Goal: Transaction & Acquisition: Purchase product/service

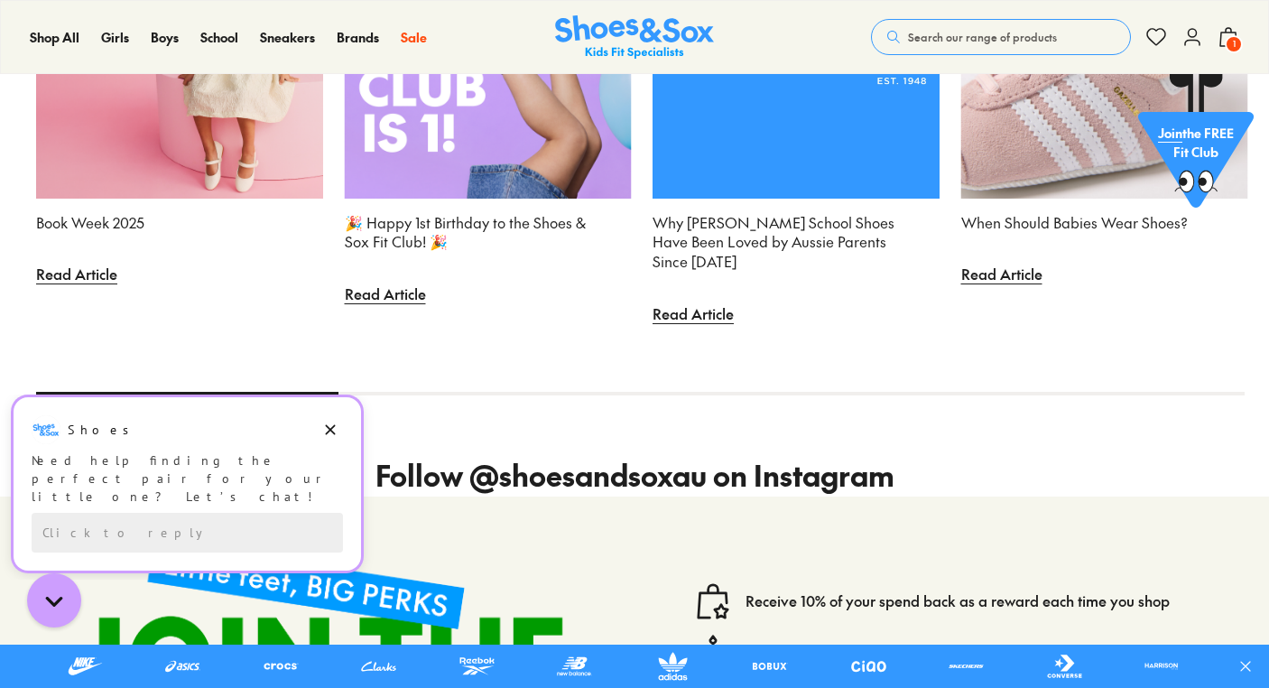
scroll to position [5134, 0]
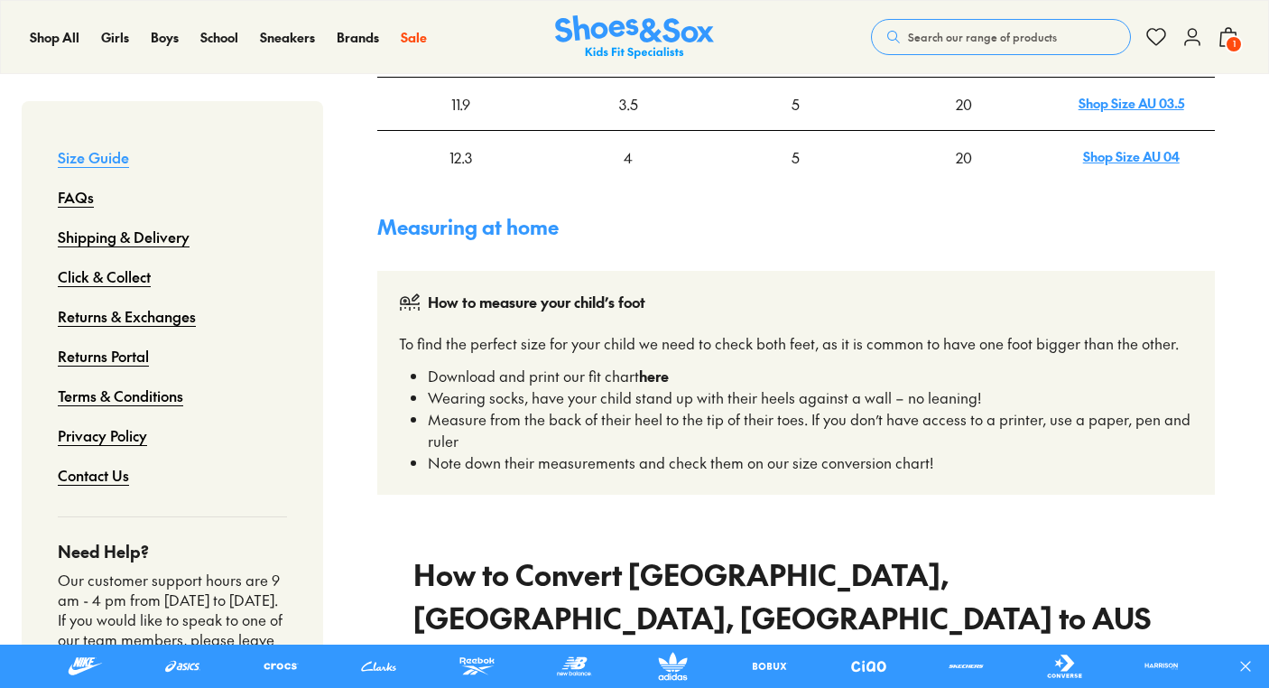
scroll to position [1014, 0]
click at [655, 366] on strong "here" at bounding box center [654, 376] width 30 height 20
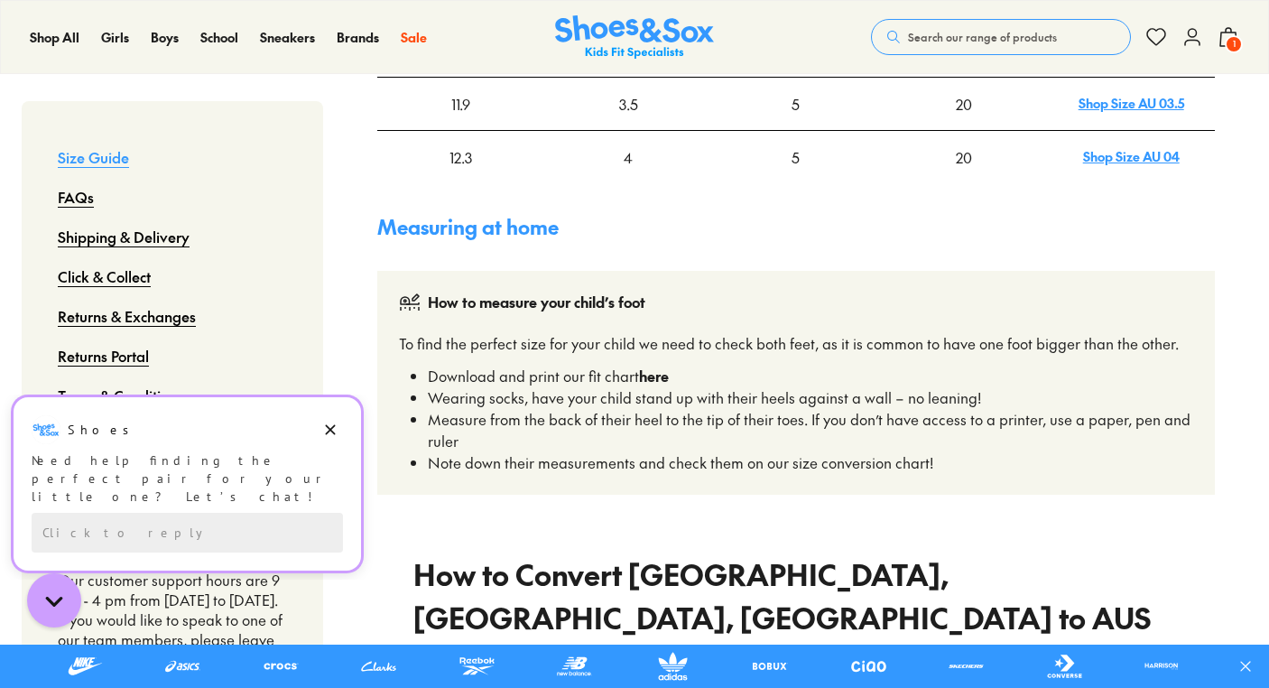
scroll to position [0, 0]
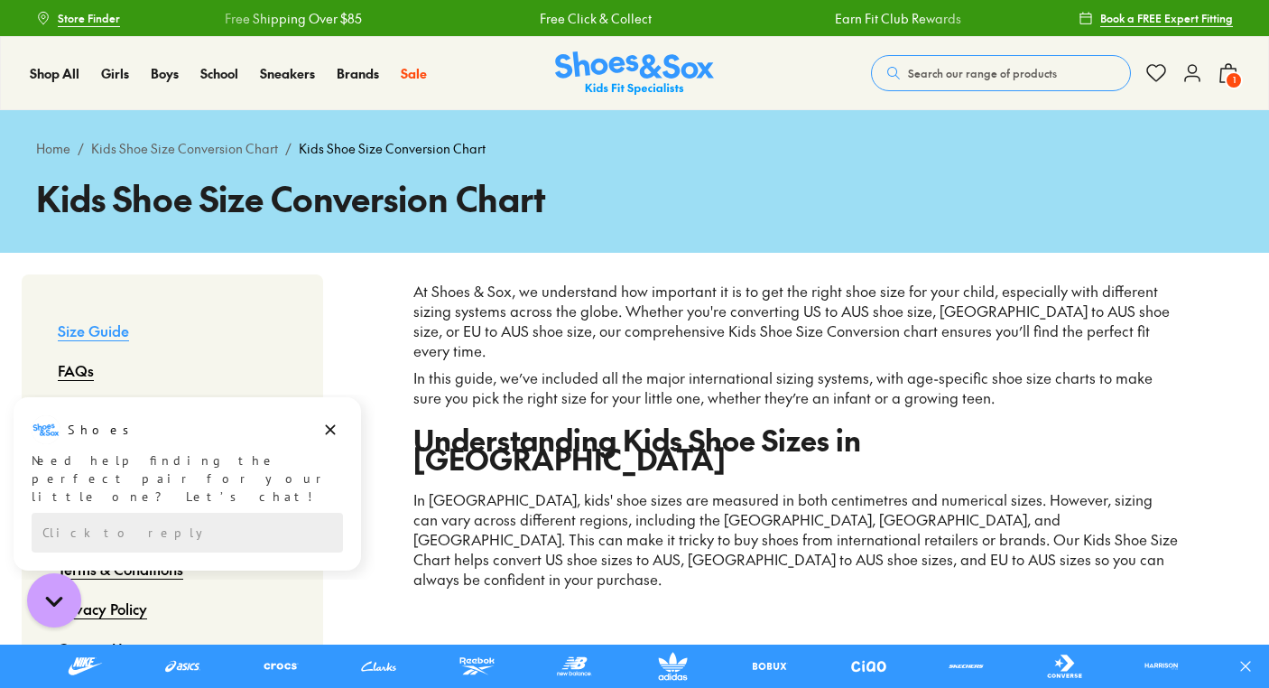
click at [1227, 72] on icon at bounding box center [1228, 73] width 22 height 22
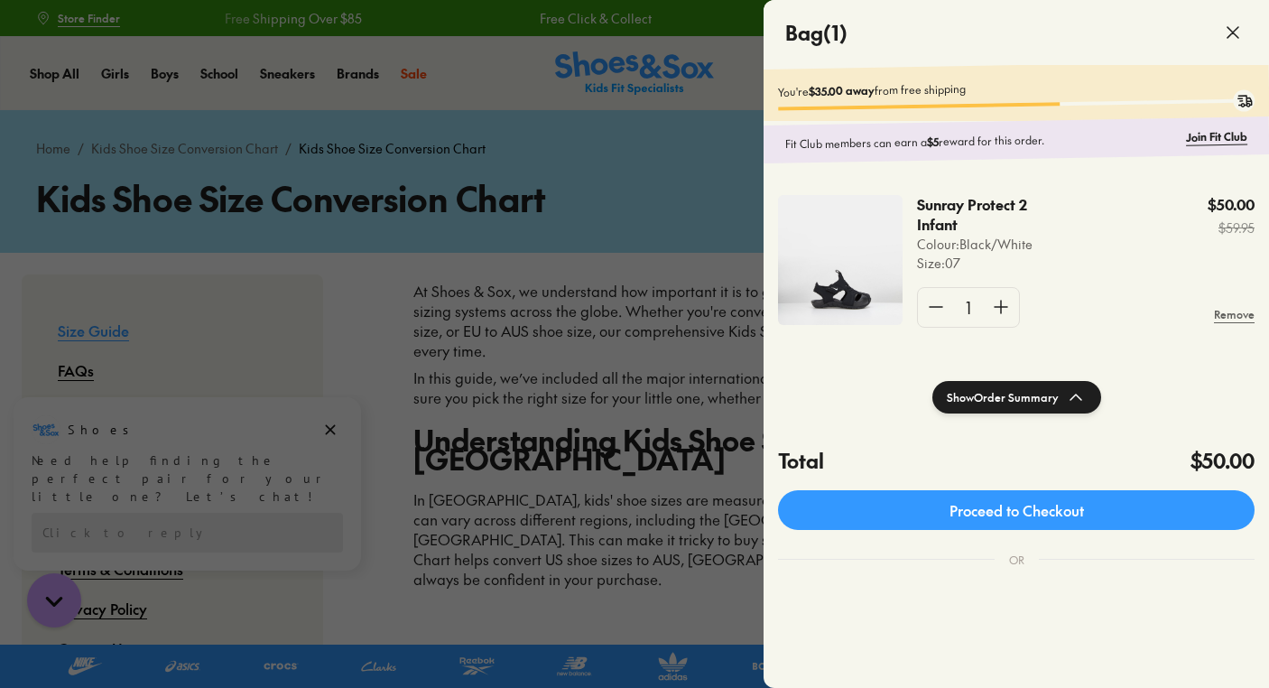
click at [855, 286] on img at bounding box center [840, 260] width 125 height 130
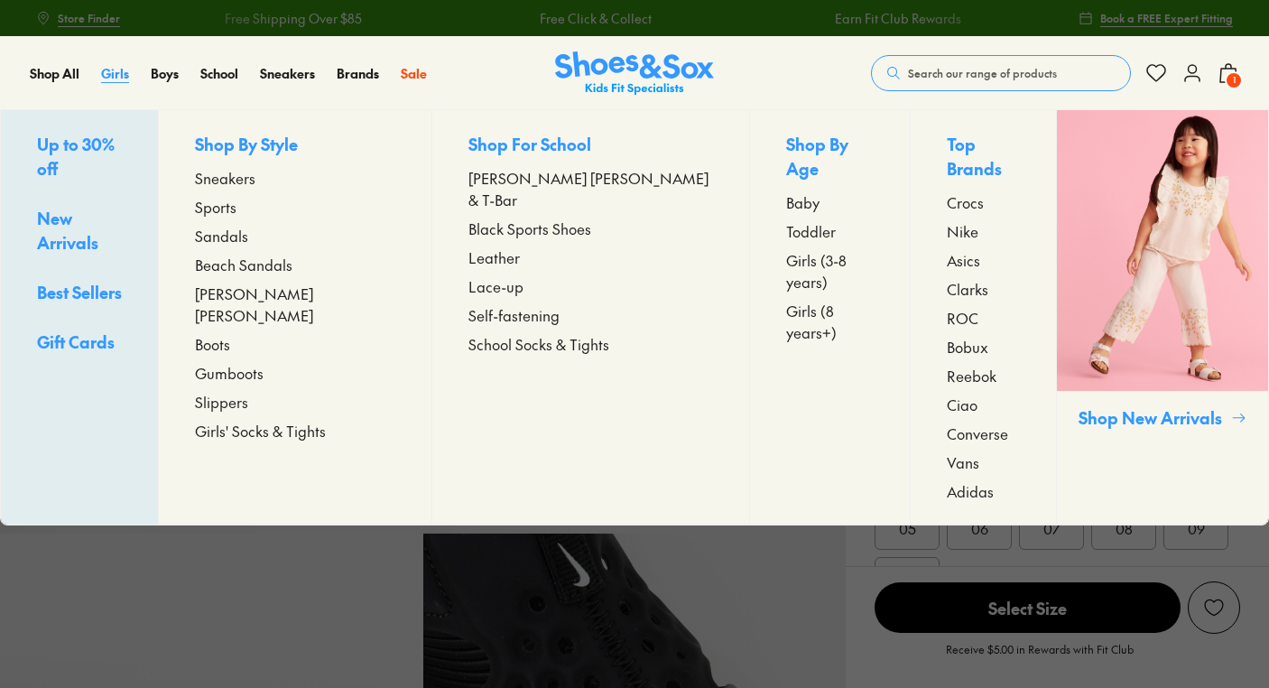
select select "*"
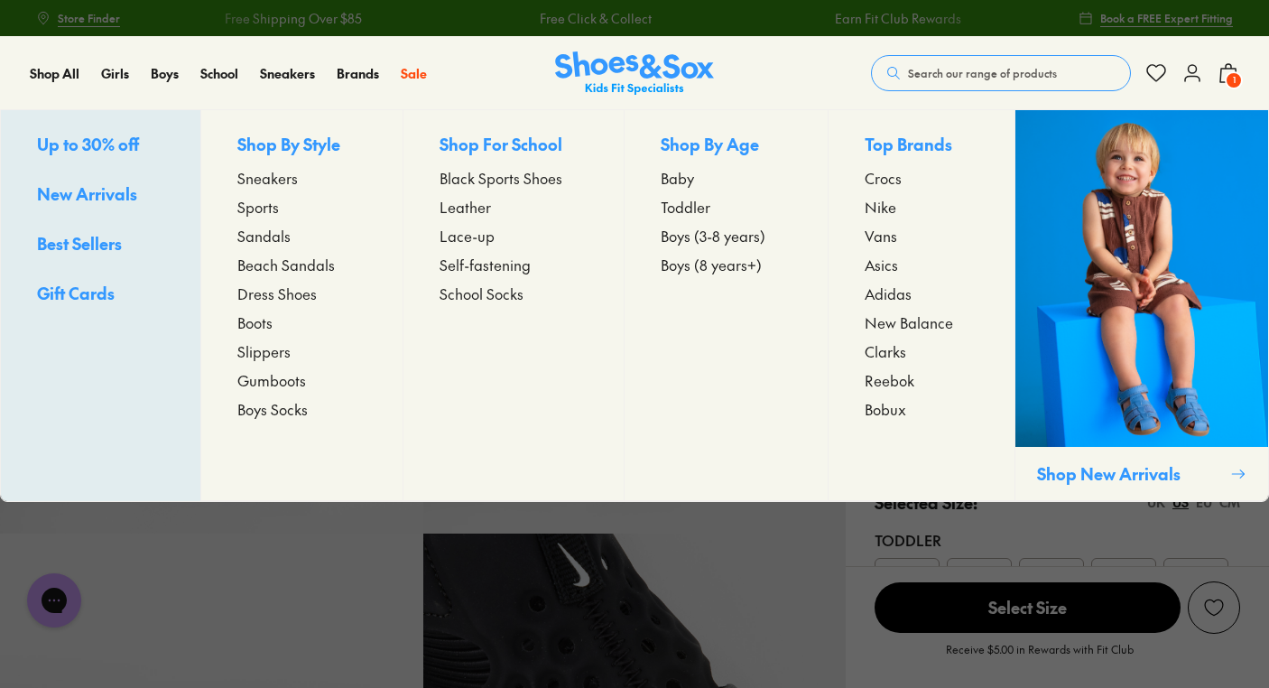
click at [258, 265] on span "Beach Sandals" at bounding box center [285, 265] width 97 height 22
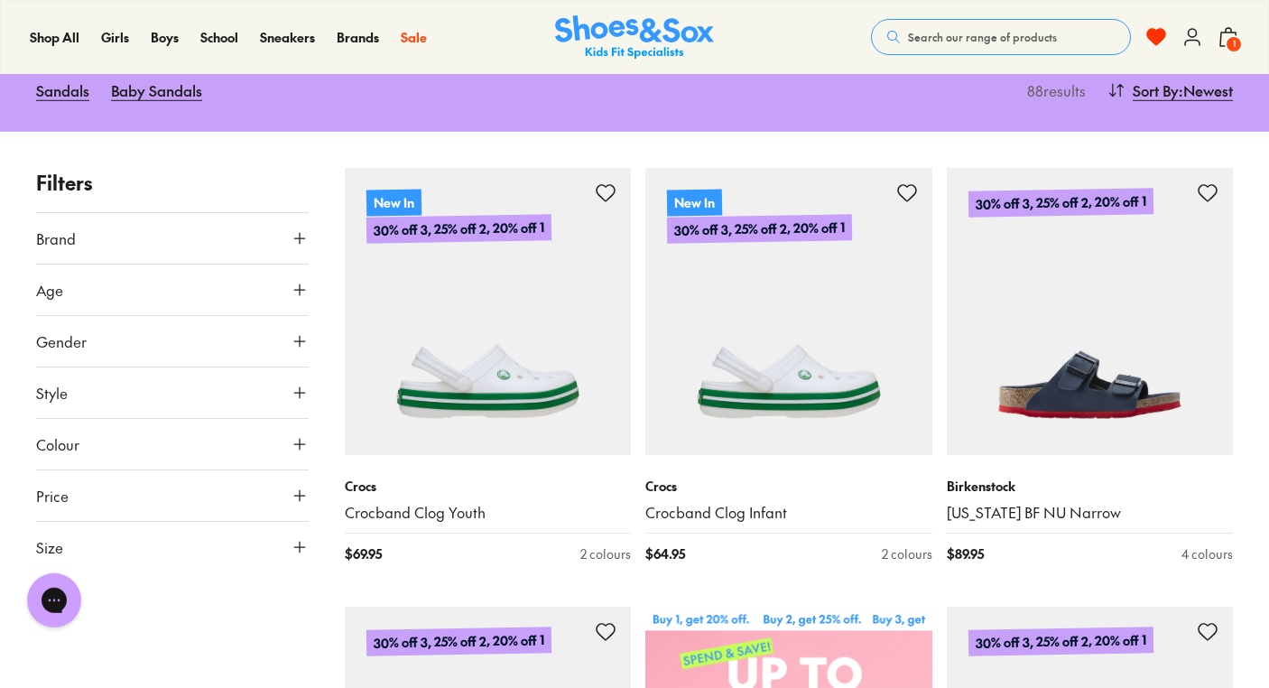
scroll to position [206, 0]
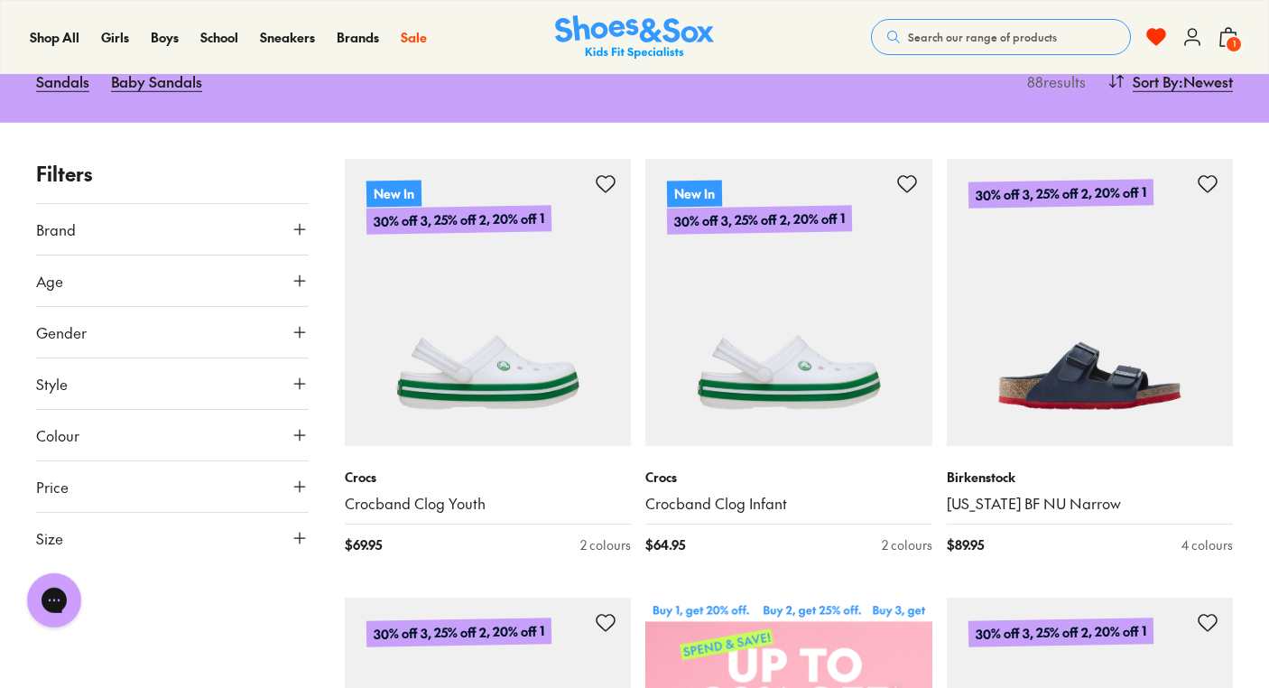
click at [301, 335] on icon at bounding box center [300, 332] width 18 height 18
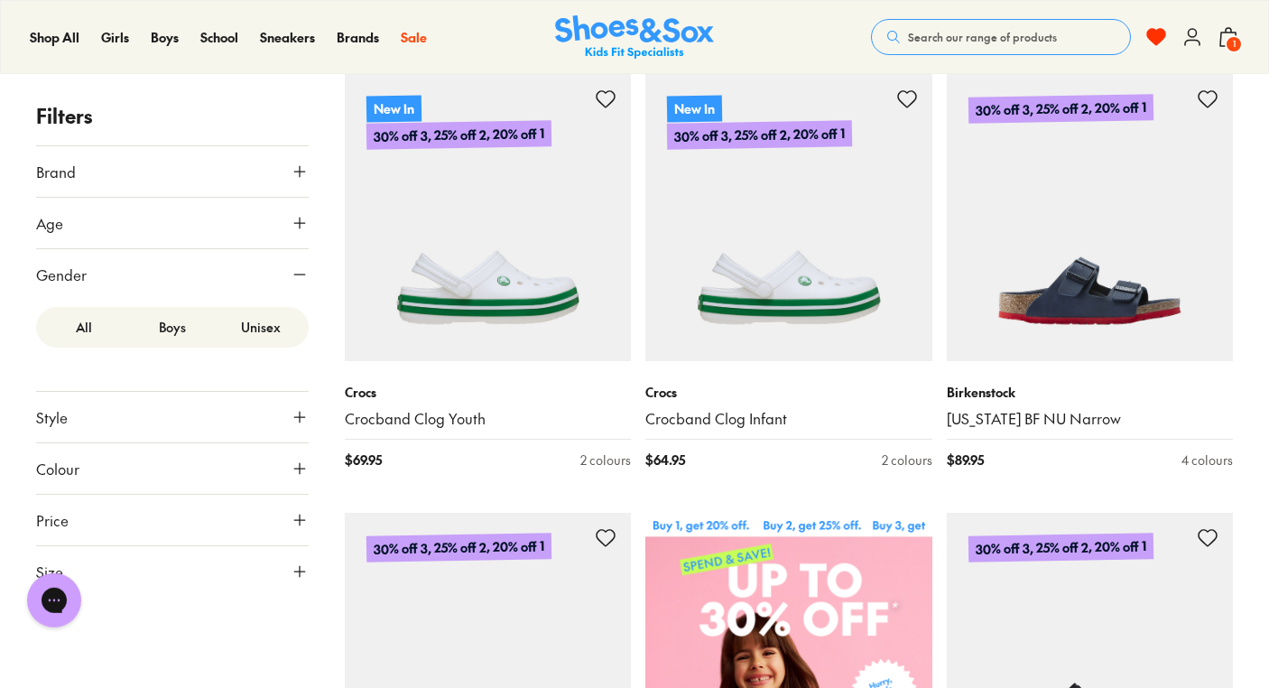
scroll to position [293, 0]
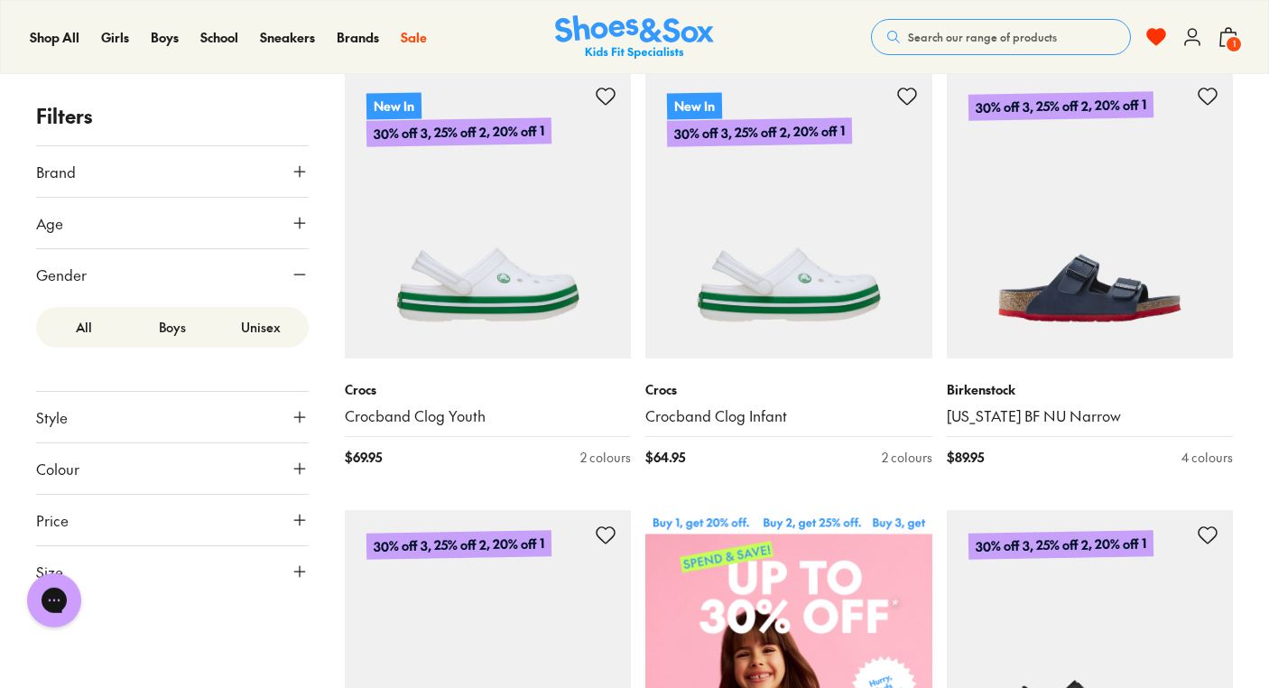
type input "***"
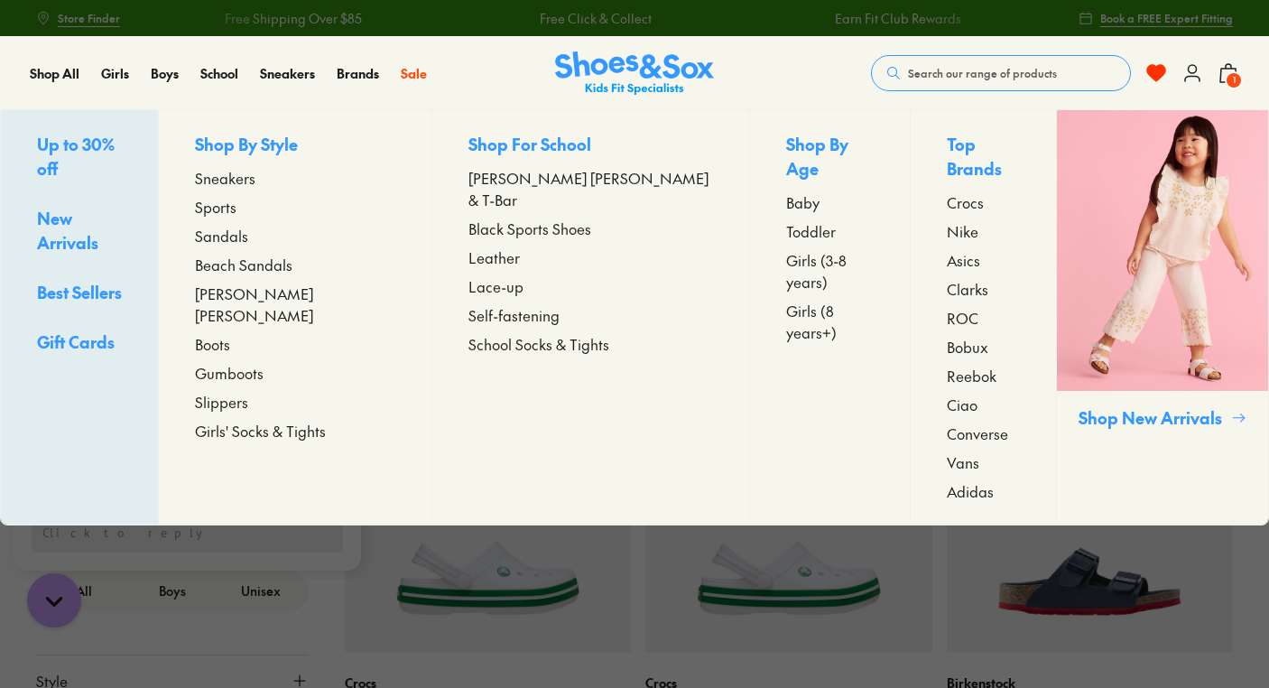
click at [266, 263] on span "Beach Sandals" at bounding box center [243, 265] width 97 height 22
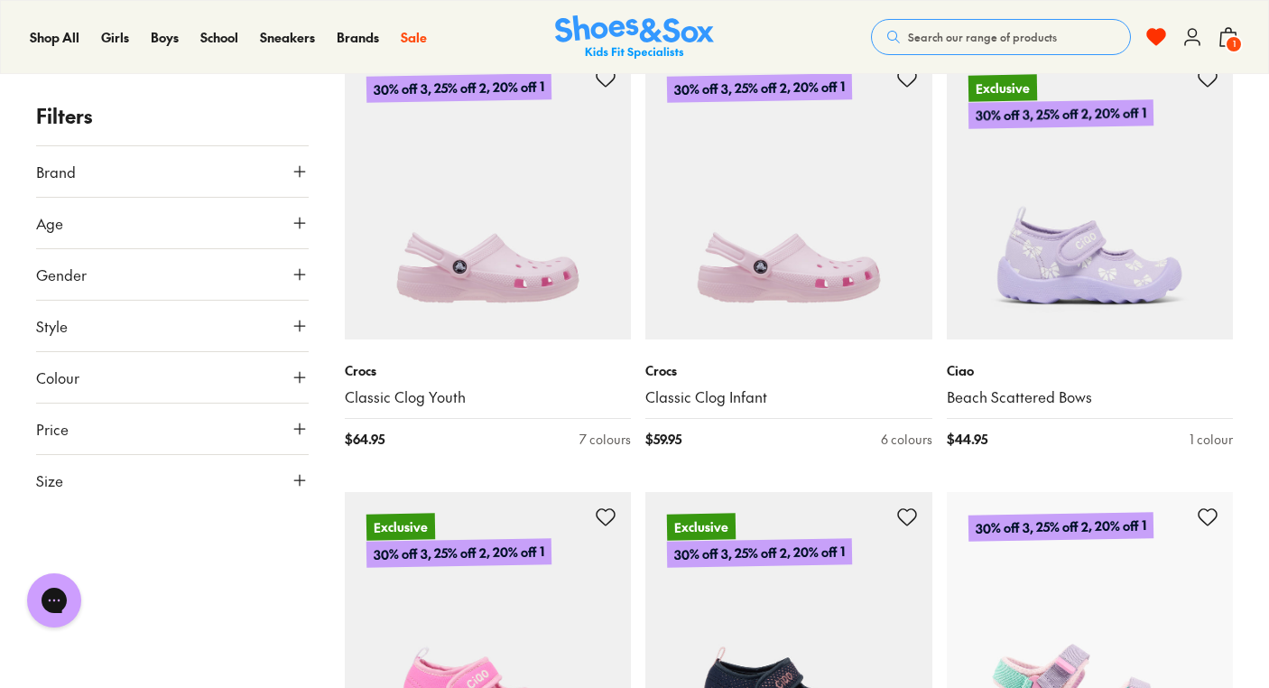
scroll to position [3359, 0]
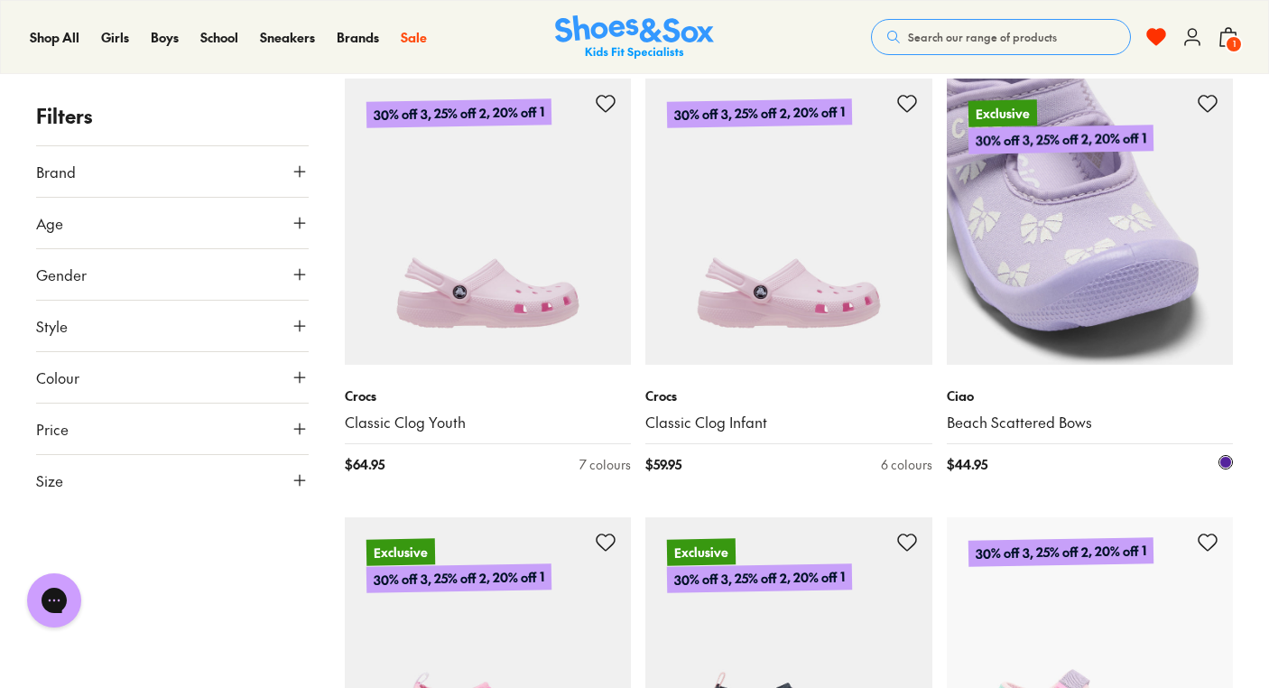
click at [1084, 276] on img at bounding box center [1090, 222] width 287 height 287
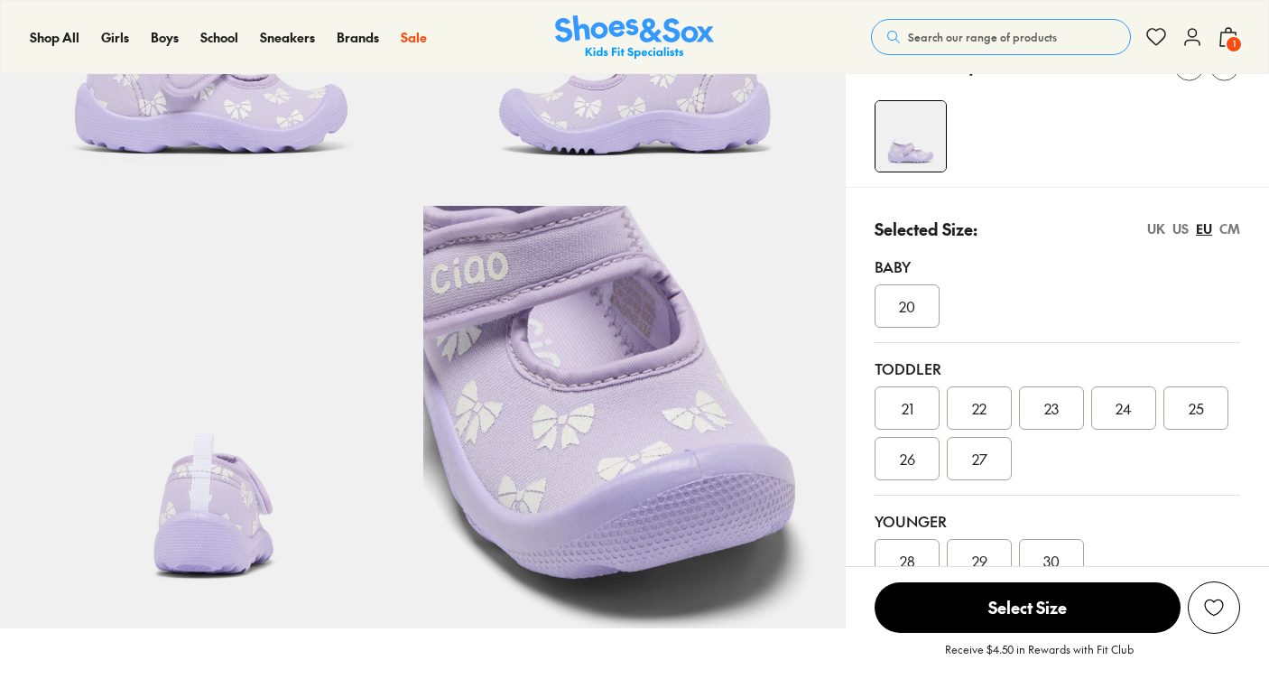
click at [1123, 359] on div "Toddler" at bounding box center [1058, 368] width 366 height 22
select select "*"
click at [1125, 397] on span "24" at bounding box center [1124, 408] width 16 height 22
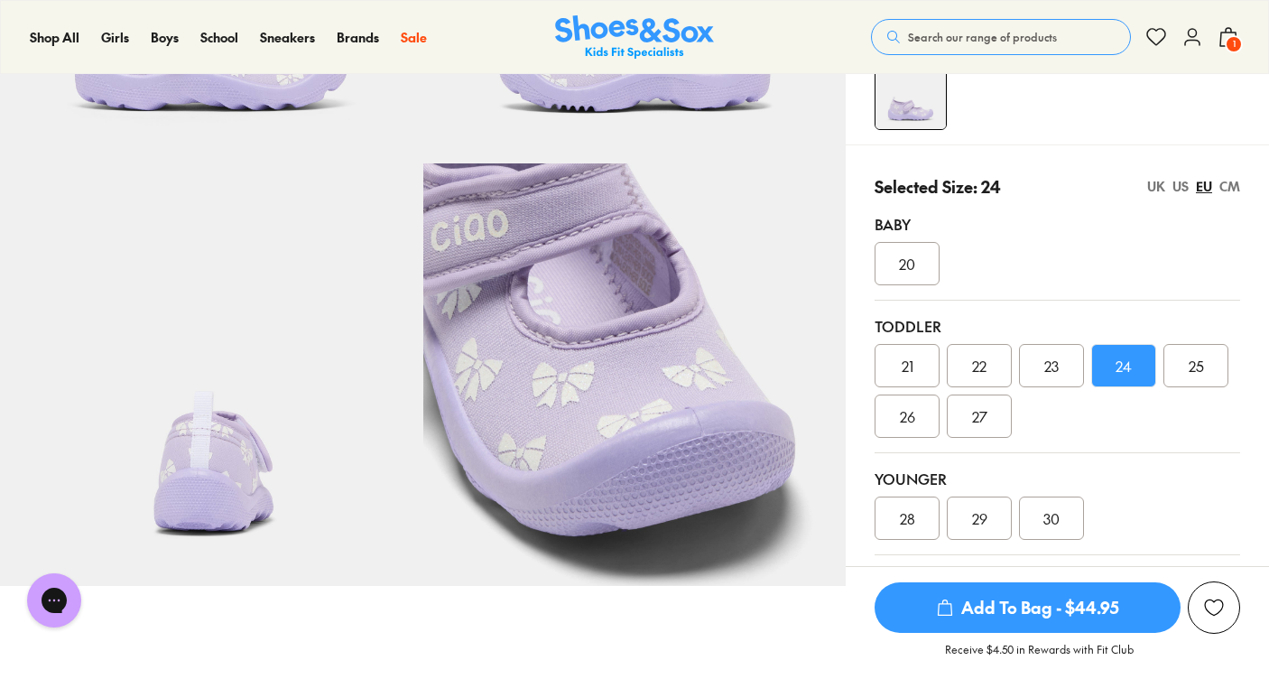
click at [1033, 606] on span "Add To Bag - $44.95" at bounding box center [1028, 607] width 306 height 51
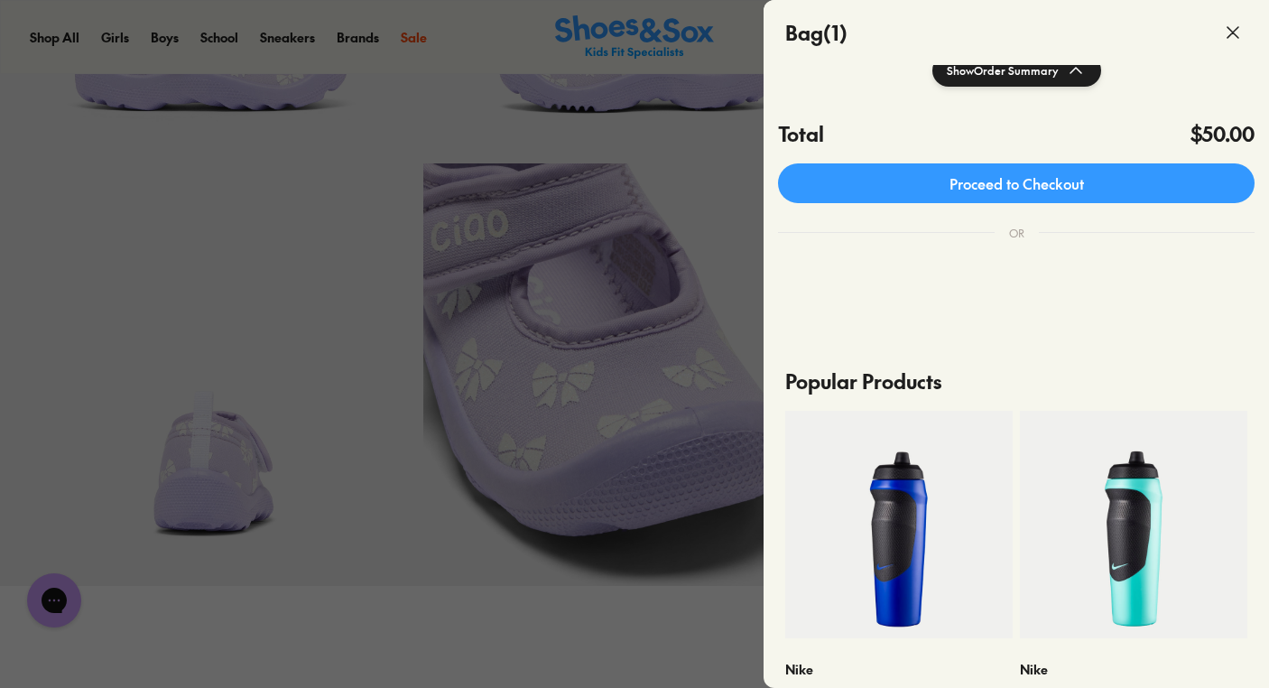
scroll to position [0, 0]
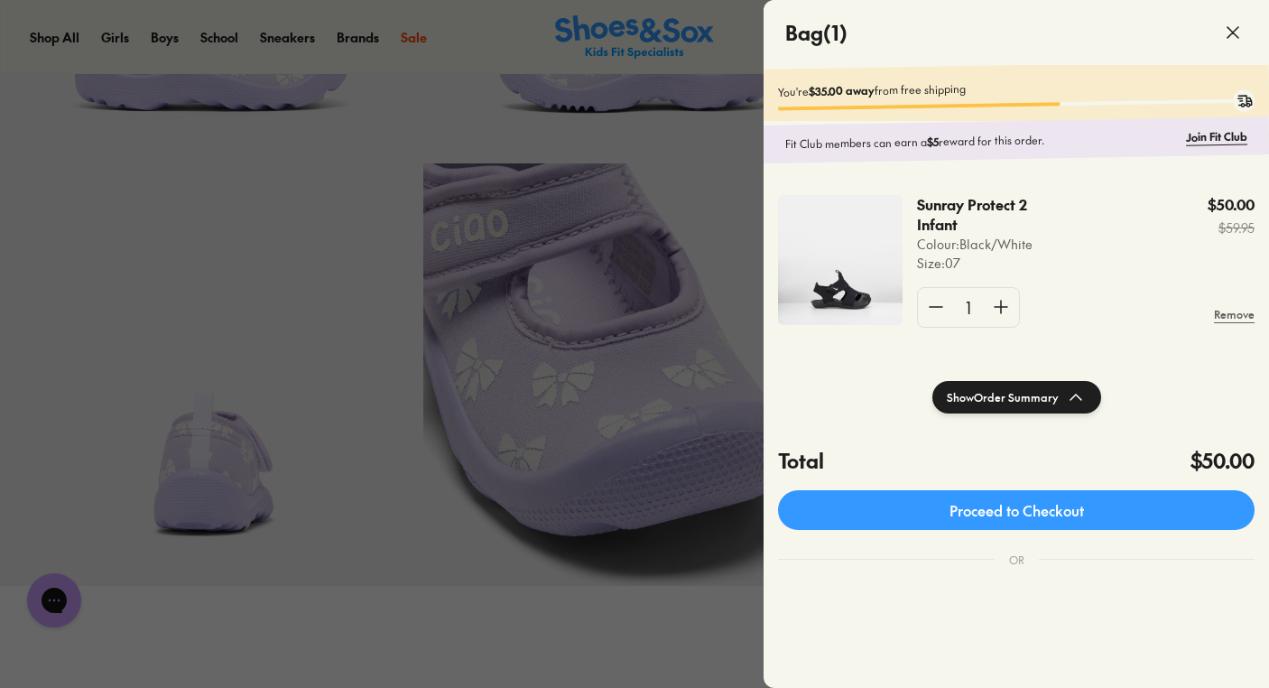
click at [1228, 34] on icon at bounding box center [1233, 33] width 22 height 22
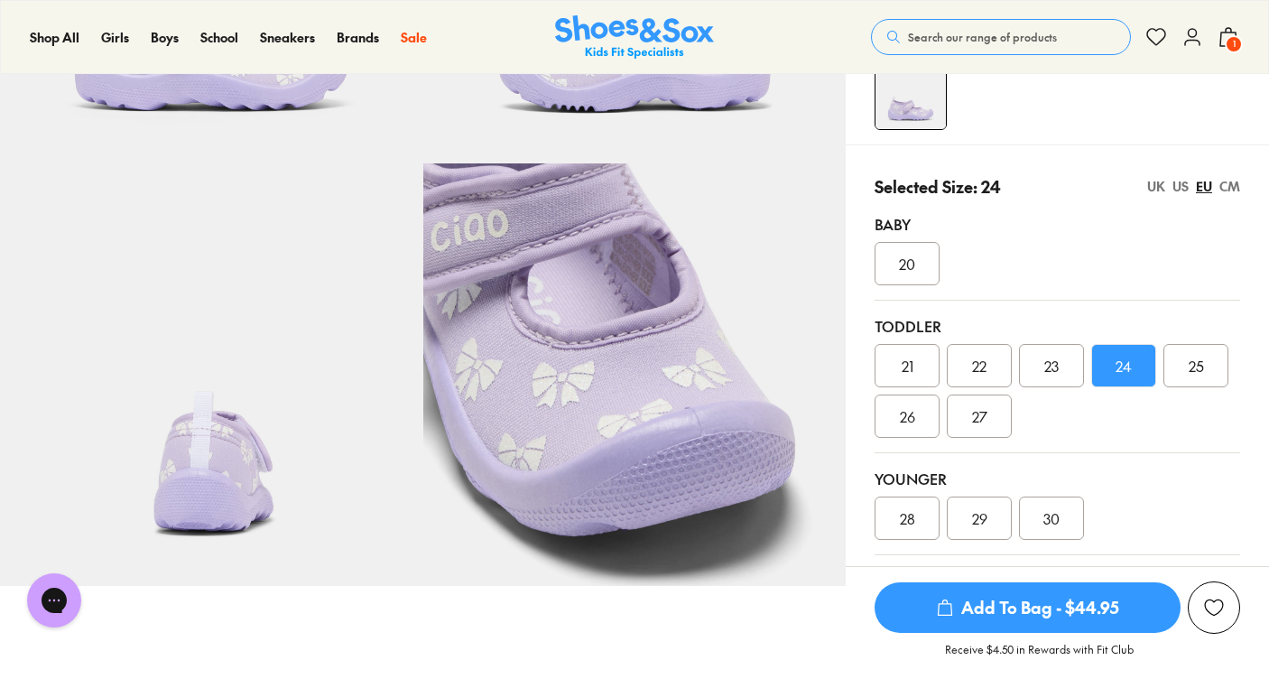
click at [1039, 609] on span "Add To Bag - $44.95" at bounding box center [1028, 607] width 306 height 51
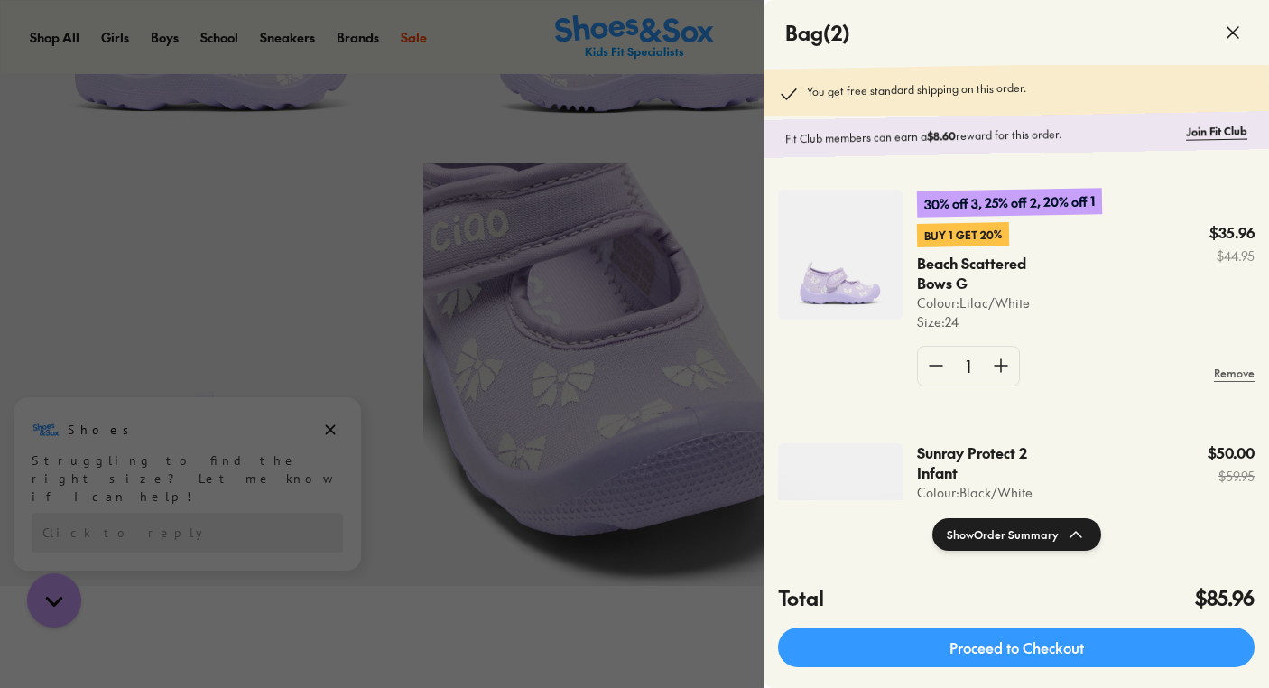
click at [1234, 35] on icon at bounding box center [1233, 33] width 22 height 22
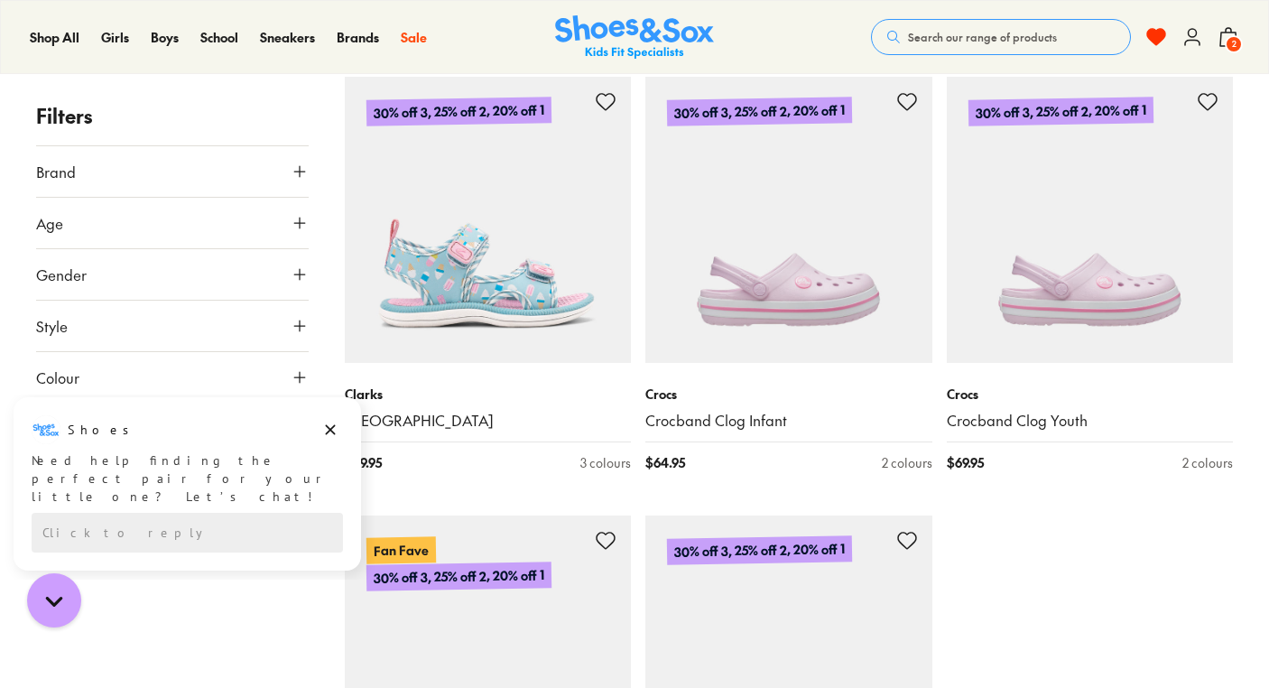
scroll to position [4244, 0]
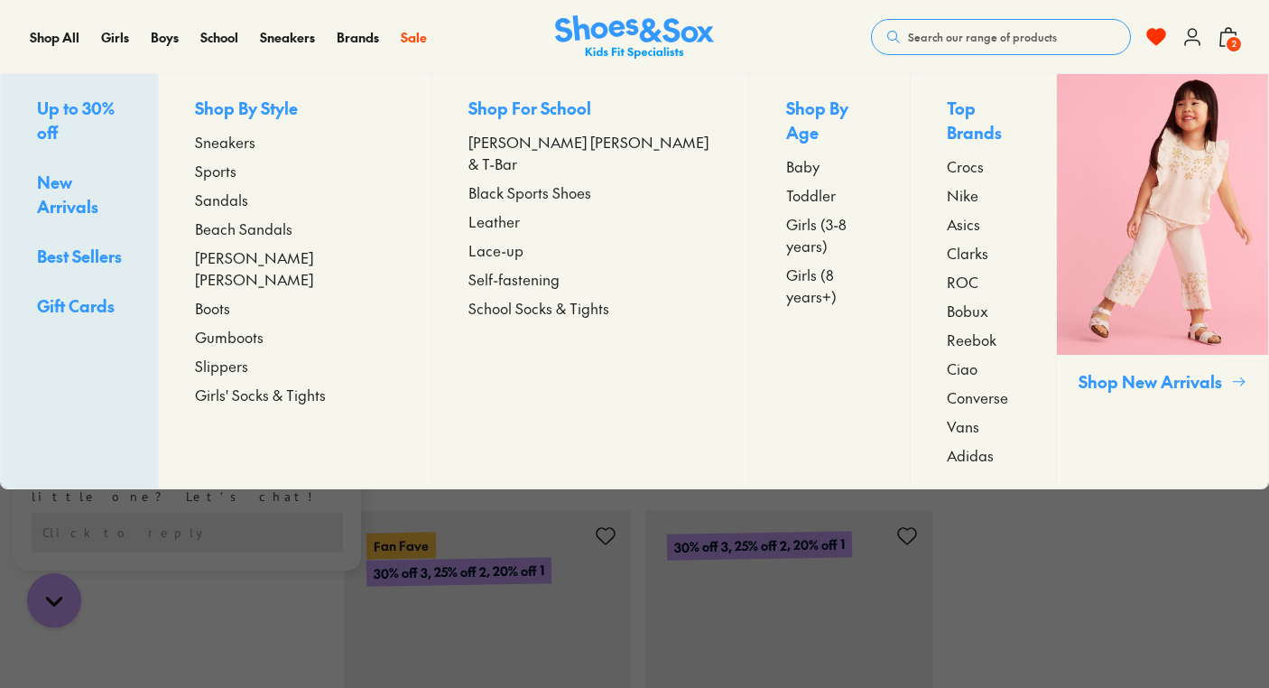
click at [248, 201] on span "Sandals" at bounding box center [221, 200] width 53 height 22
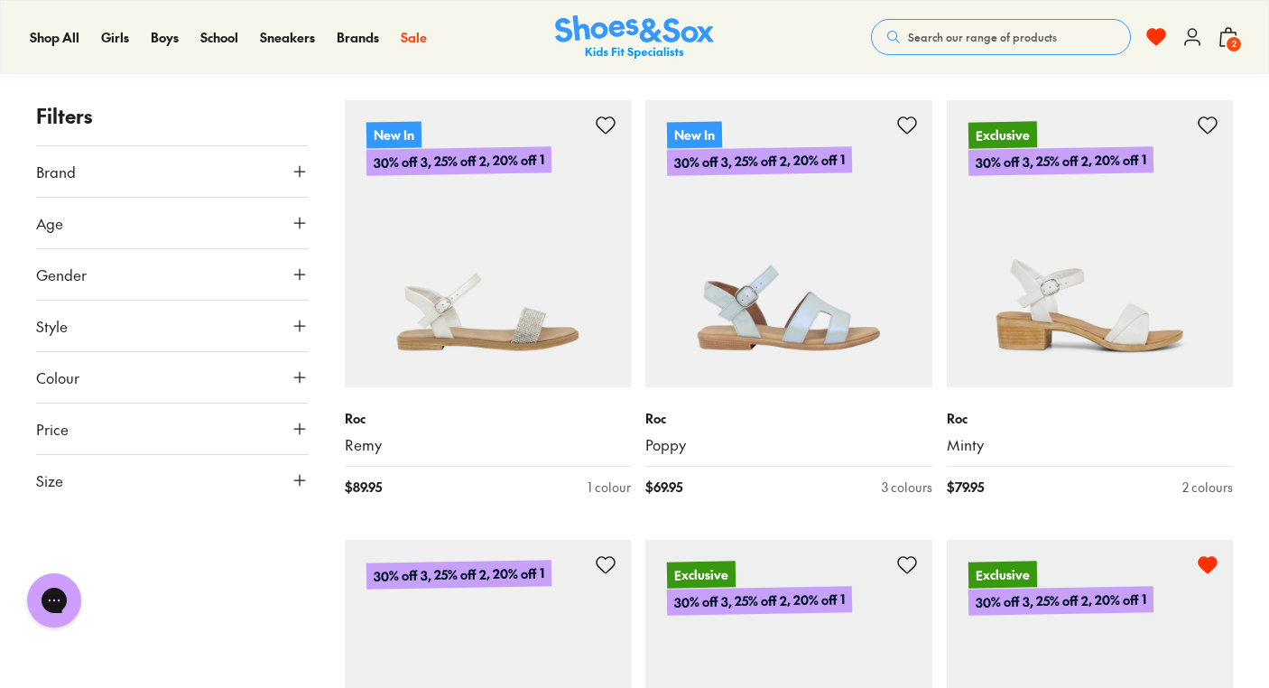
scroll to position [2059, 0]
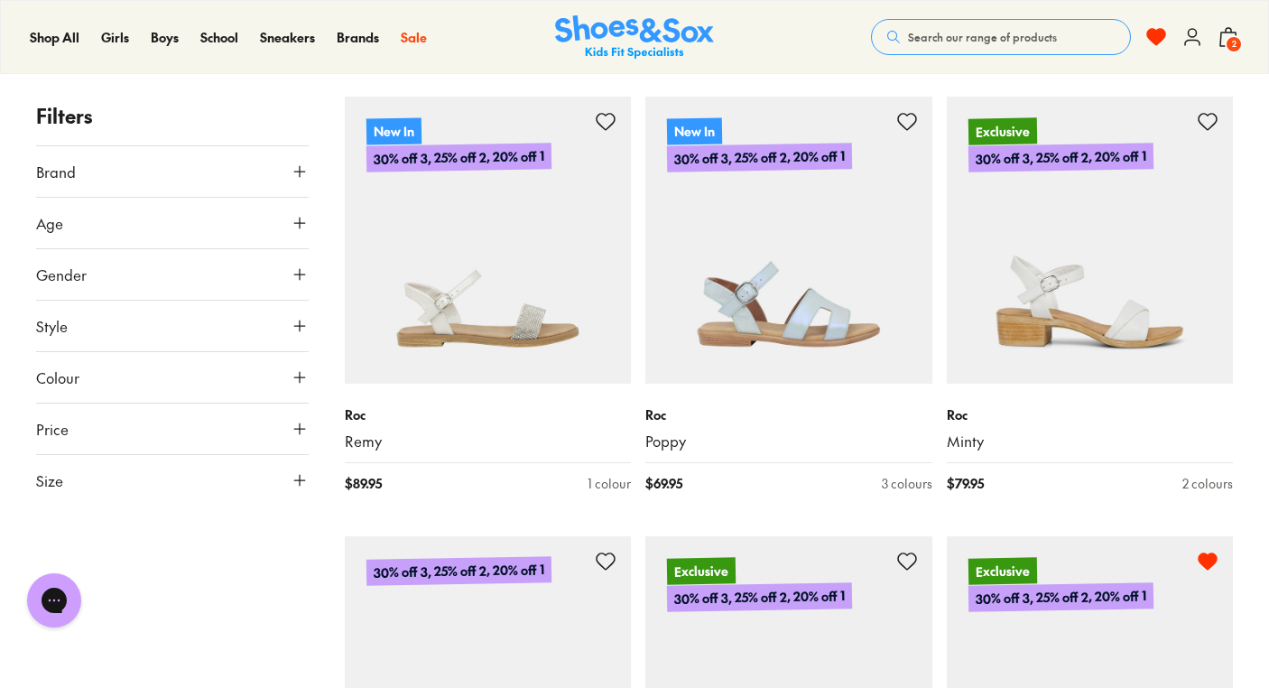
click at [300, 484] on use at bounding box center [299, 480] width 11 height 11
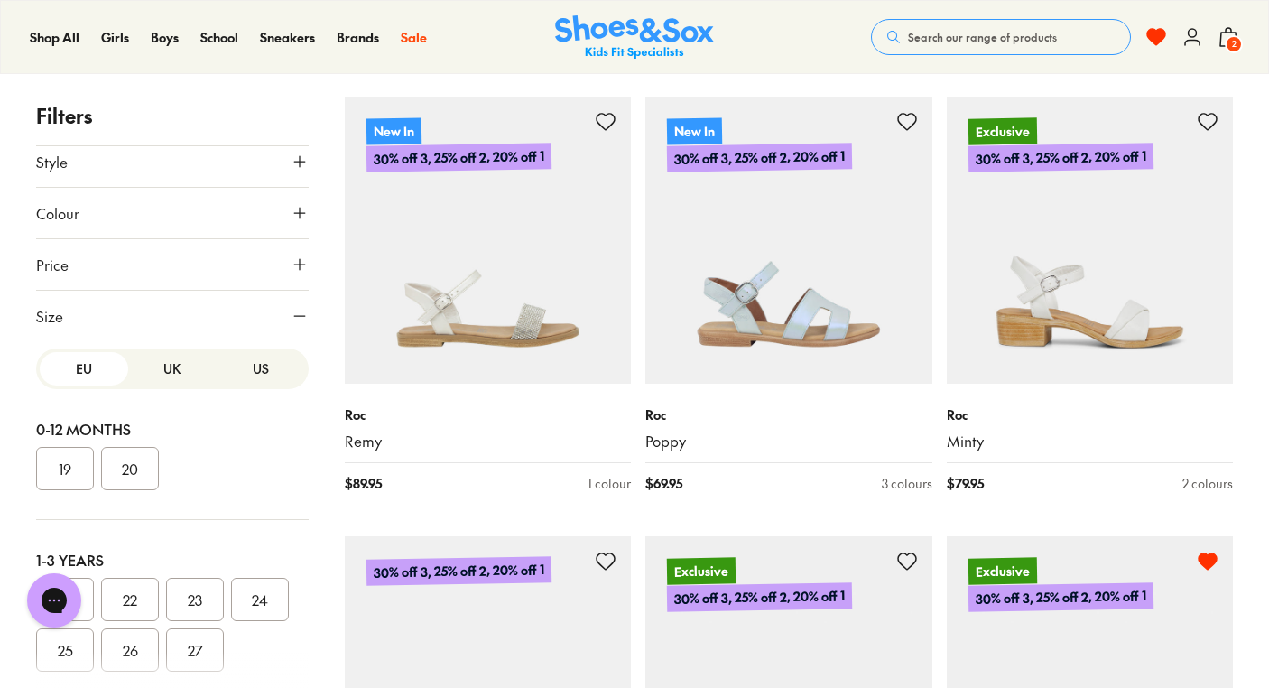
click at [201, 605] on button "23" at bounding box center [195, 599] width 58 height 43
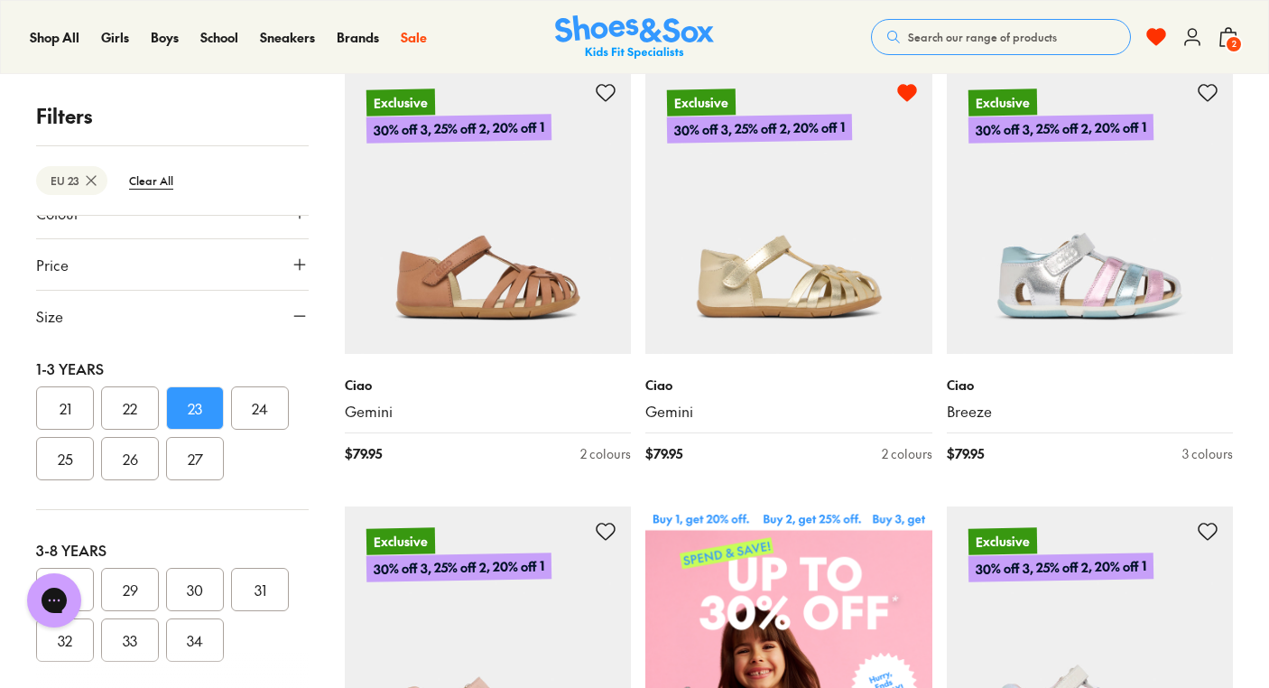
scroll to position [190, 0]
click at [272, 384] on div "1-3 Years 21 22 23 24 25 26 27" at bounding box center [172, 420] width 273 height 181
click at [270, 405] on button "24" at bounding box center [260, 409] width 58 height 43
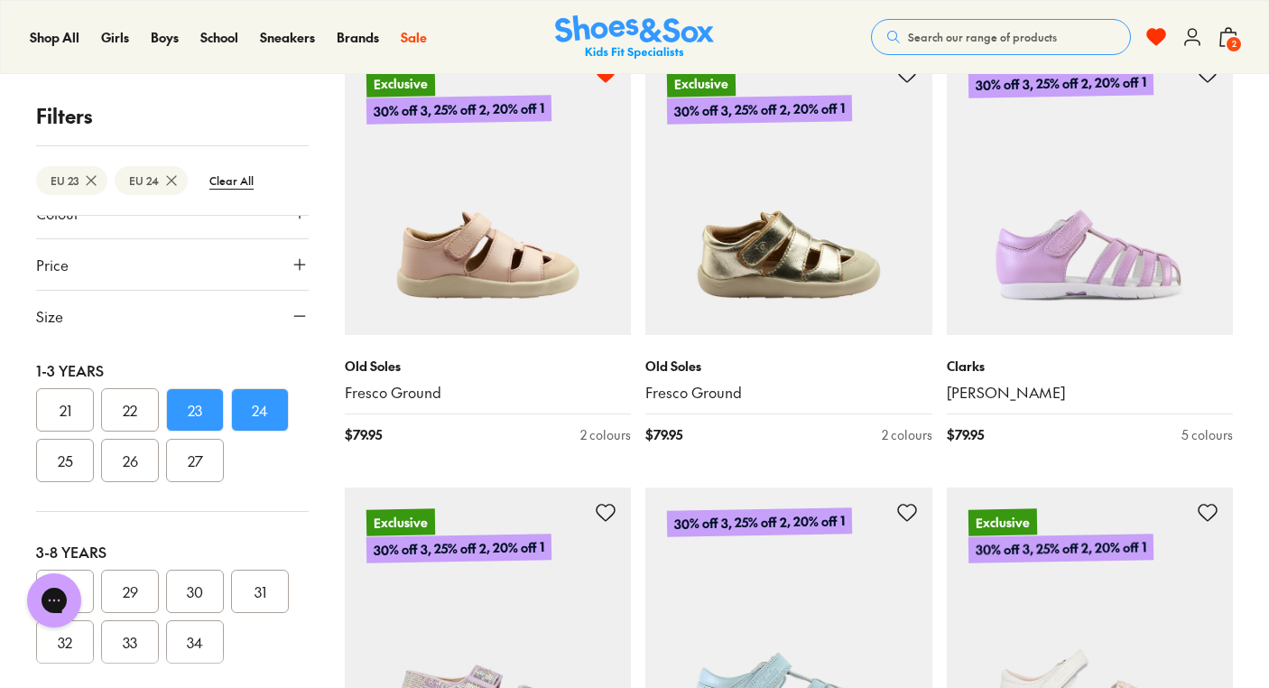
scroll to position [3431, 0]
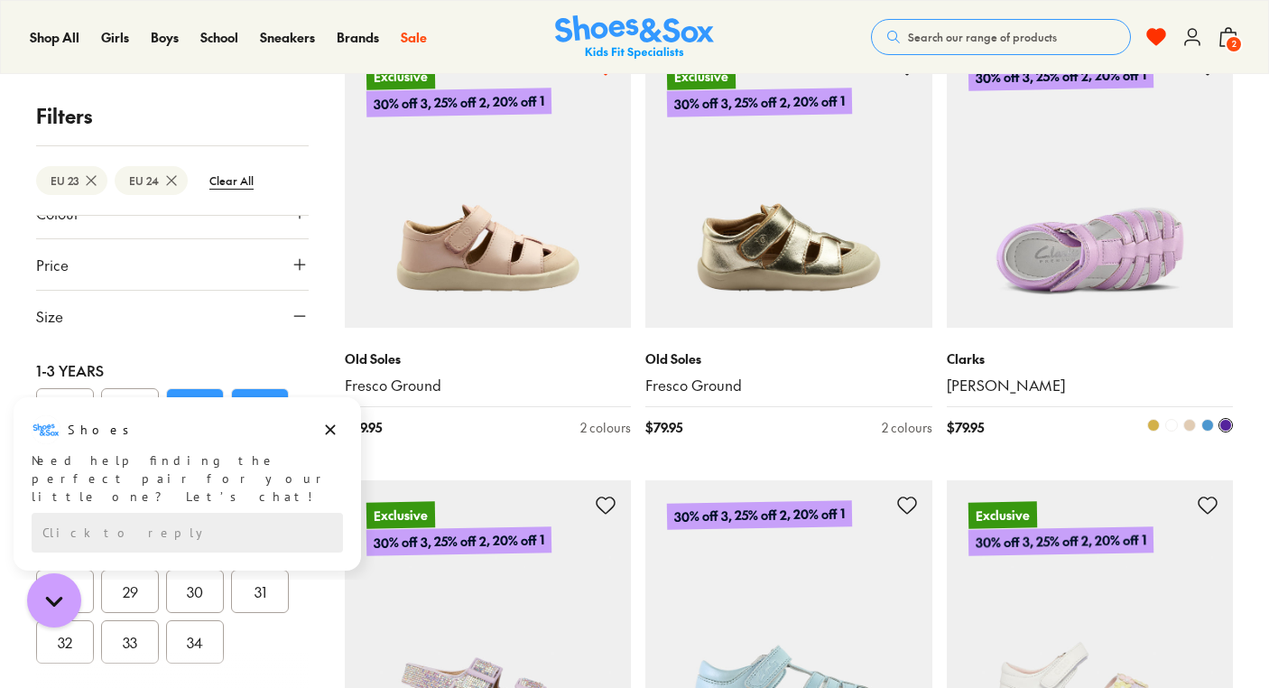
click at [1188, 428] on span at bounding box center [1189, 425] width 13 height 13
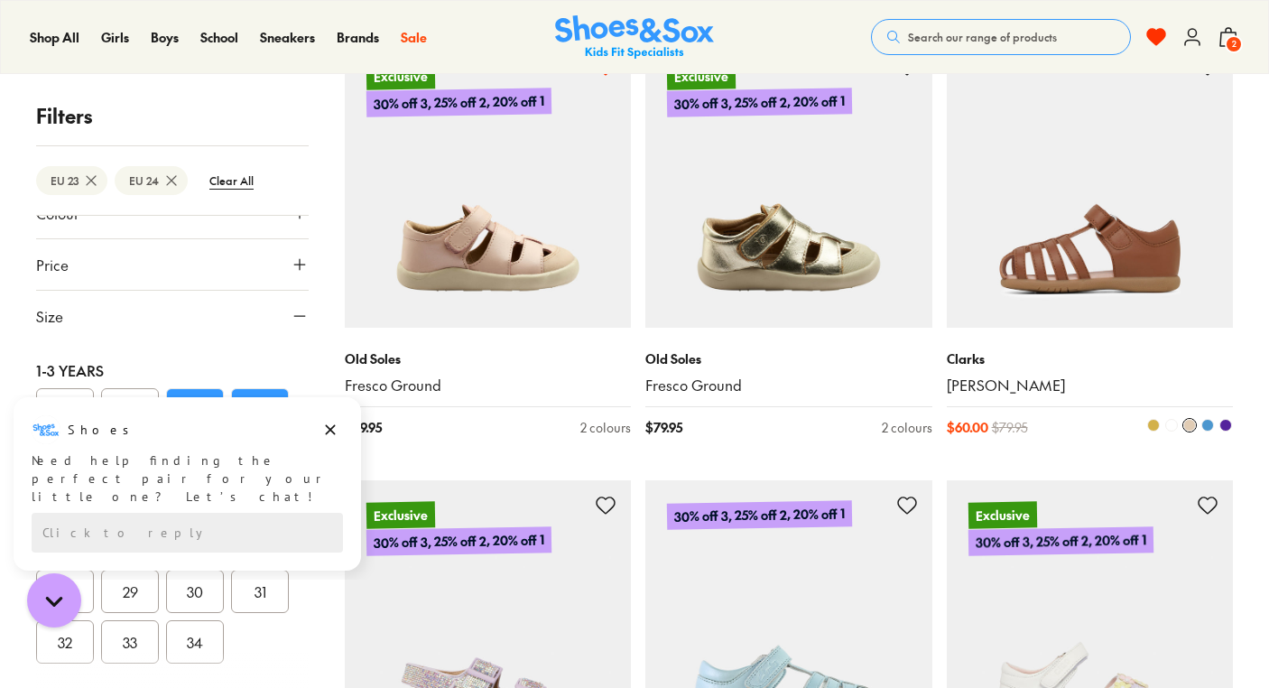
click at [1172, 426] on span at bounding box center [1171, 425] width 13 height 13
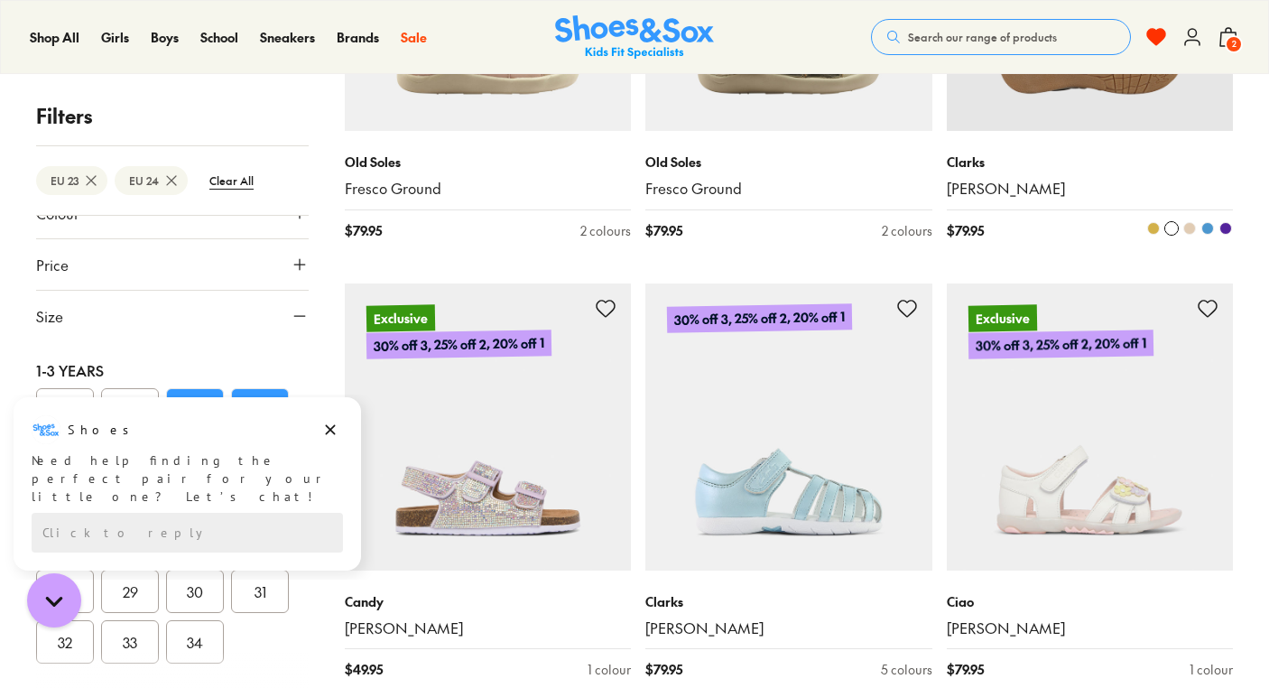
scroll to position [3632, 0]
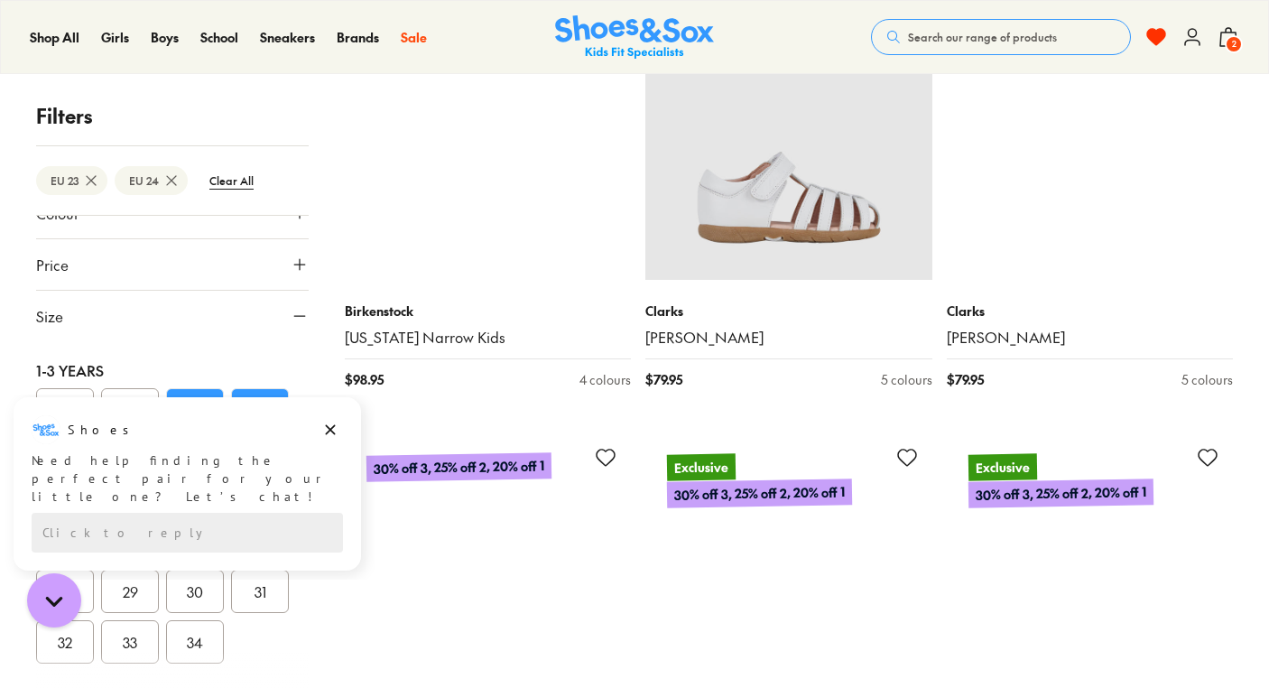
scroll to position [8749, 0]
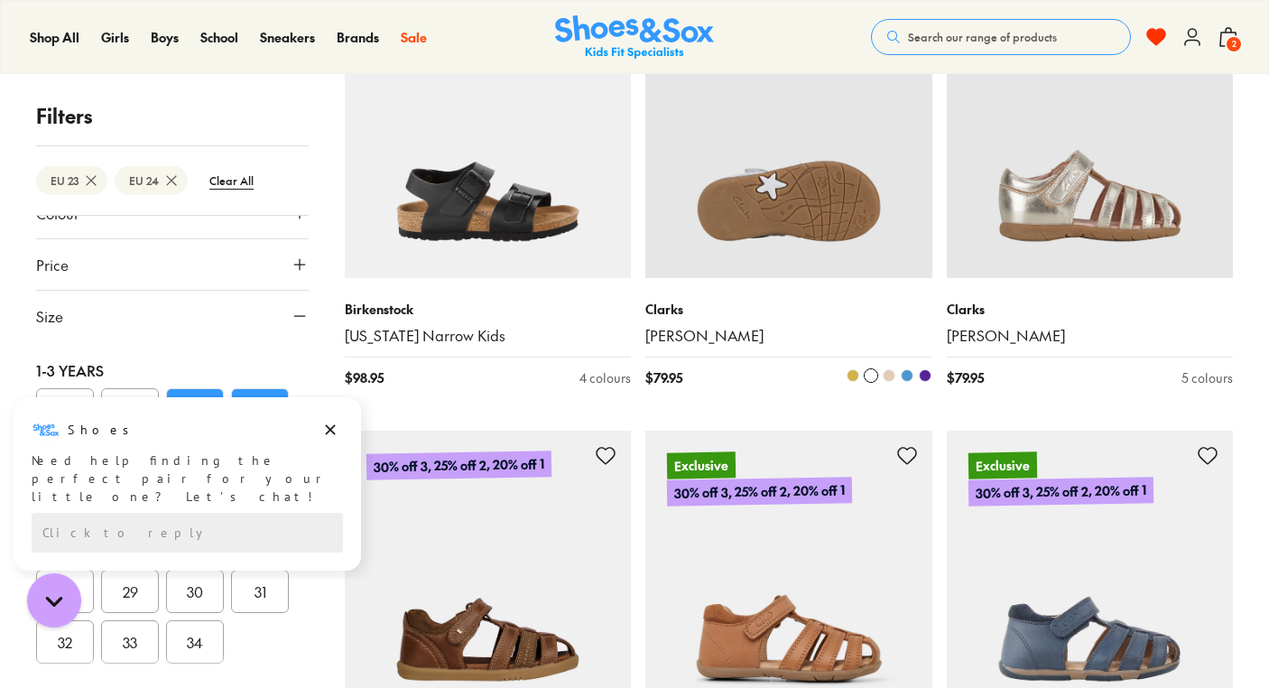
click at [850, 377] on span at bounding box center [853, 375] width 13 height 13
click at [890, 378] on span at bounding box center [889, 375] width 13 height 13
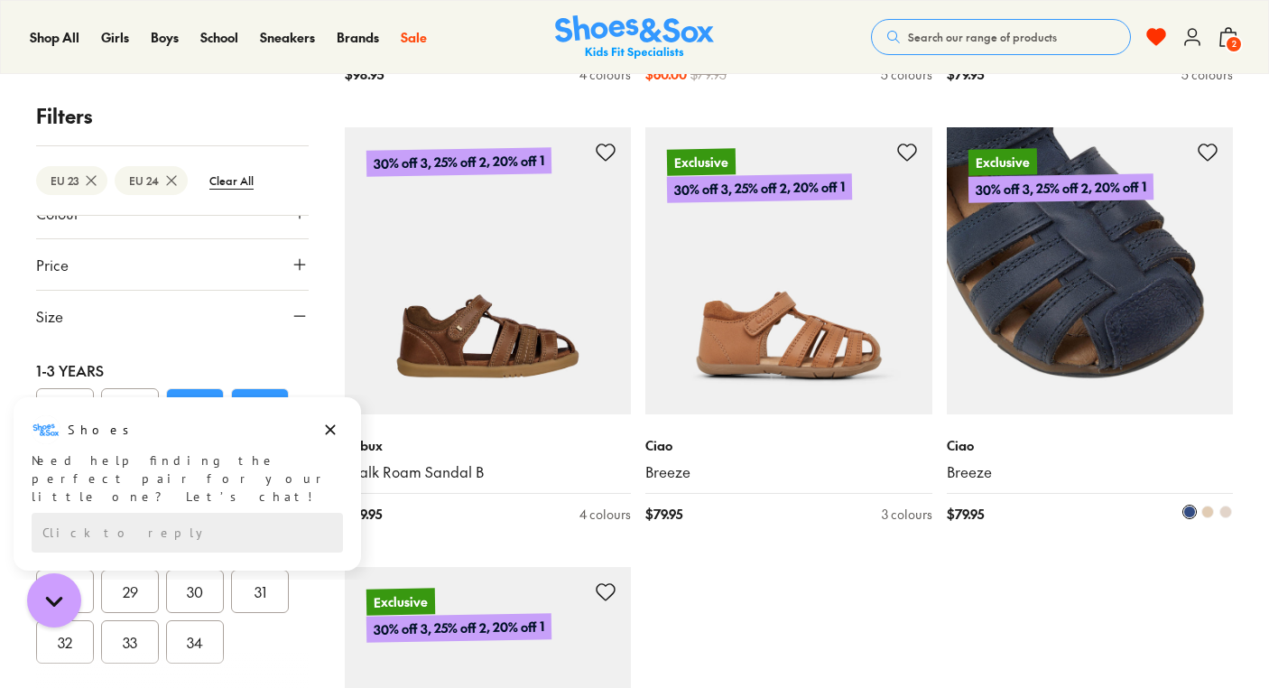
scroll to position [9060, 0]
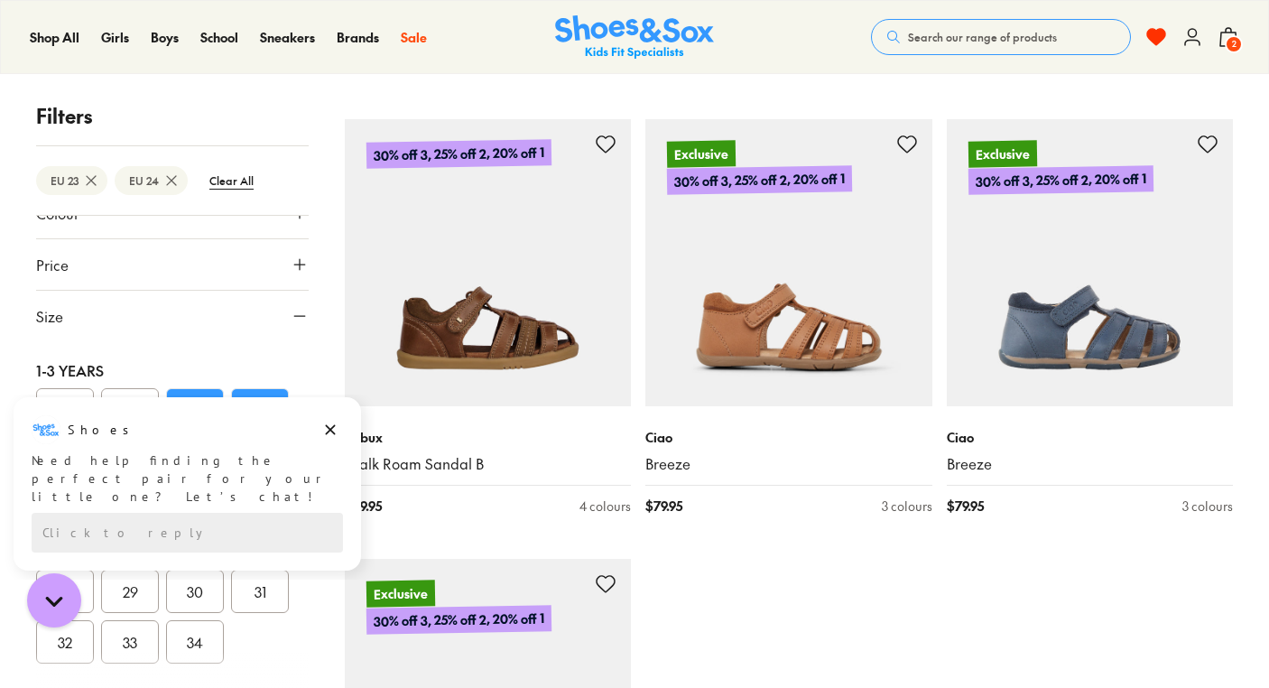
scroll to position [9449, 0]
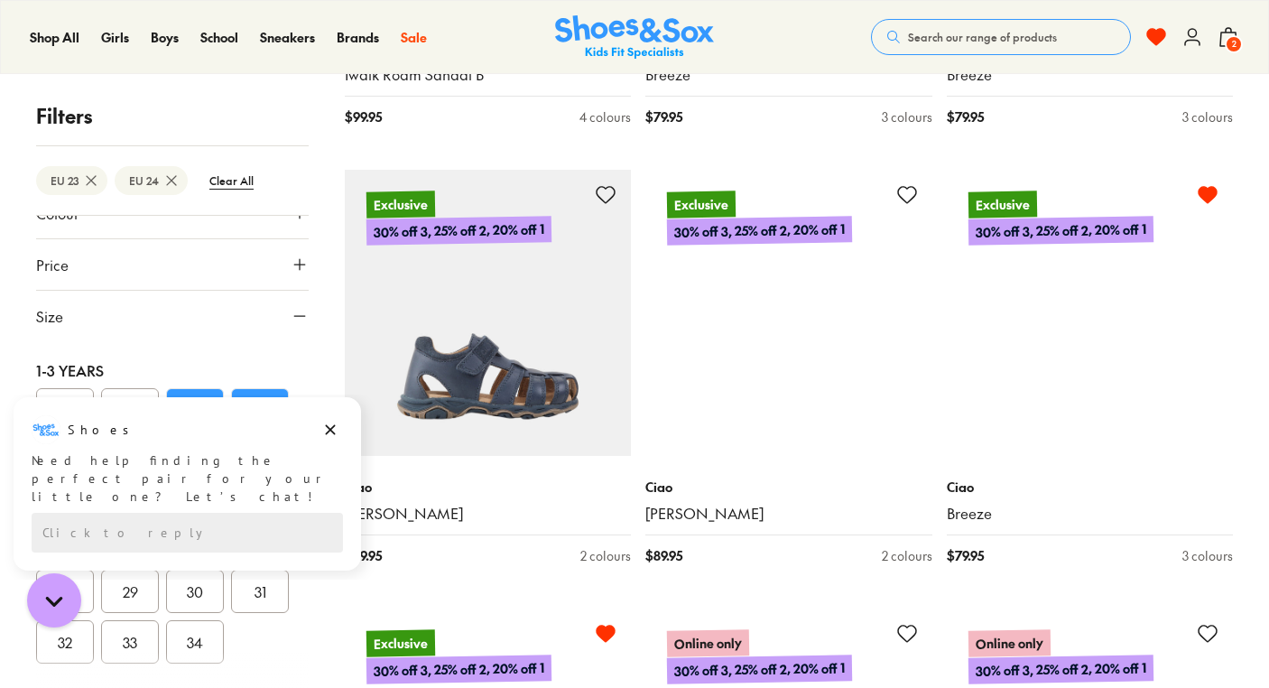
drag, startPoint x: 758, startPoint y: 221, endPoint x: 533, endPoint y: 431, distance: 307.2
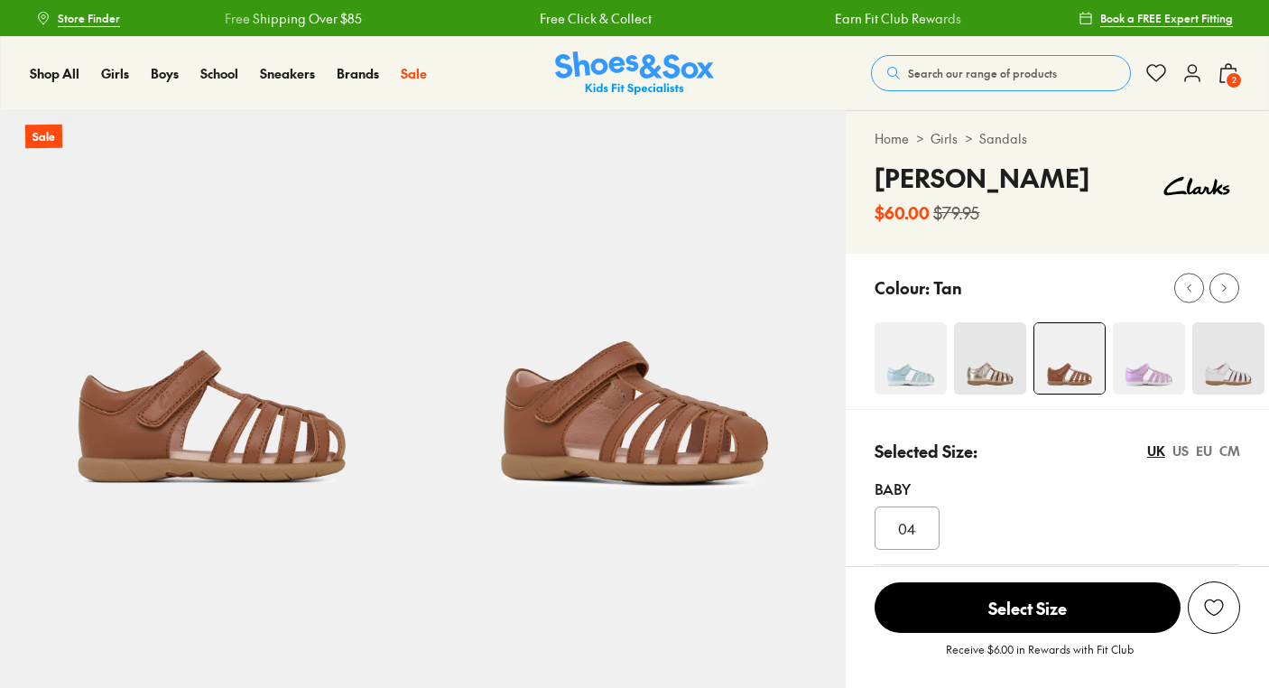
scroll to position [421, 0]
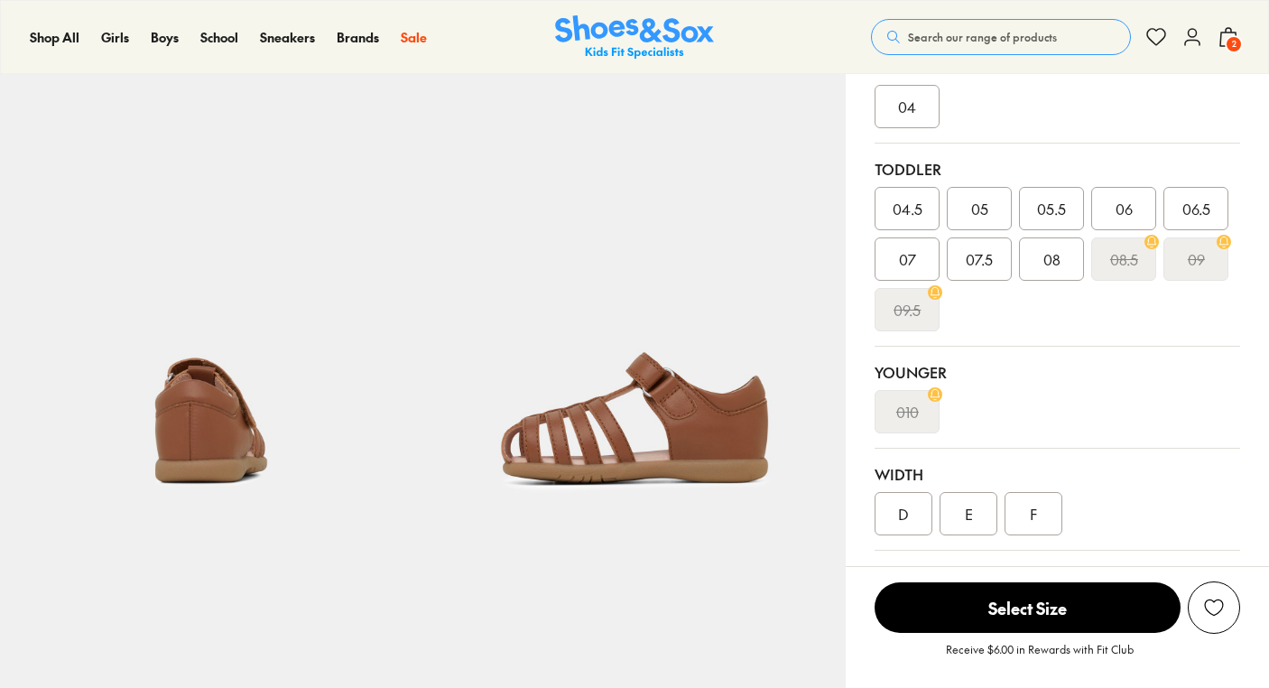
select select "*"
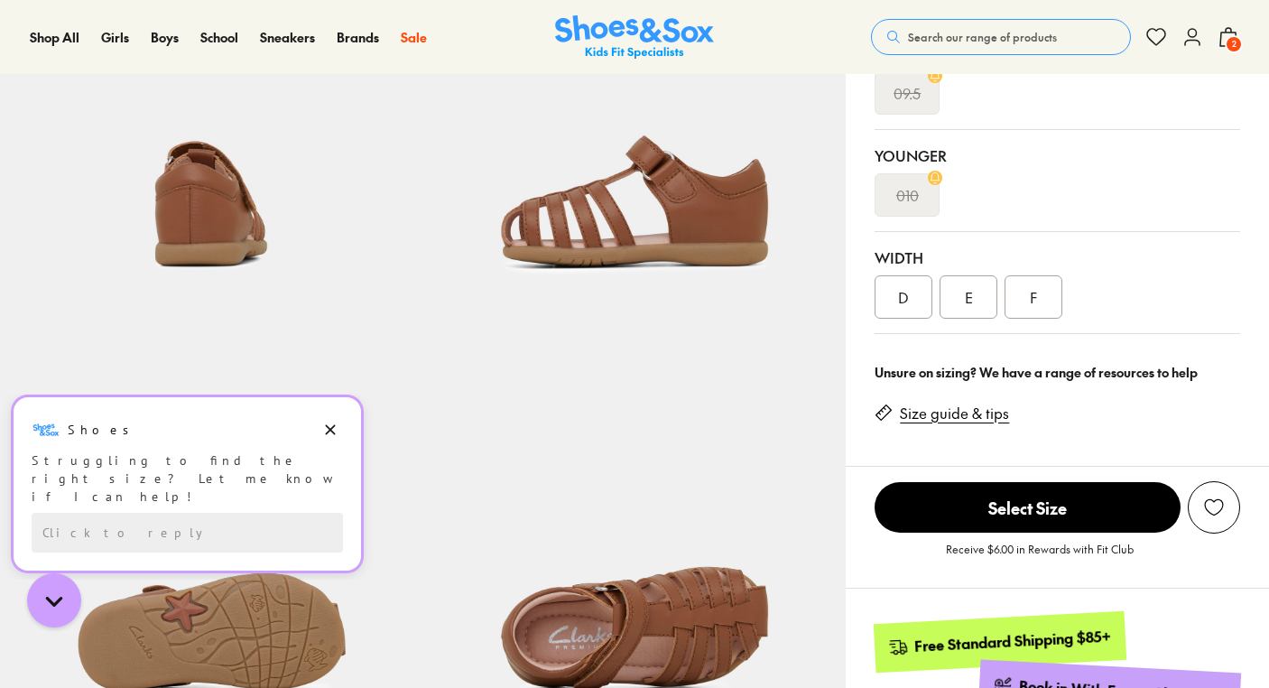
scroll to position [0, 0]
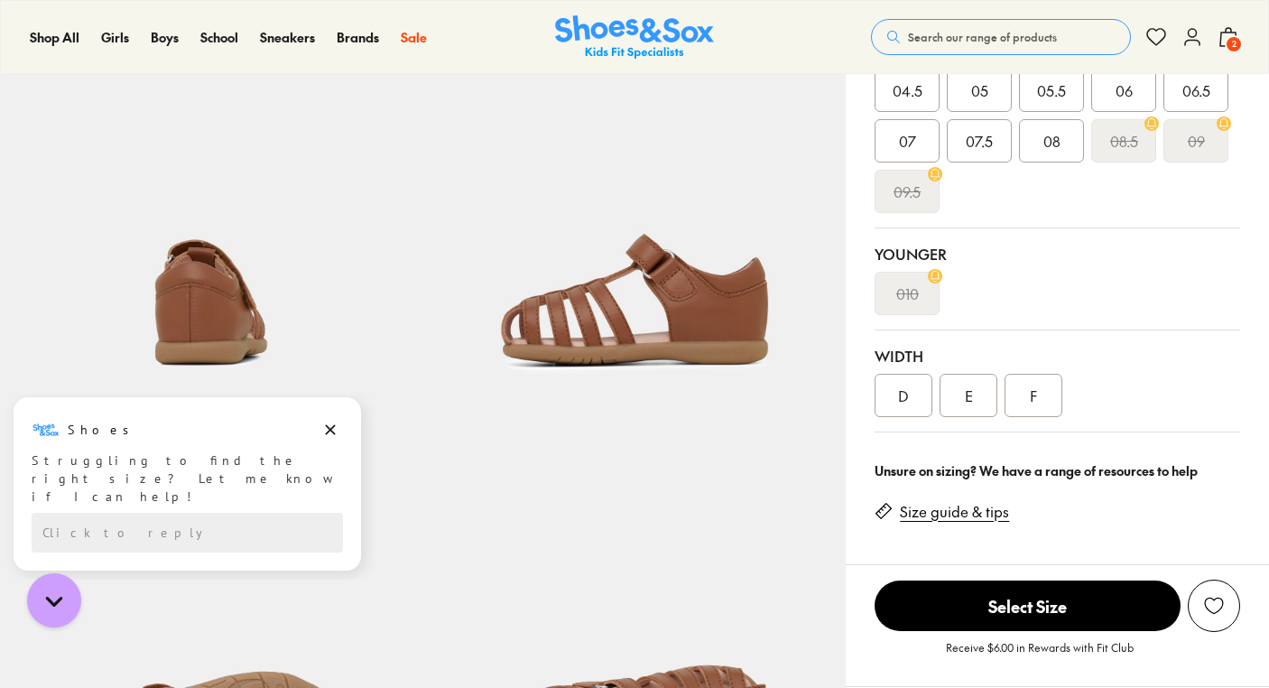
click at [954, 515] on link "Size guide & tips" at bounding box center [954, 512] width 109 height 20
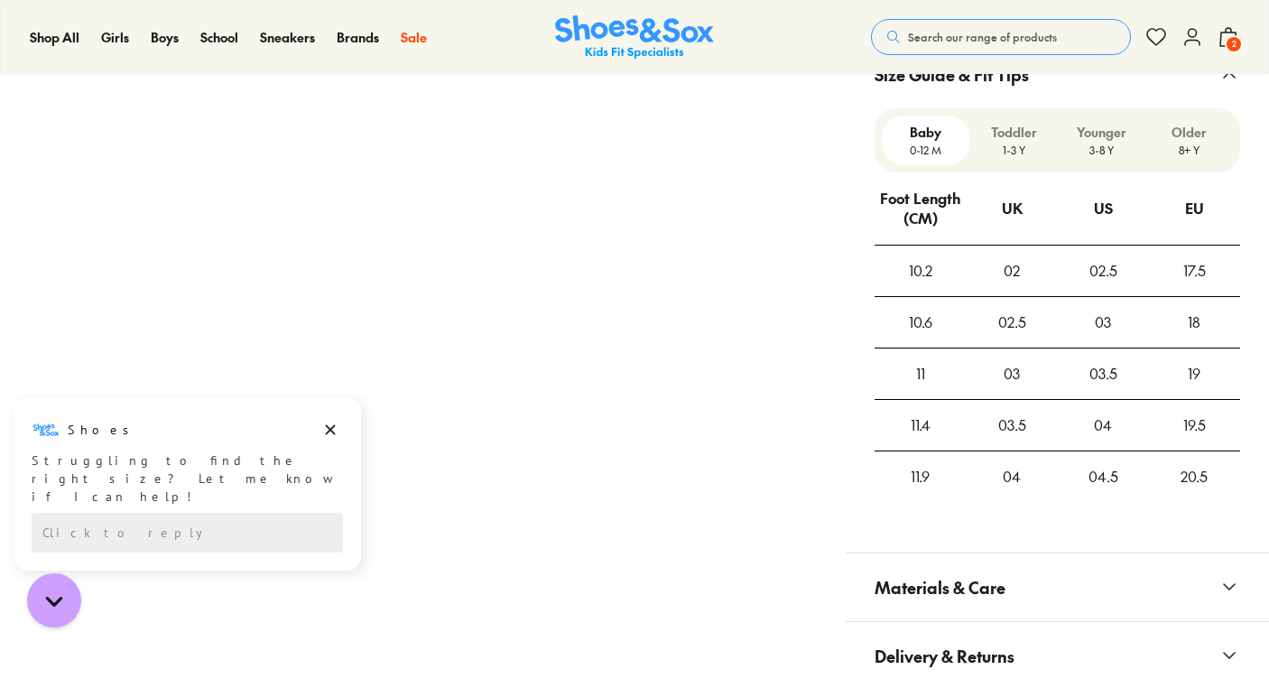
scroll to position [1514, 0]
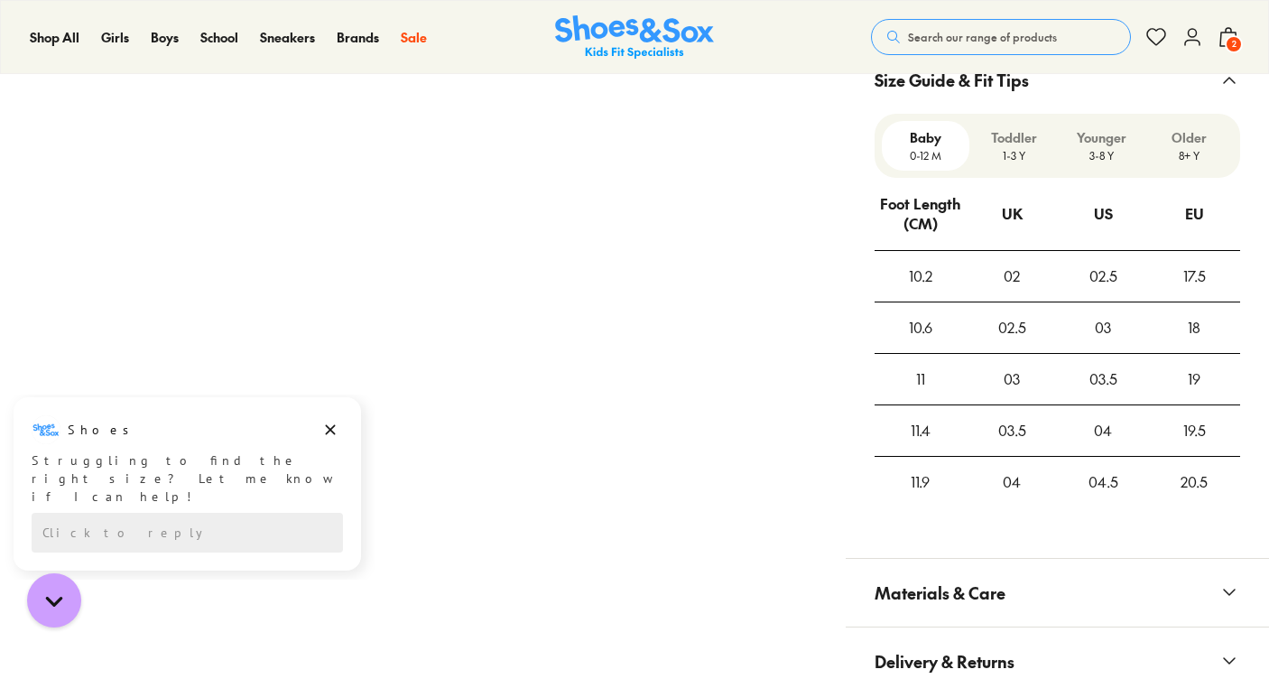
click at [1021, 155] on p "1-3 Y" at bounding box center [1013, 155] width 73 height 16
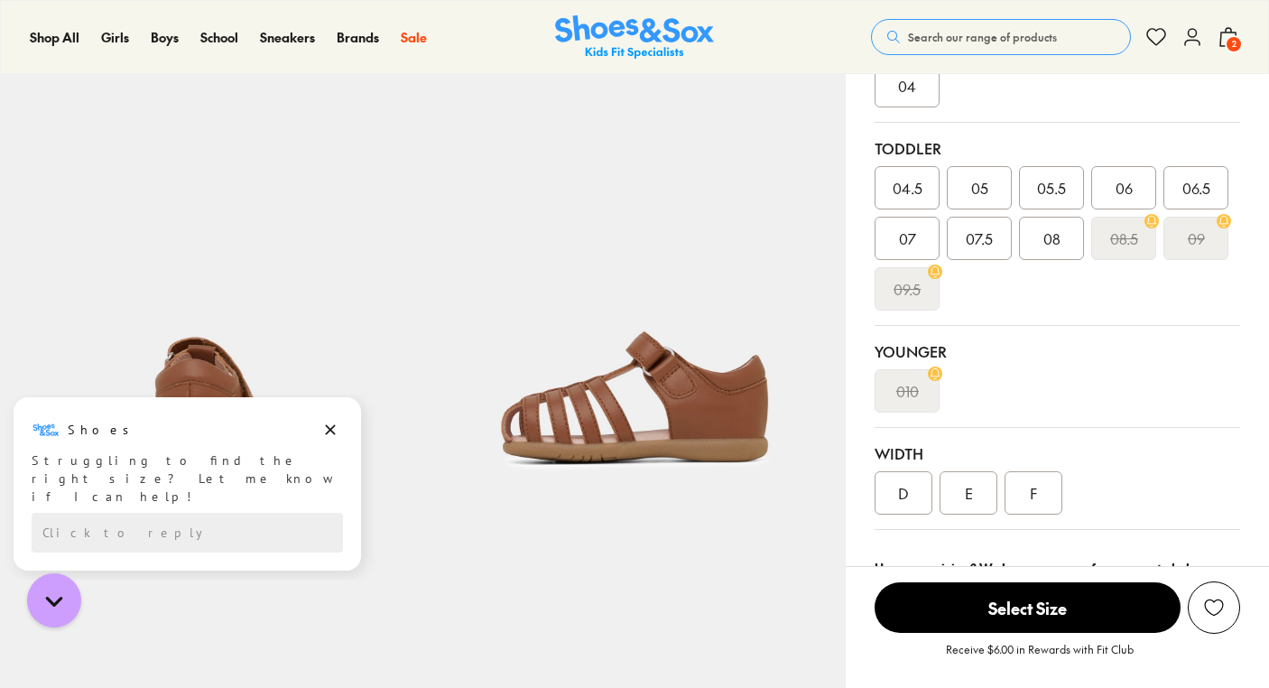
scroll to position [437, 0]
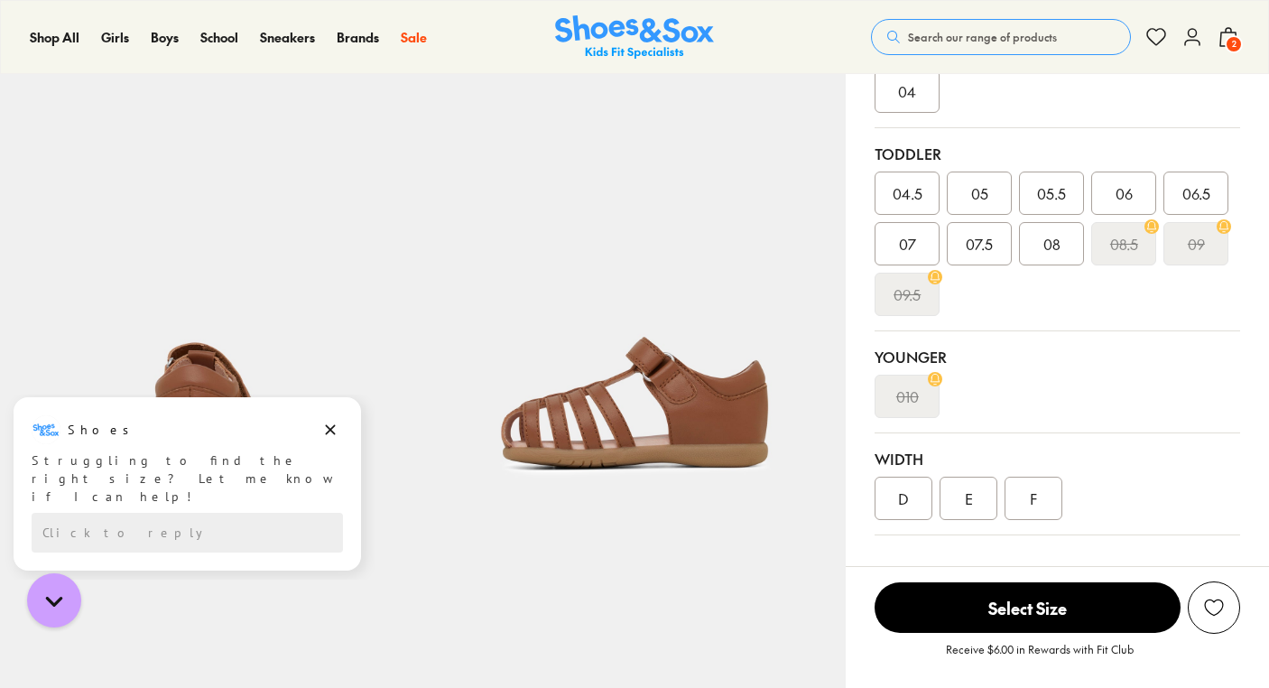
click at [968, 485] on div "E" at bounding box center [969, 498] width 58 height 43
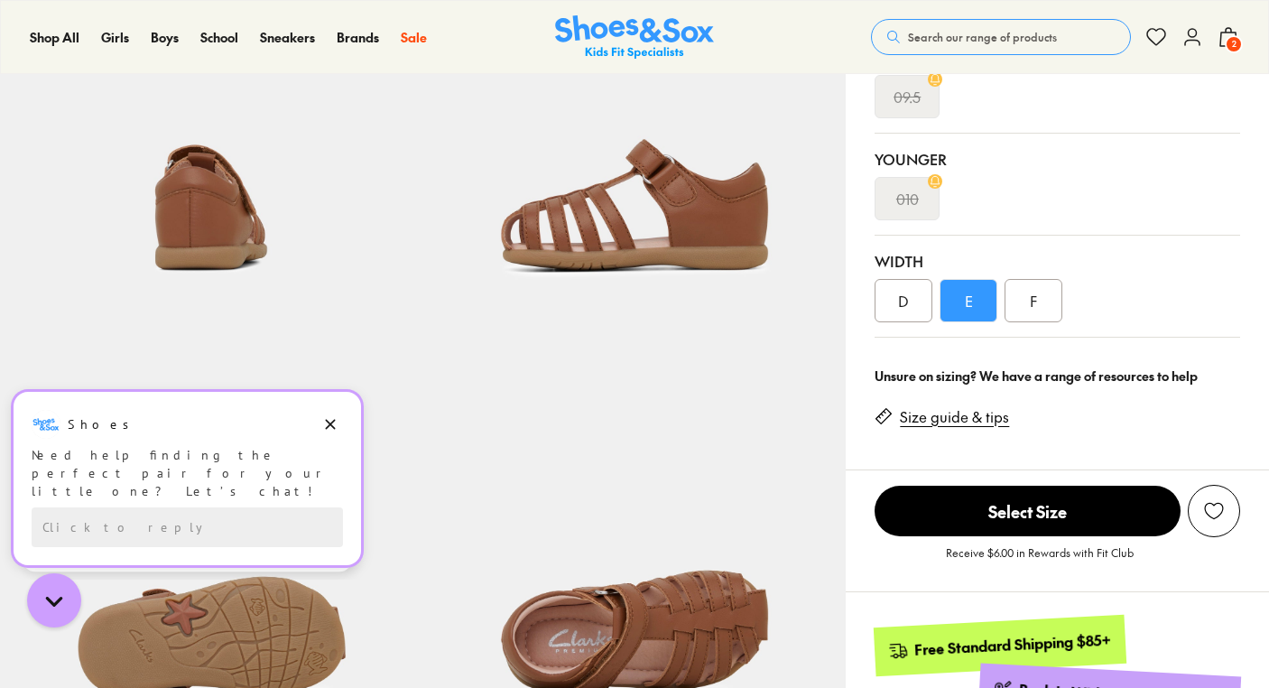
scroll to position [634, 0]
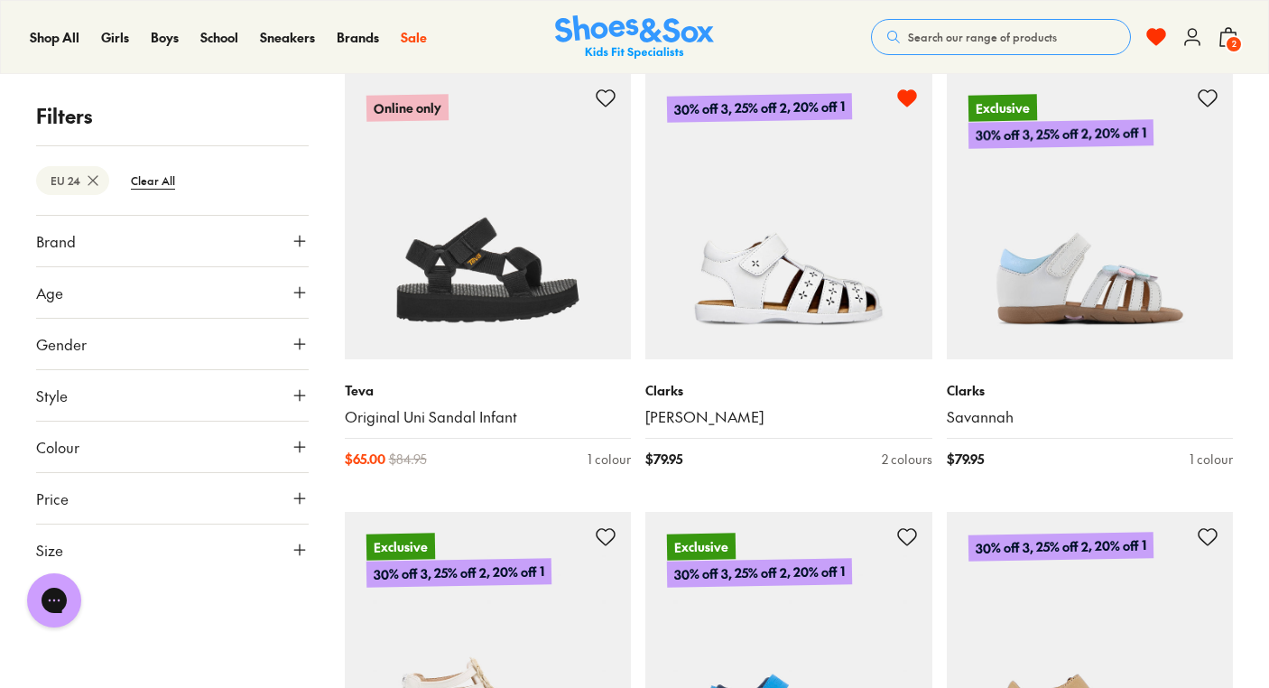
scroll to position [2549, 0]
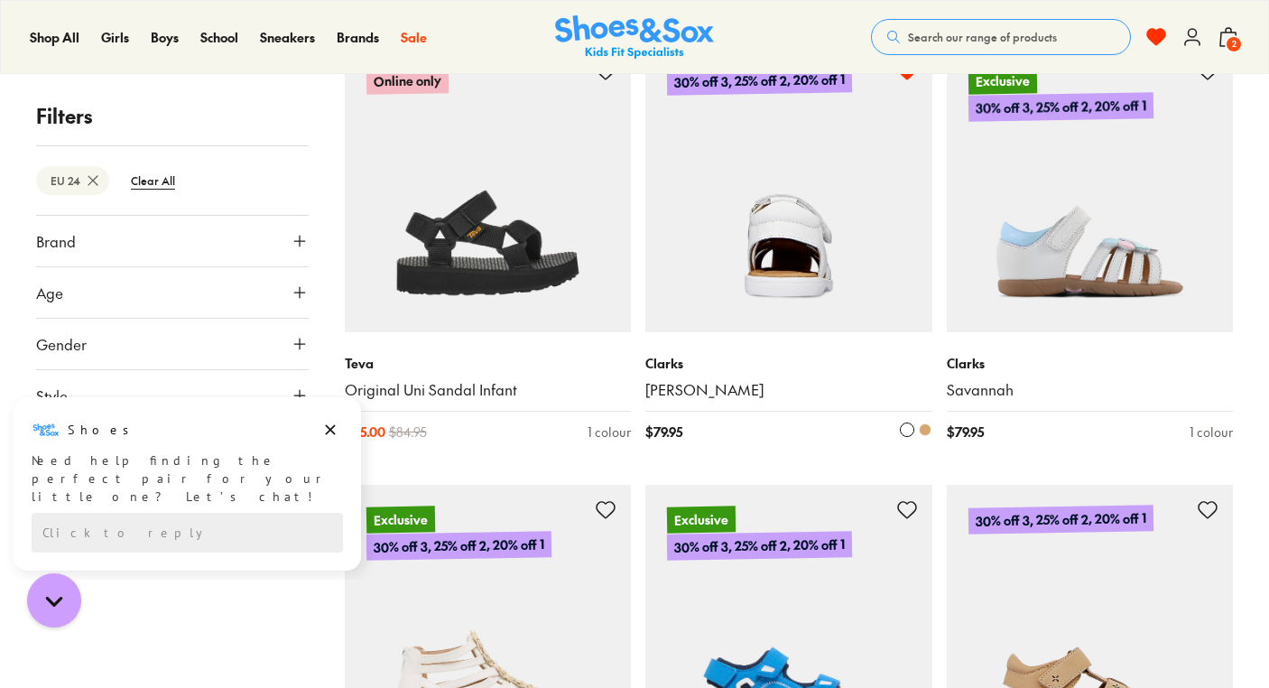
click at [924, 427] on span at bounding box center [925, 429] width 13 height 13
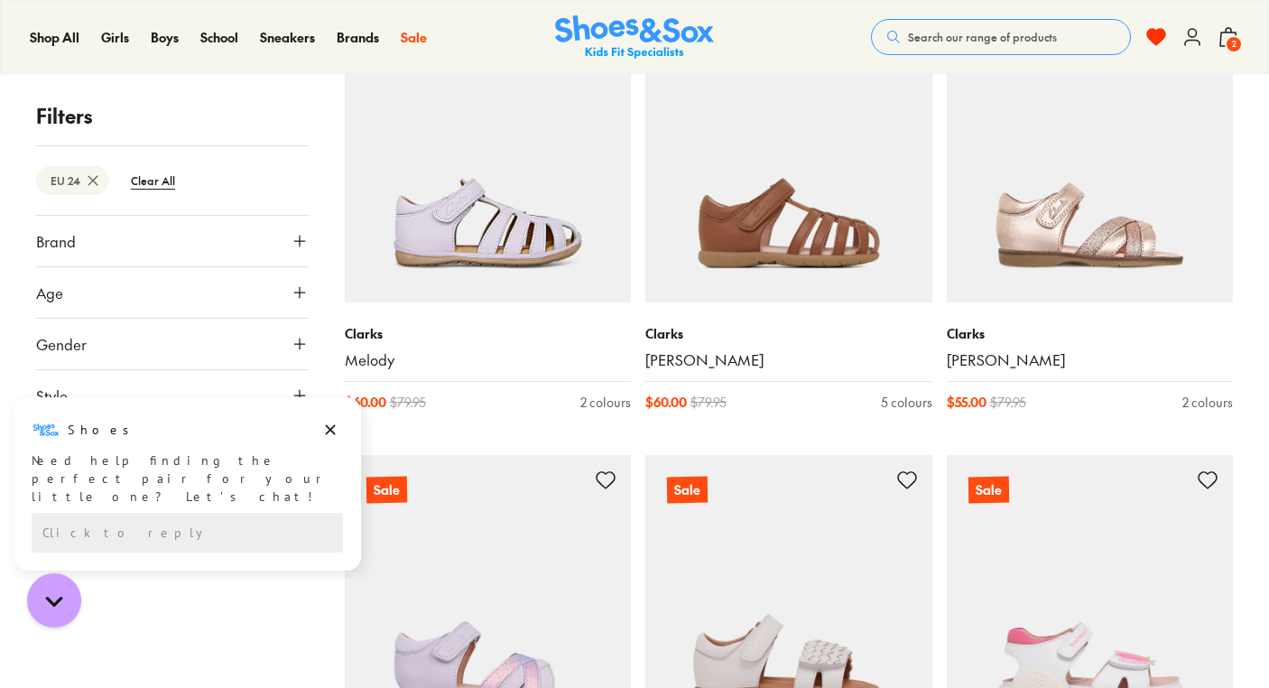
scroll to position [3458, 0]
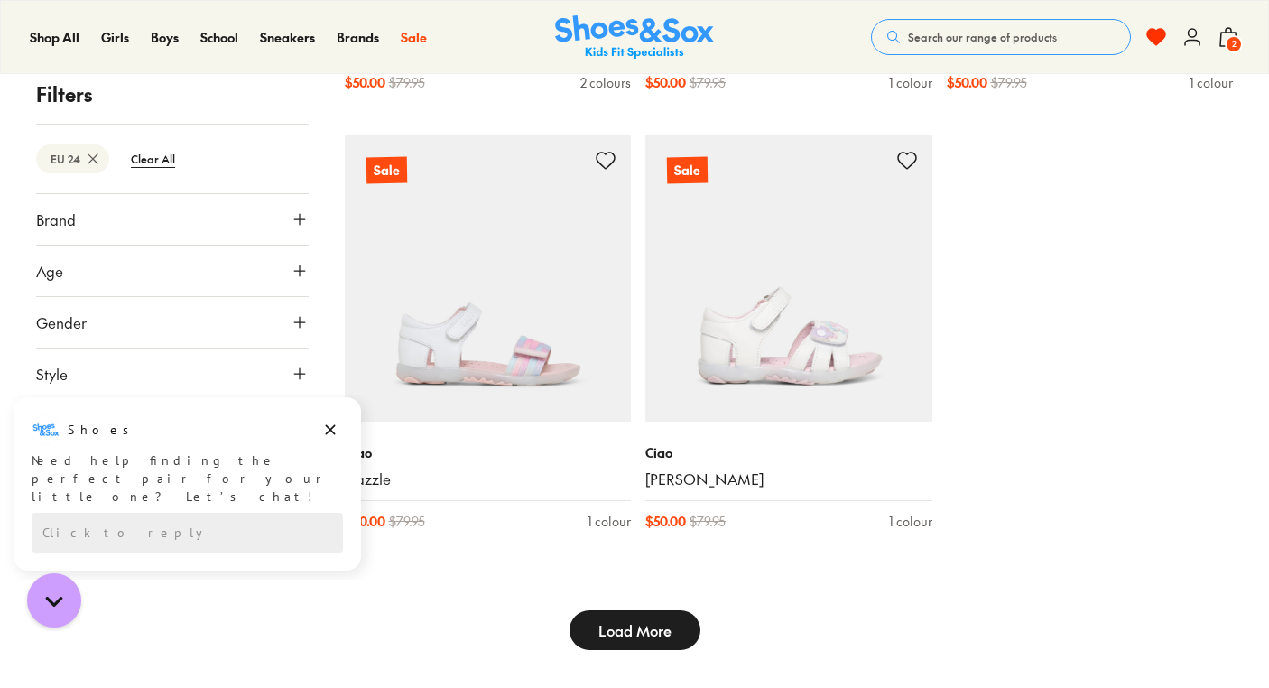
scroll to position [4721, 0]
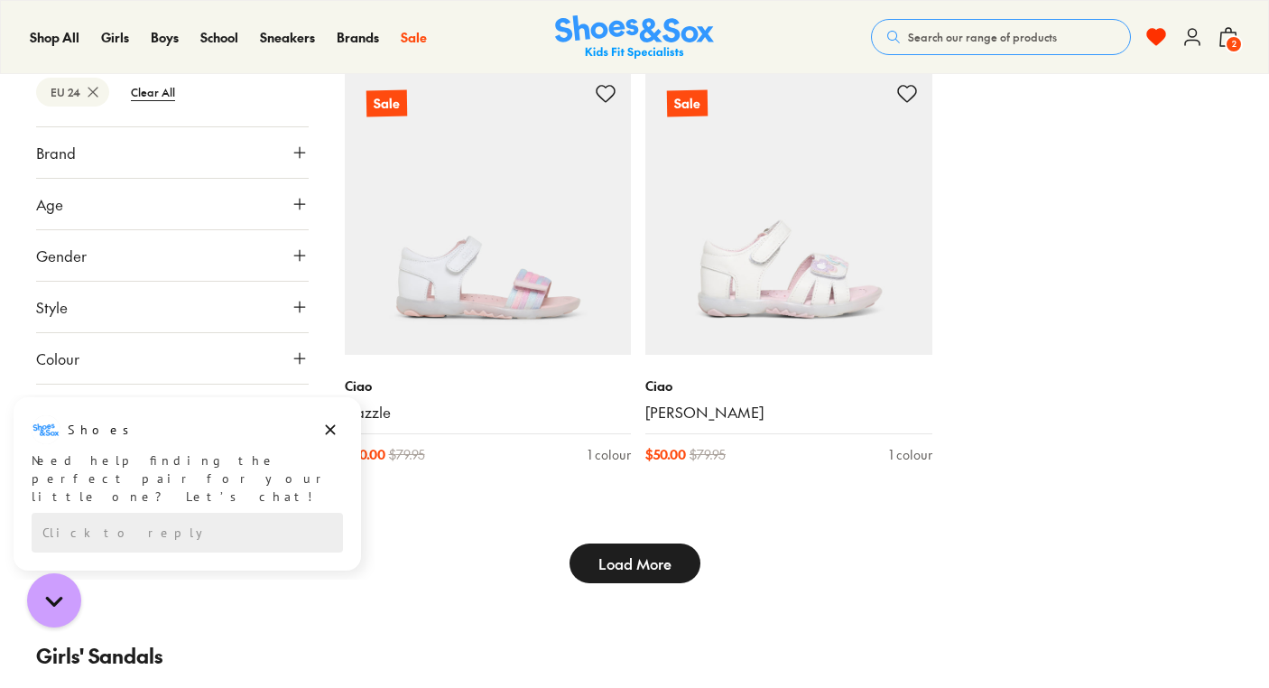
click at [658, 579] on button "Load More" at bounding box center [634, 563] width 131 height 40
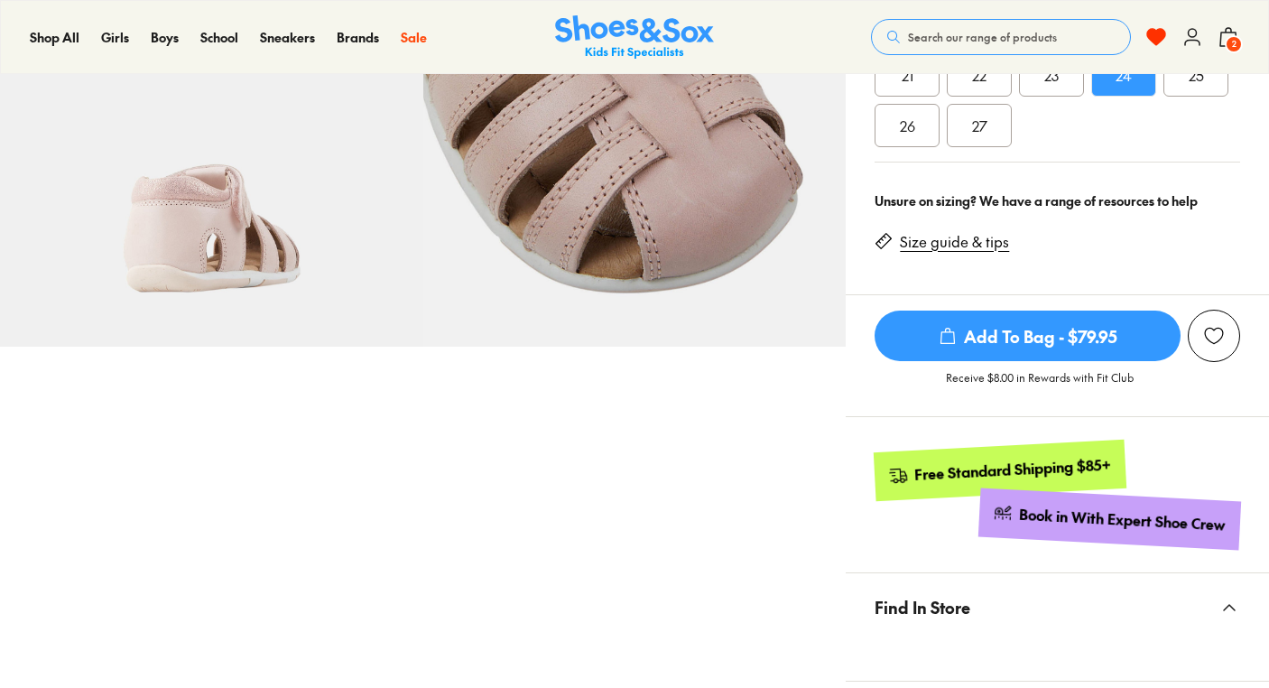
scroll to position [619, 0]
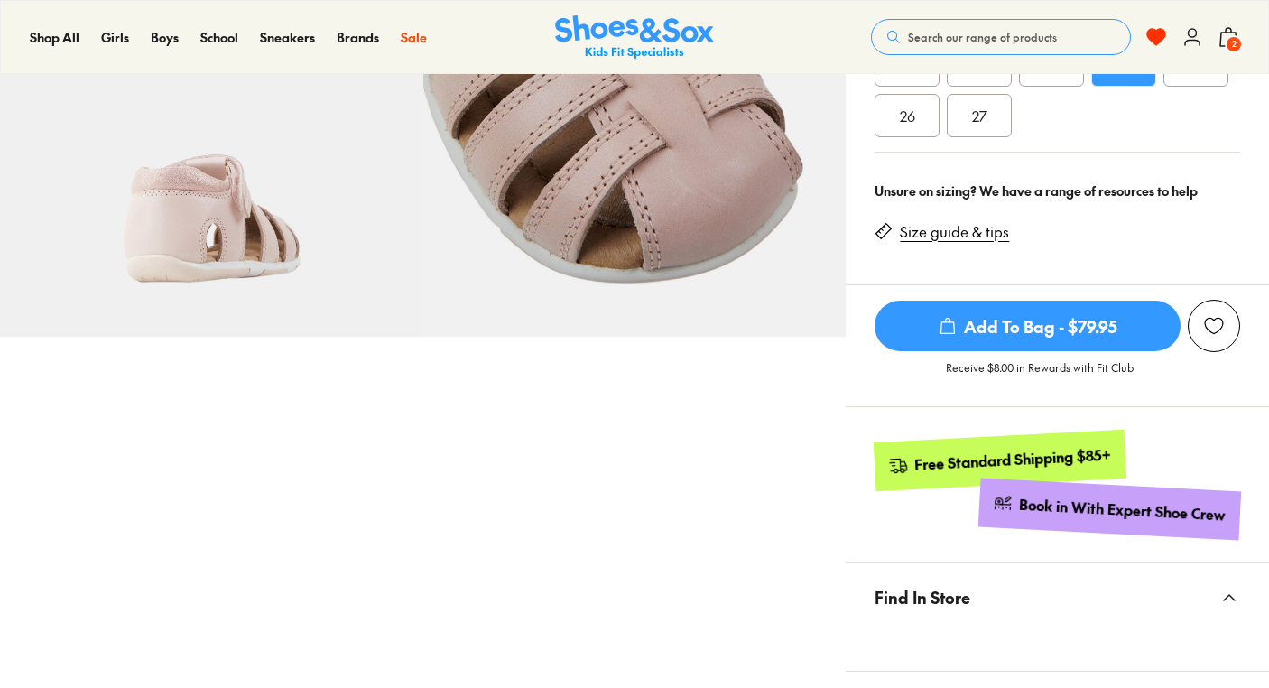
click at [1056, 328] on span "Add To Bag - $79.95" at bounding box center [1028, 326] width 306 height 51
select select "*"
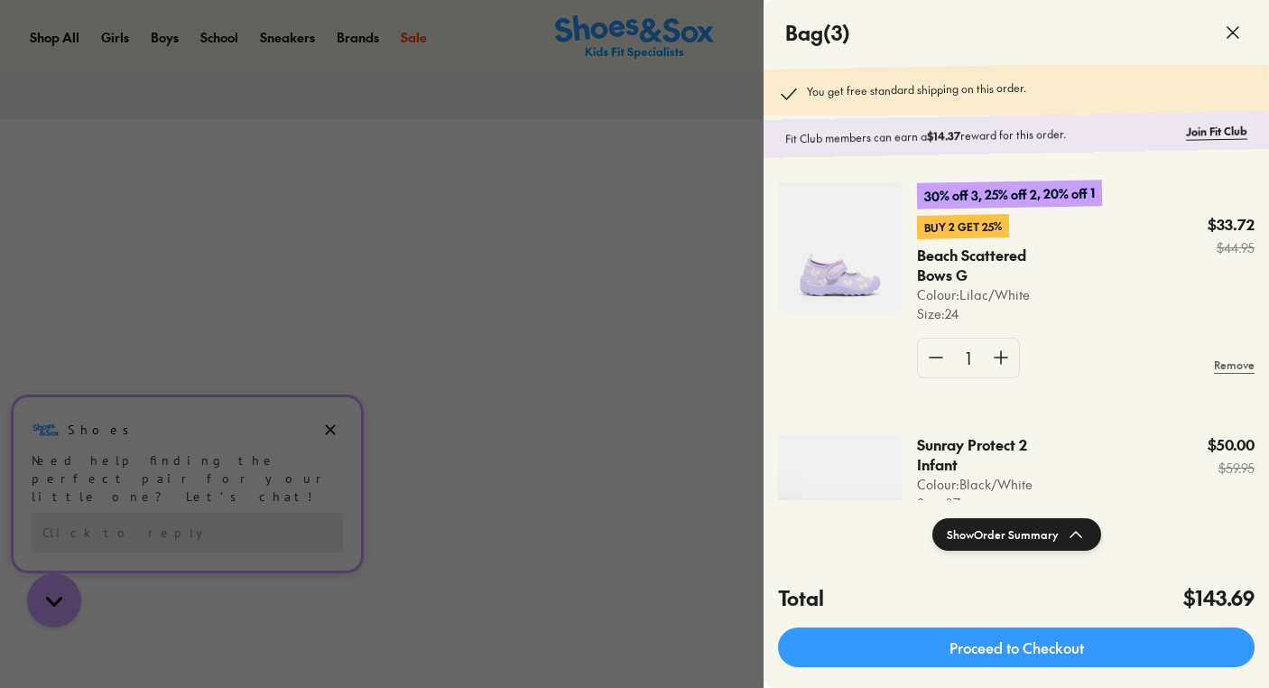
scroll to position [345, 0]
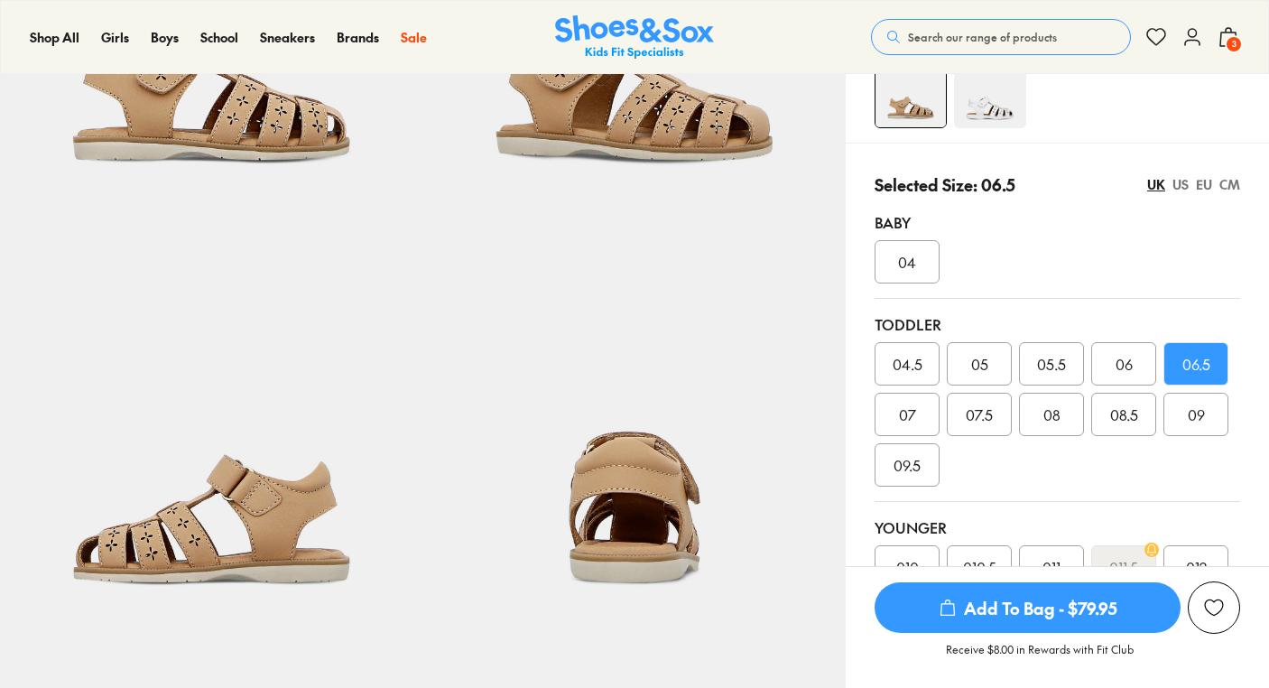
scroll to position [482, 0]
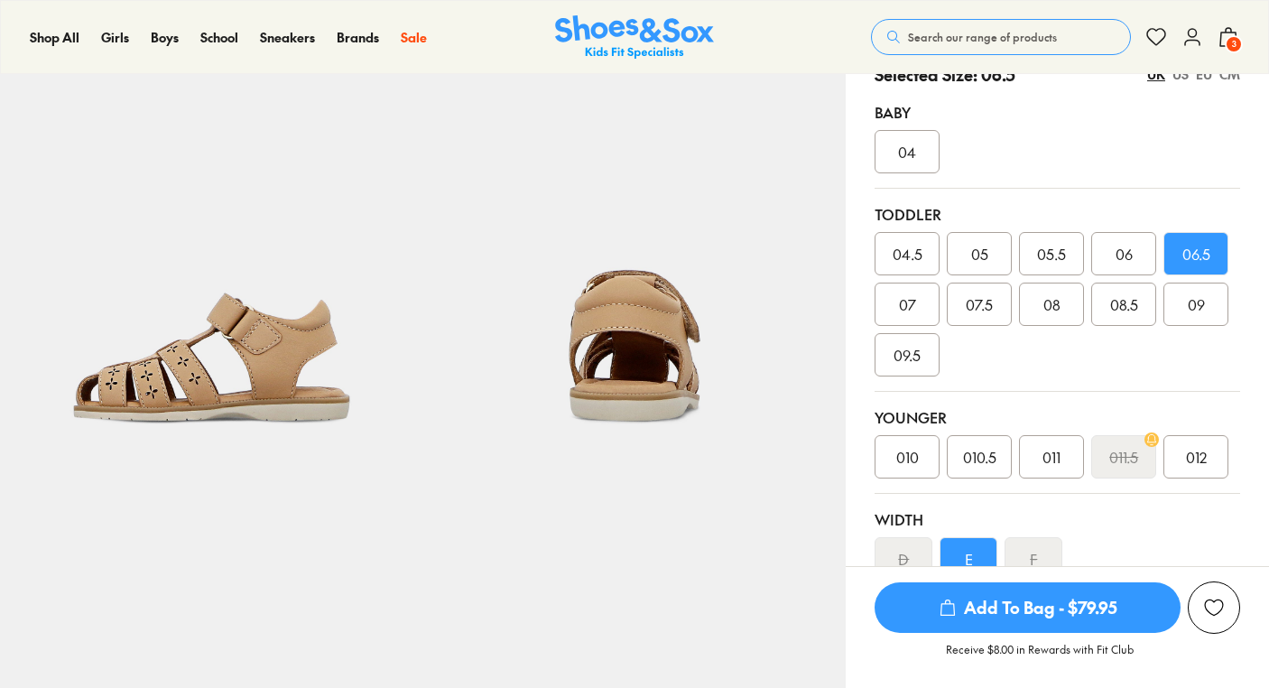
select select "*"
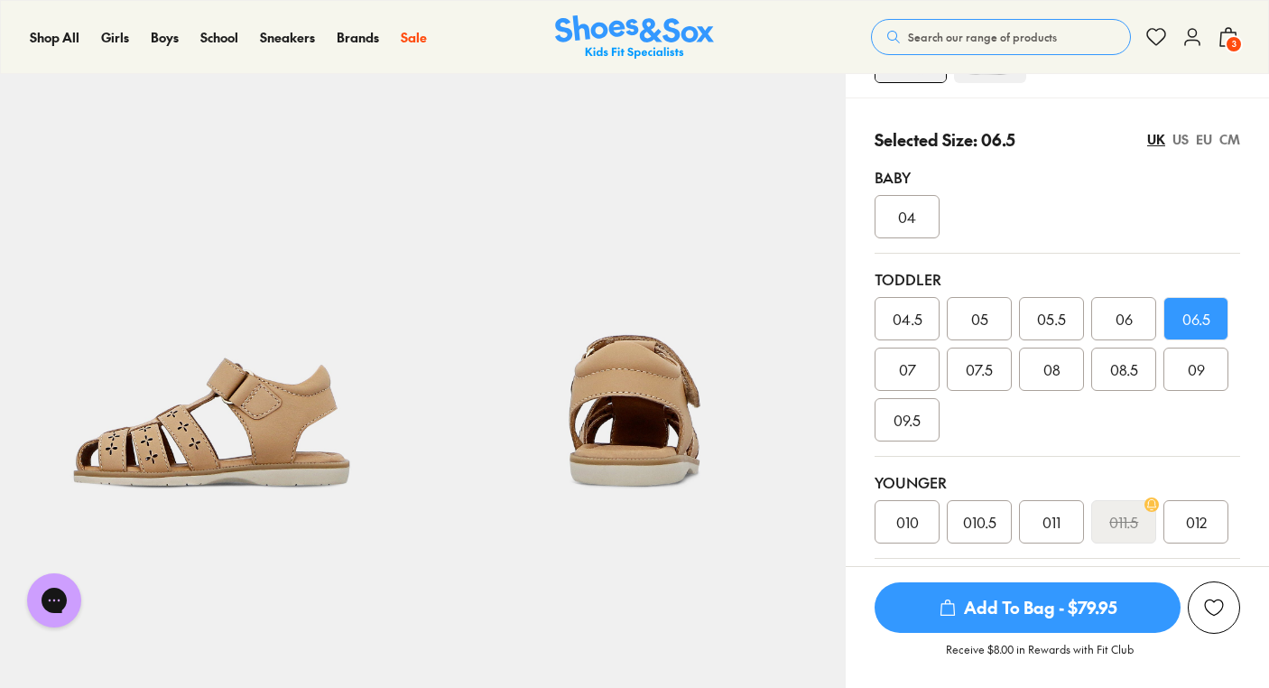
scroll to position [399, 0]
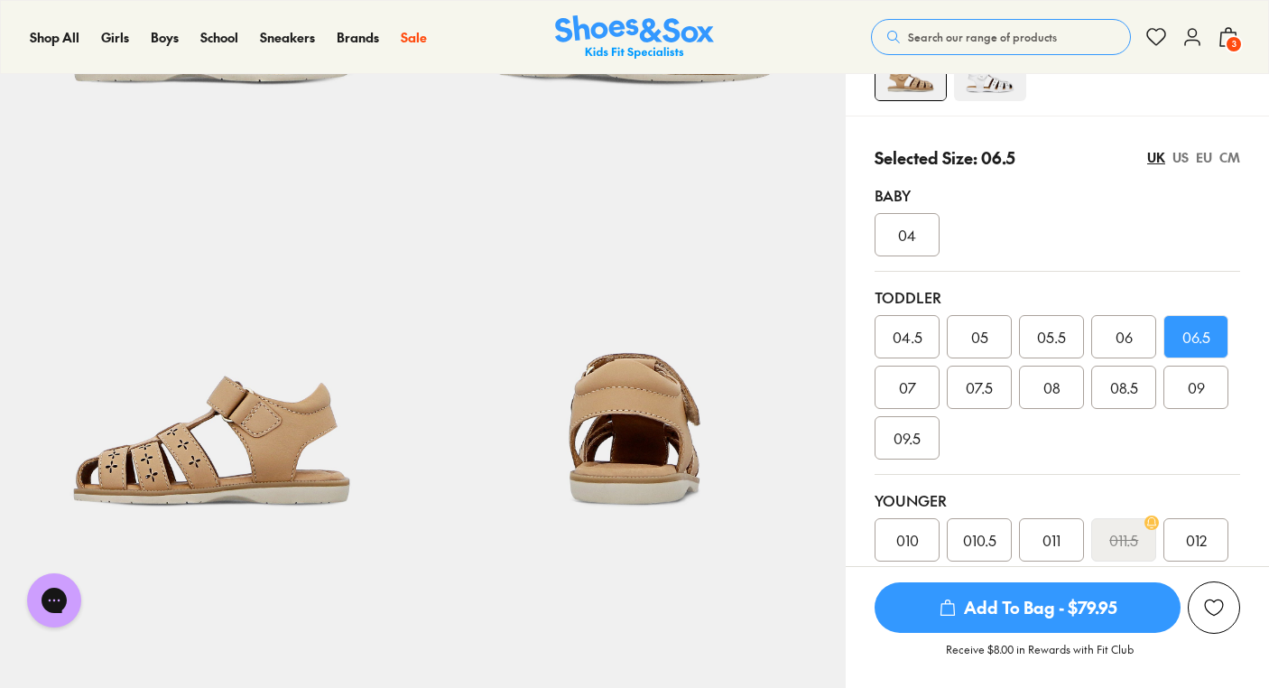
click at [1052, 616] on span "Add To Bag - $79.95" at bounding box center [1028, 607] width 306 height 51
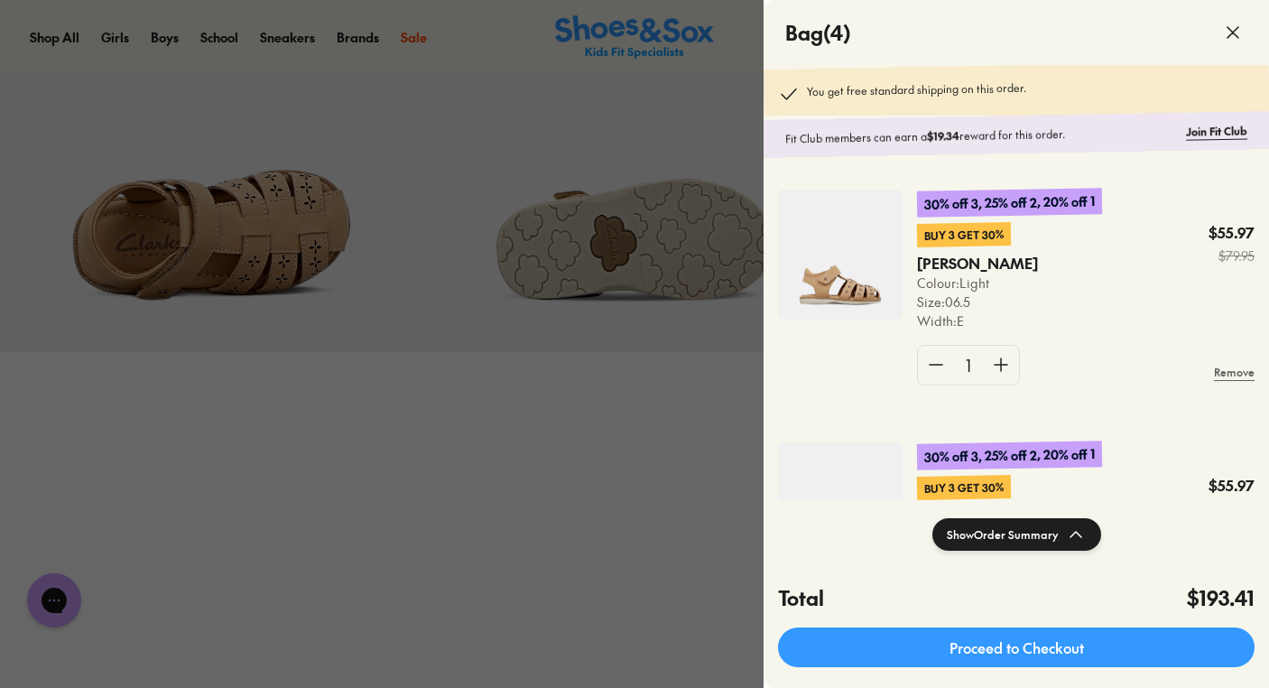
scroll to position [1028, 0]
click at [432, 534] on div at bounding box center [634, 344] width 1269 height 688
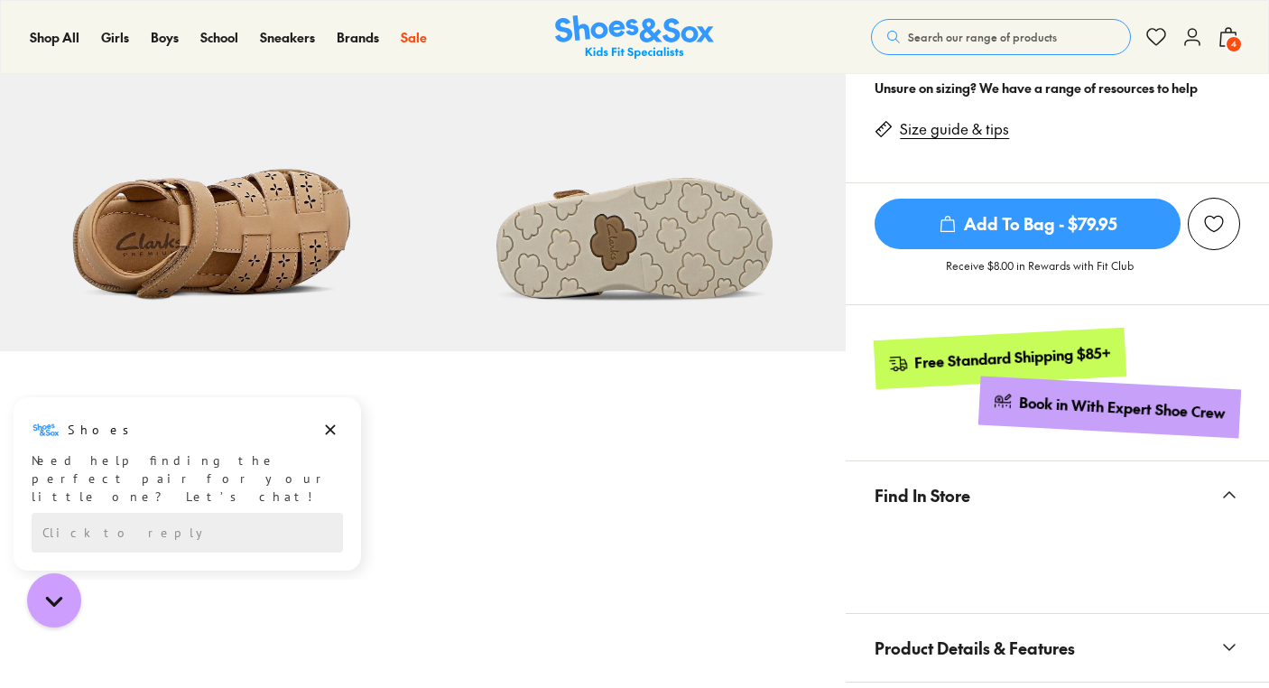
click at [1231, 37] on span "4" at bounding box center [1234, 44] width 18 height 18
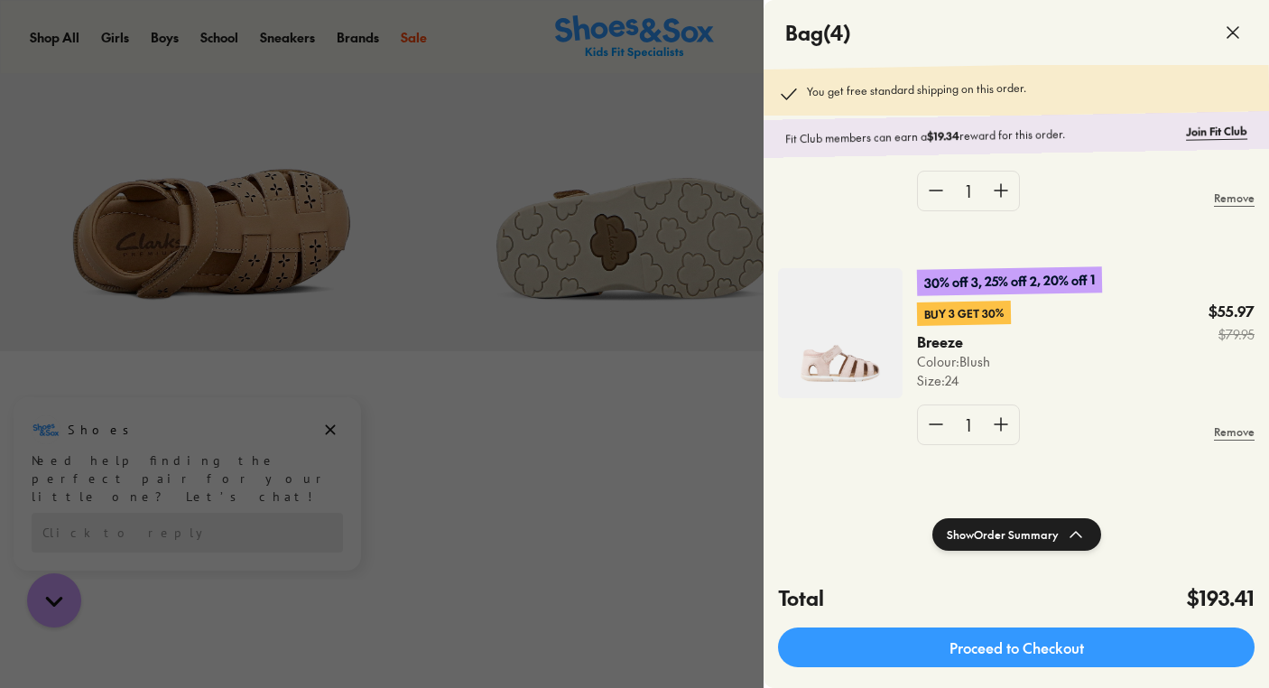
scroll to position [0, 0]
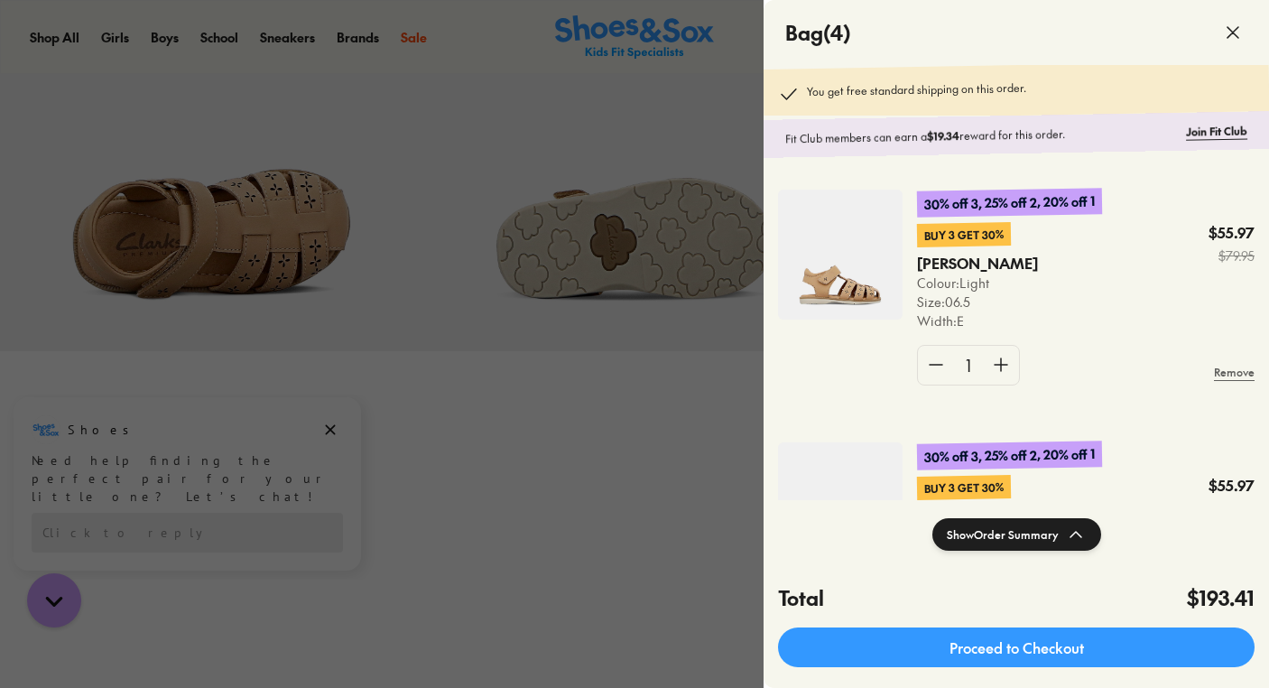
click at [836, 282] on img at bounding box center [840, 255] width 125 height 130
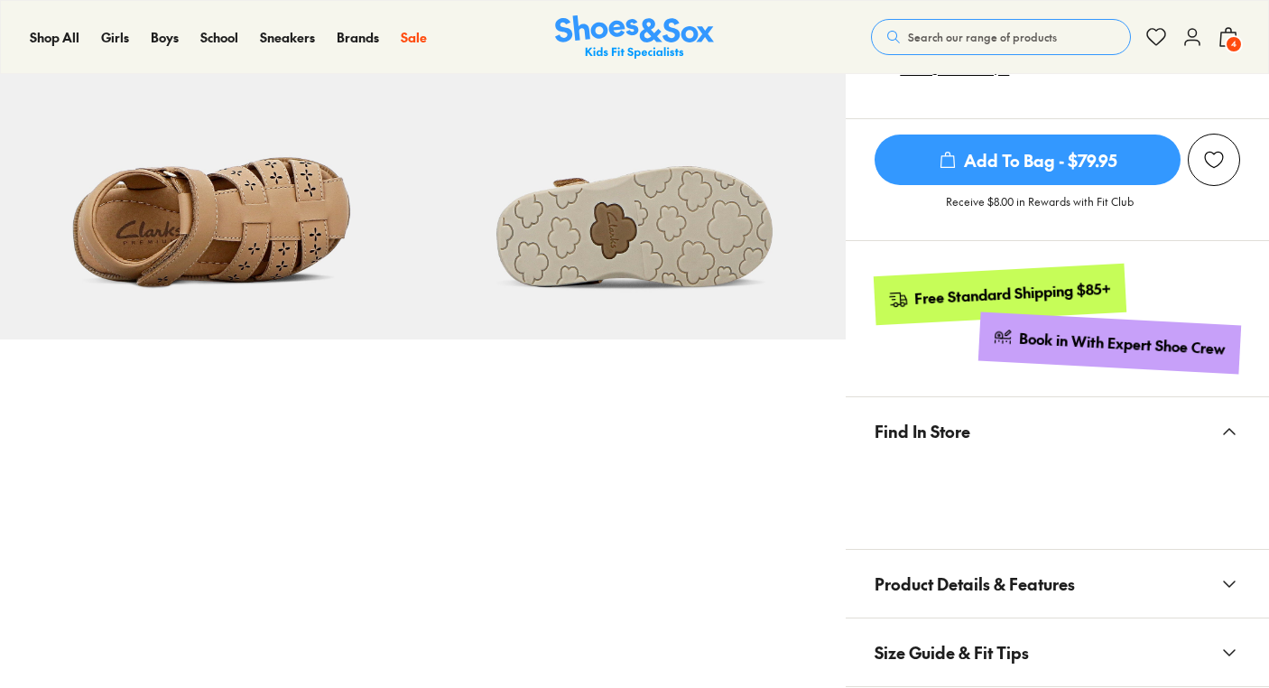
select select "*"
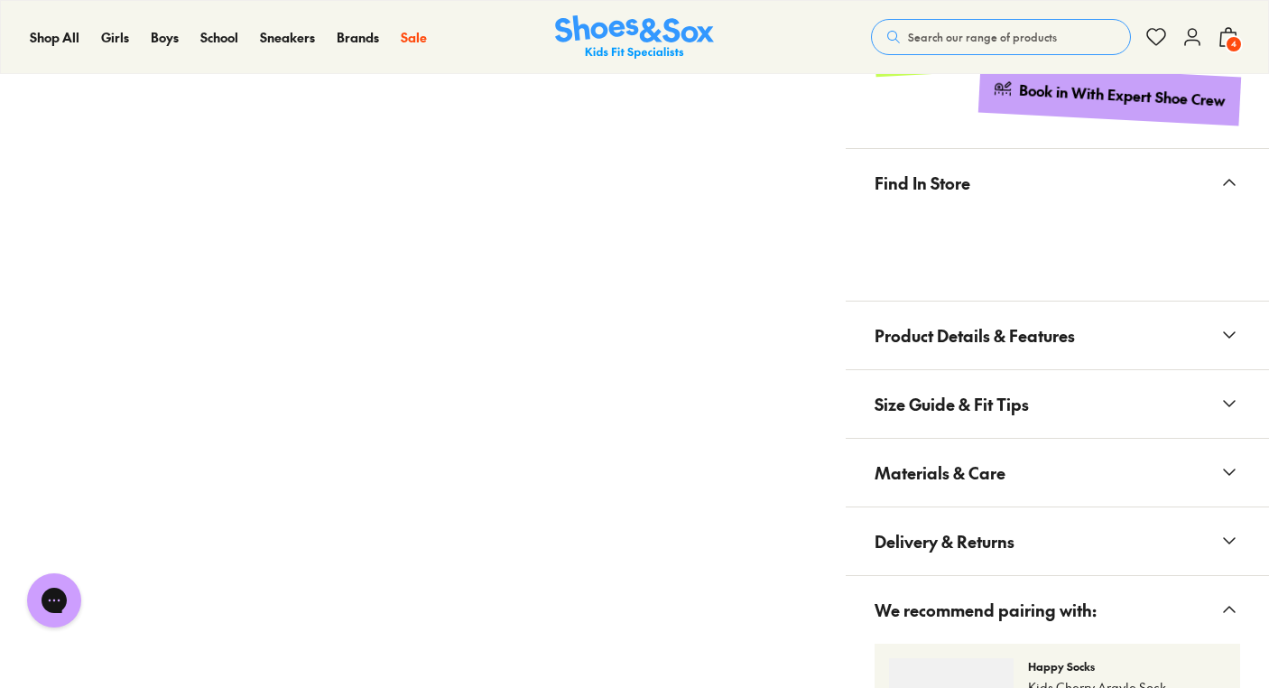
scroll to position [1341, 0]
click at [1133, 403] on button "Size Guide & Fit Tips" at bounding box center [1057, 403] width 423 height 68
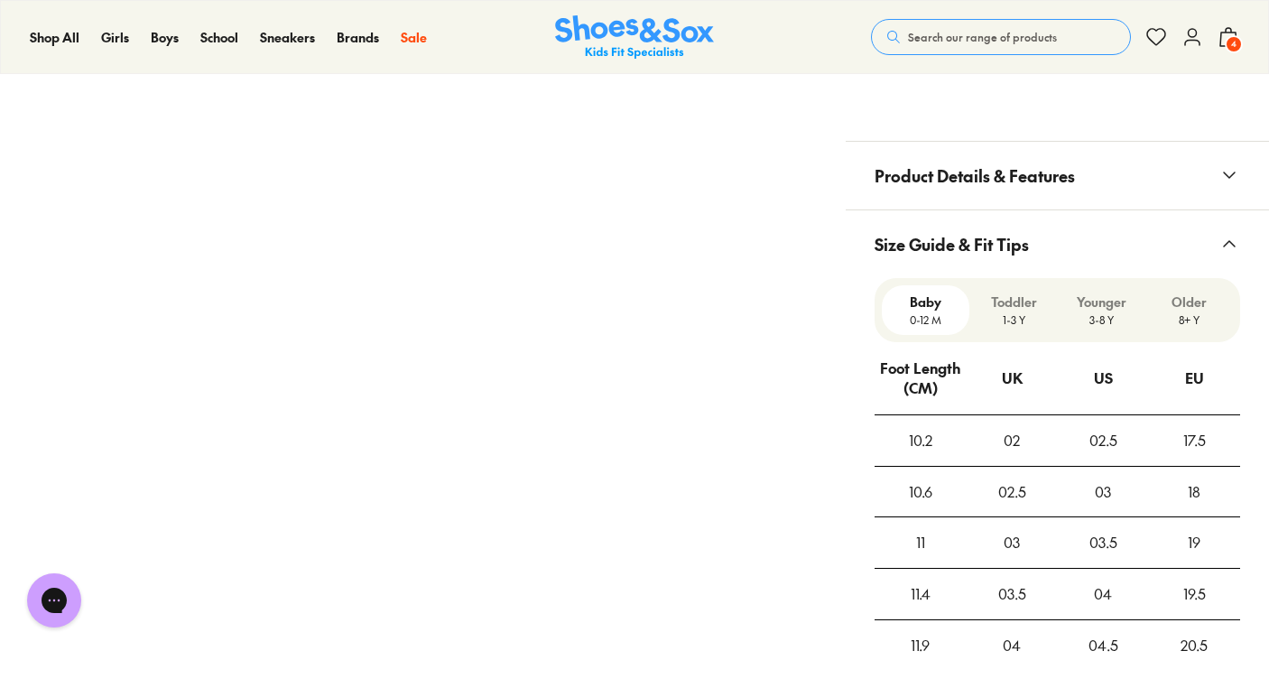
scroll to position [1628, 0]
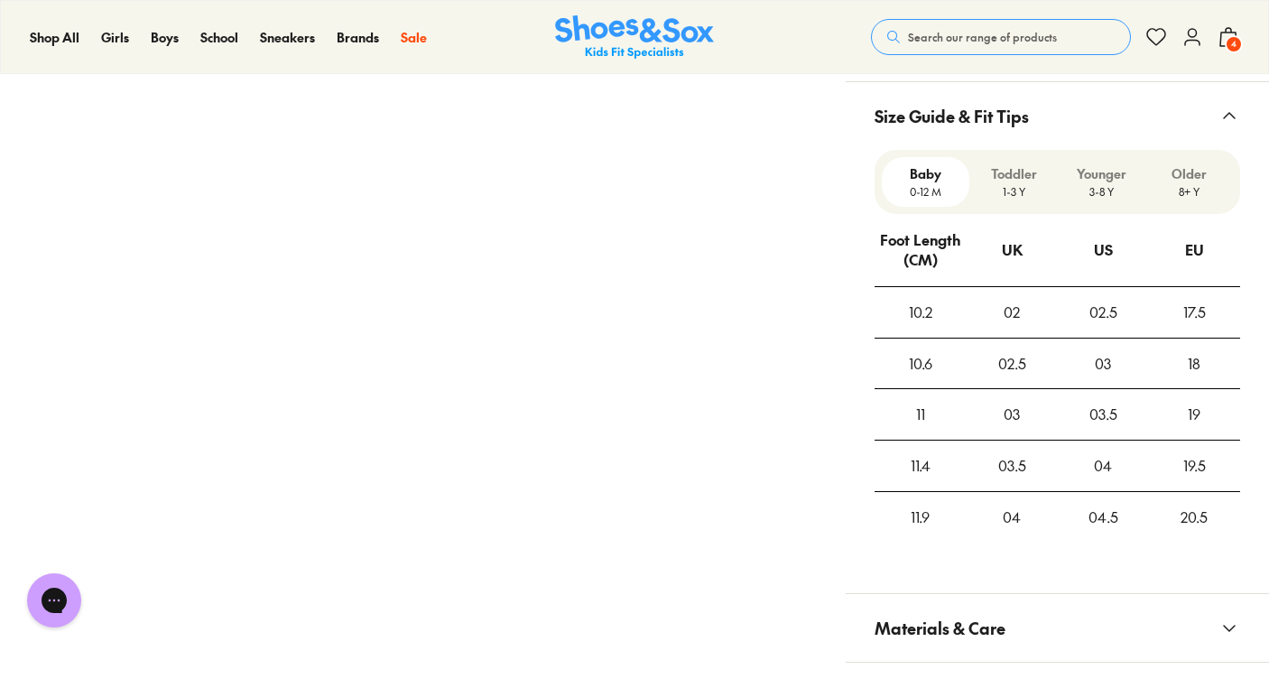
click at [1006, 196] on p "1-3 Y" at bounding box center [1013, 191] width 73 height 16
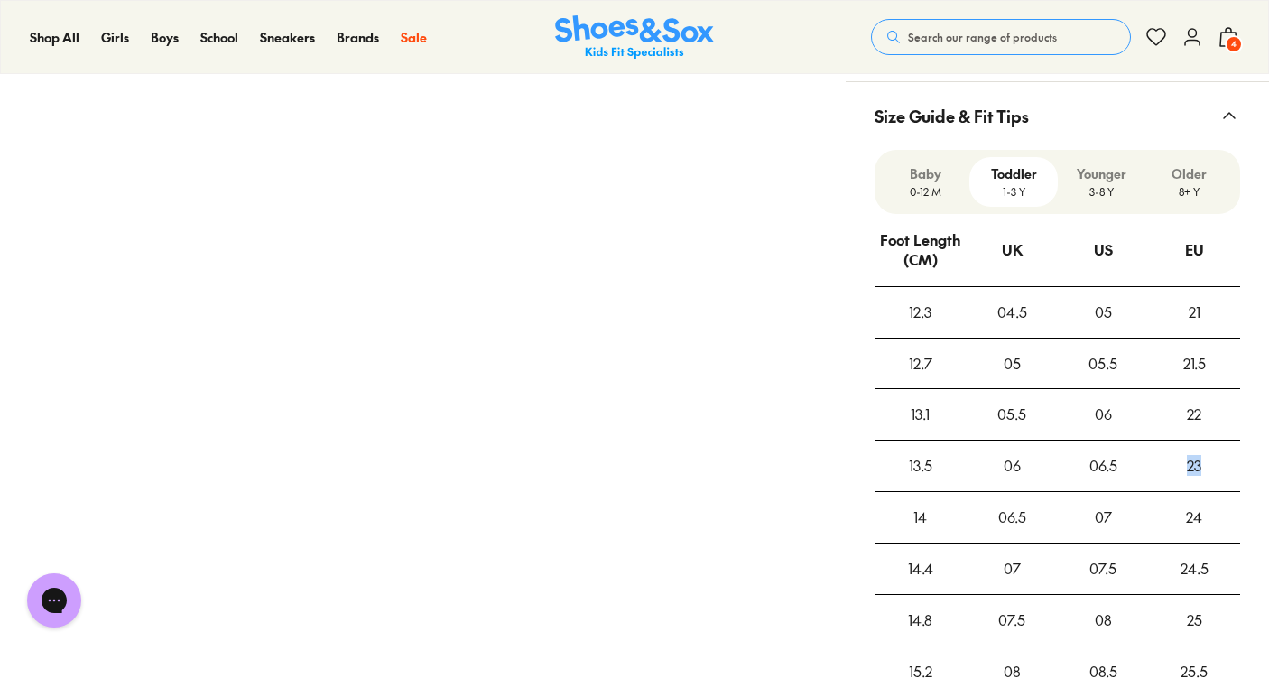
drag, startPoint x: 1217, startPoint y: 475, endPoint x: 1166, endPoint y: 469, distance: 50.8
click at [1166, 469] on div "23" at bounding box center [1194, 465] width 89 height 49
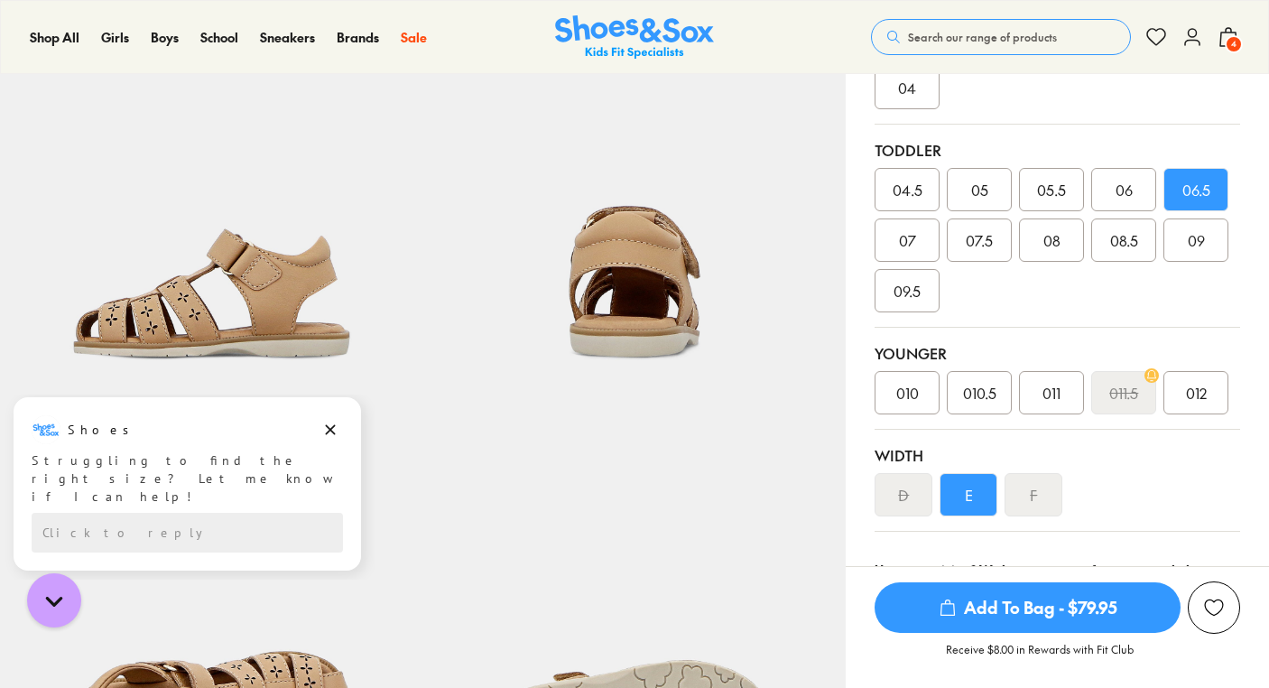
scroll to position [544, 0]
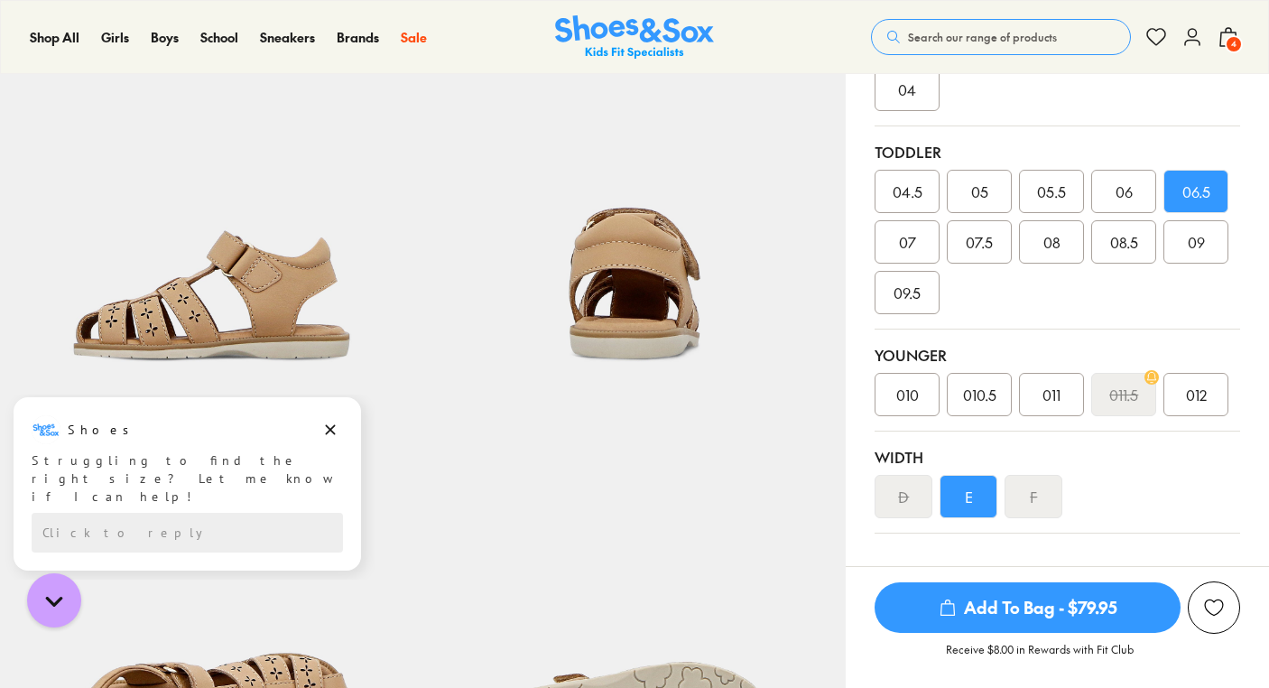
click at [1225, 40] on icon at bounding box center [1228, 37] width 22 height 22
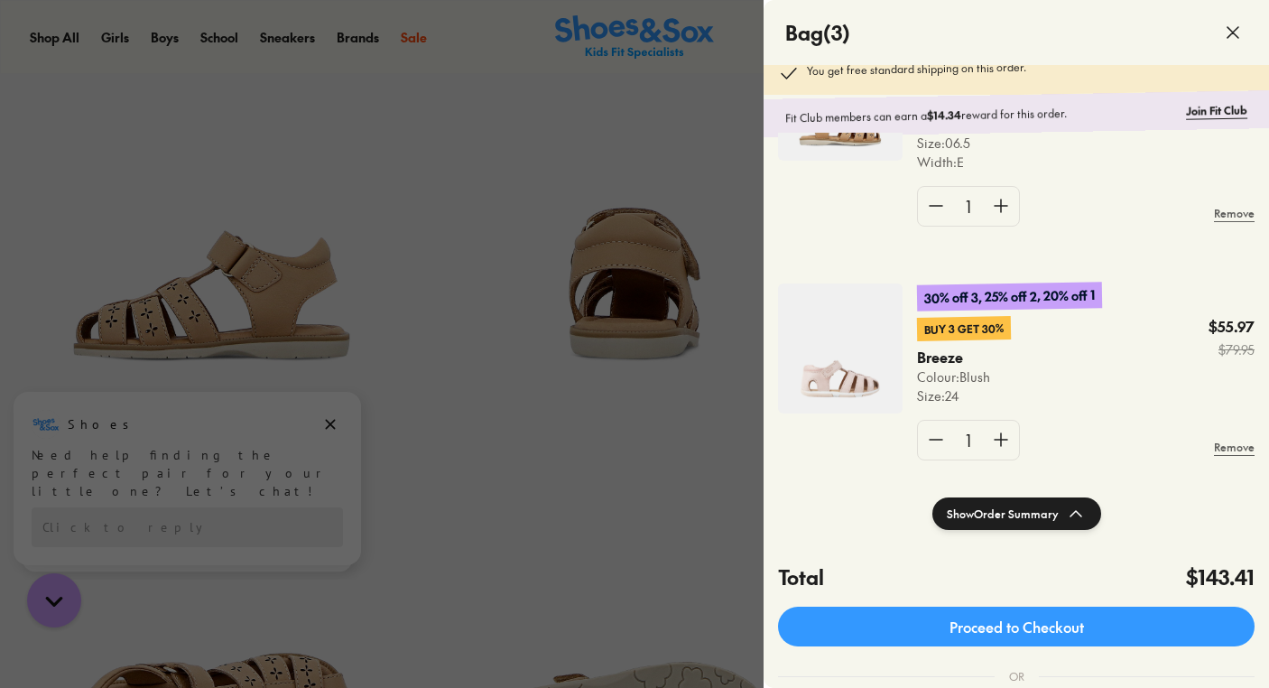
scroll to position [0, 0]
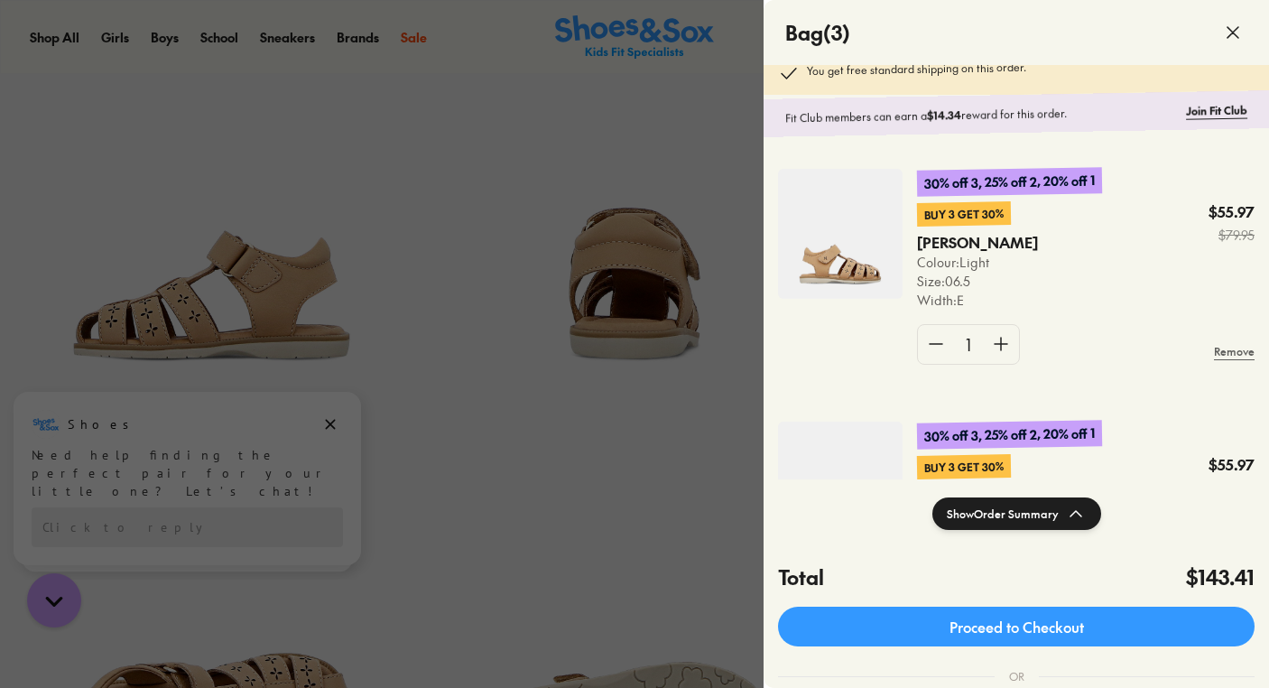
click at [833, 261] on img at bounding box center [840, 234] width 125 height 130
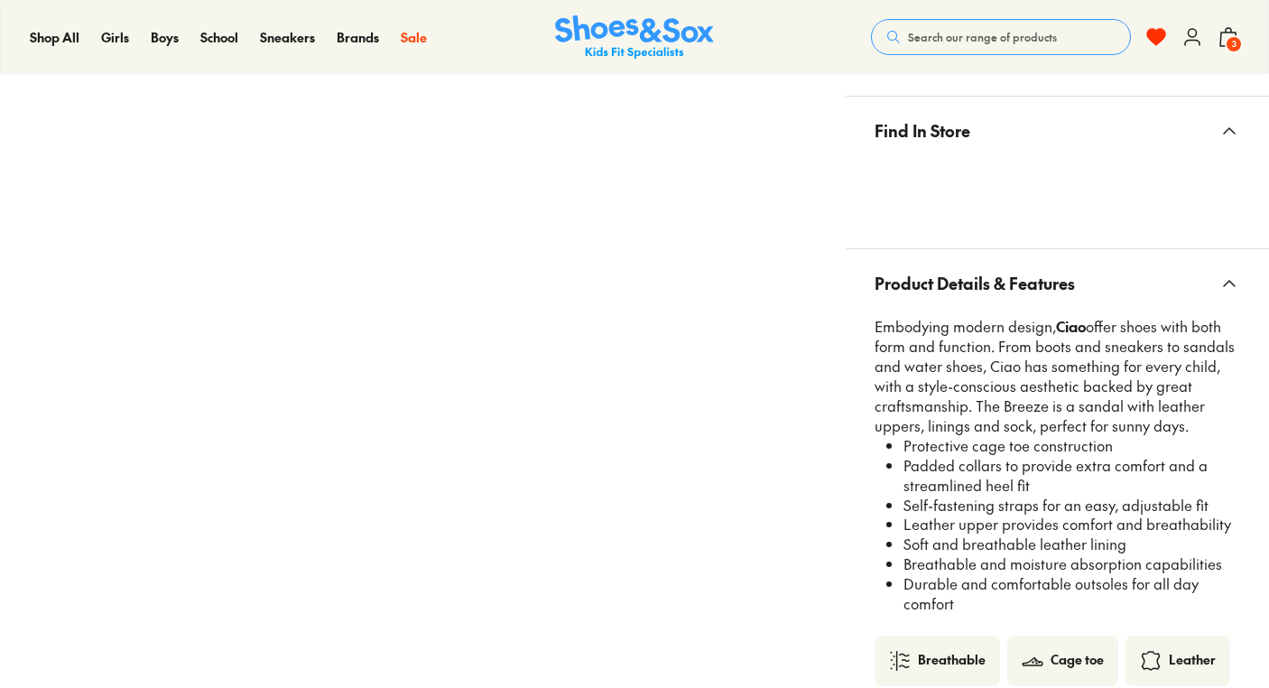
select select "*"
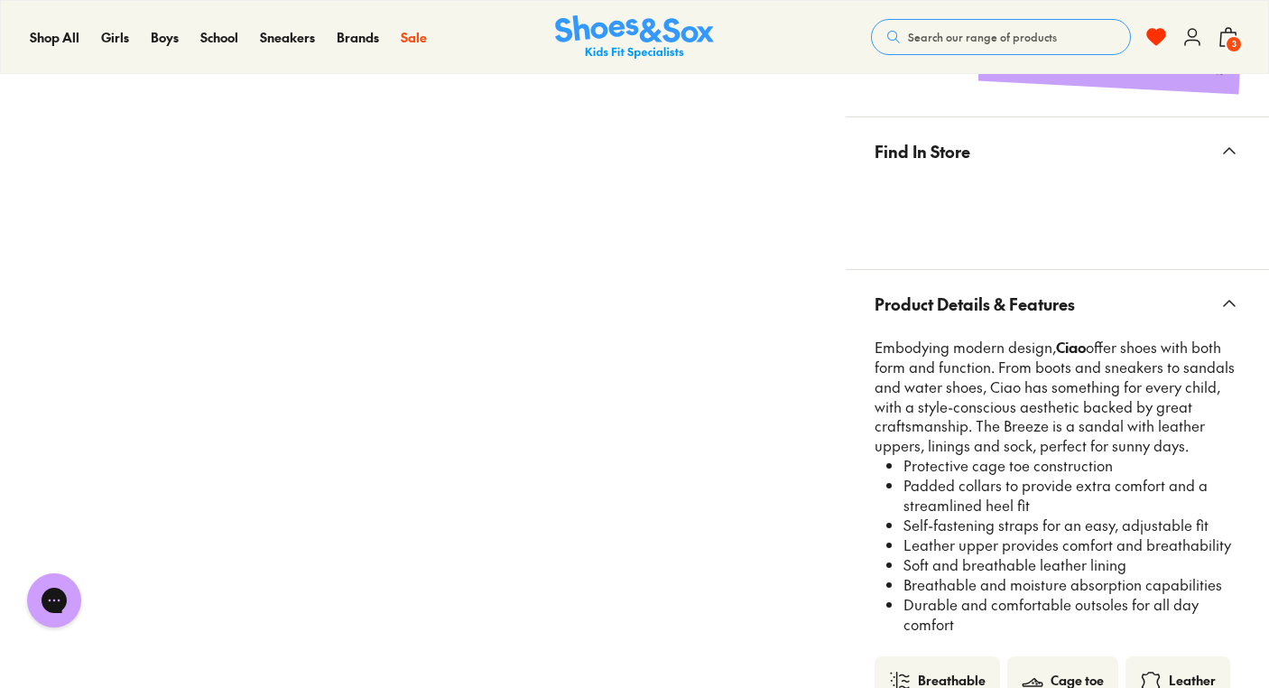
drag, startPoint x: 897, startPoint y: 568, endPoint x: 1079, endPoint y: 592, distance: 183.9
click at [1079, 592] on ul "Protective cage toe construction Padded collars to provide extra comfort and a …" at bounding box center [1064, 545] width 351 height 178
drag, startPoint x: 1154, startPoint y: 555, endPoint x: 902, endPoint y: 539, distance: 253.2
click at [902, 539] on ul "Protective cage toe construction Padded collars to provide extra comfort and a …" at bounding box center [1064, 545] width 351 height 178
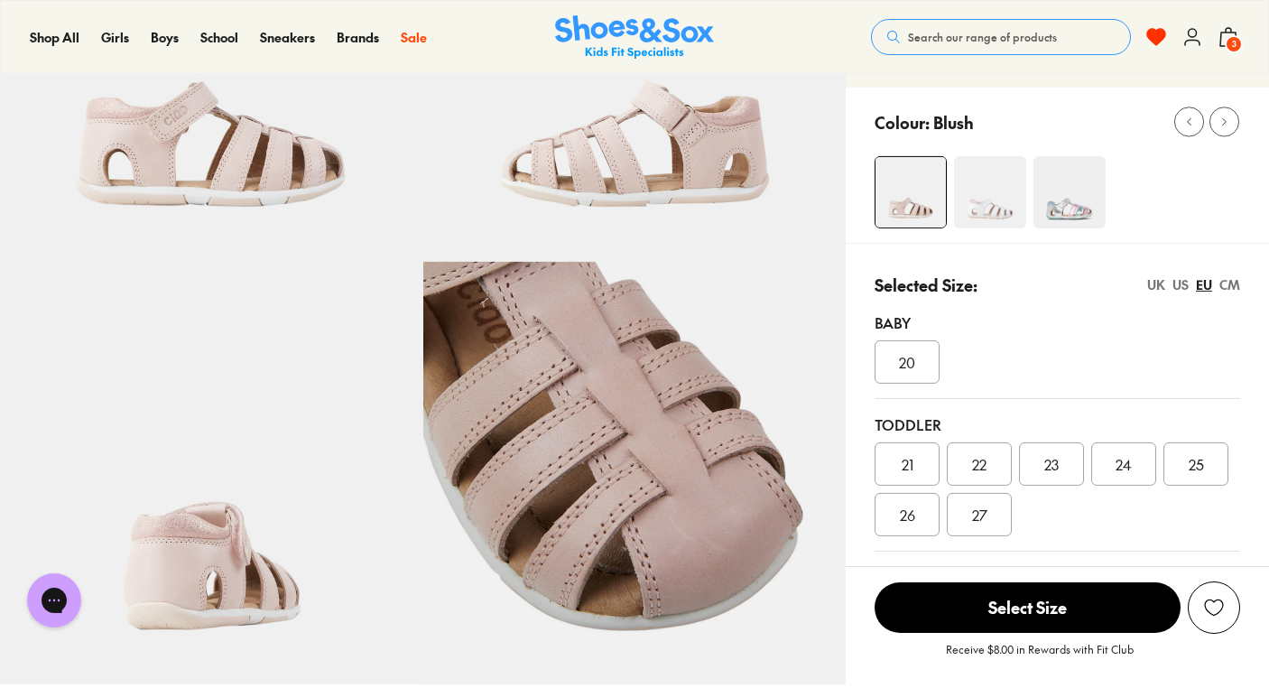
scroll to position [273, 0]
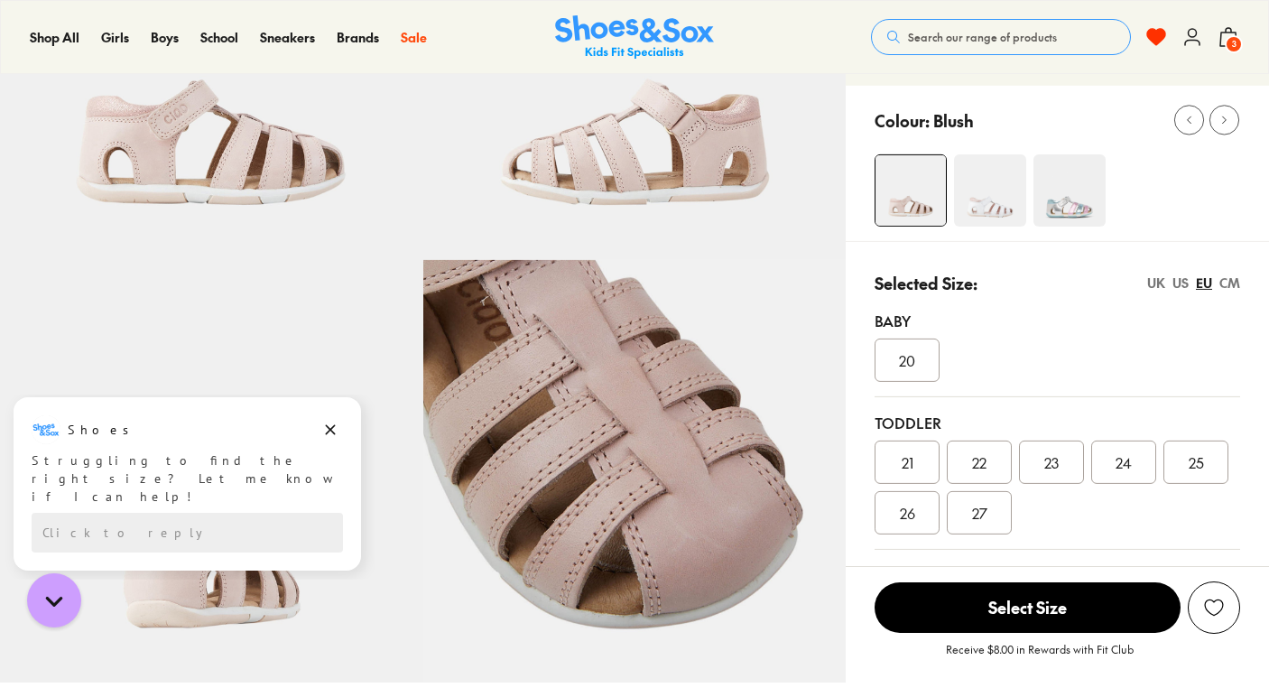
click at [1233, 44] on span "3" at bounding box center [1234, 44] width 18 height 18
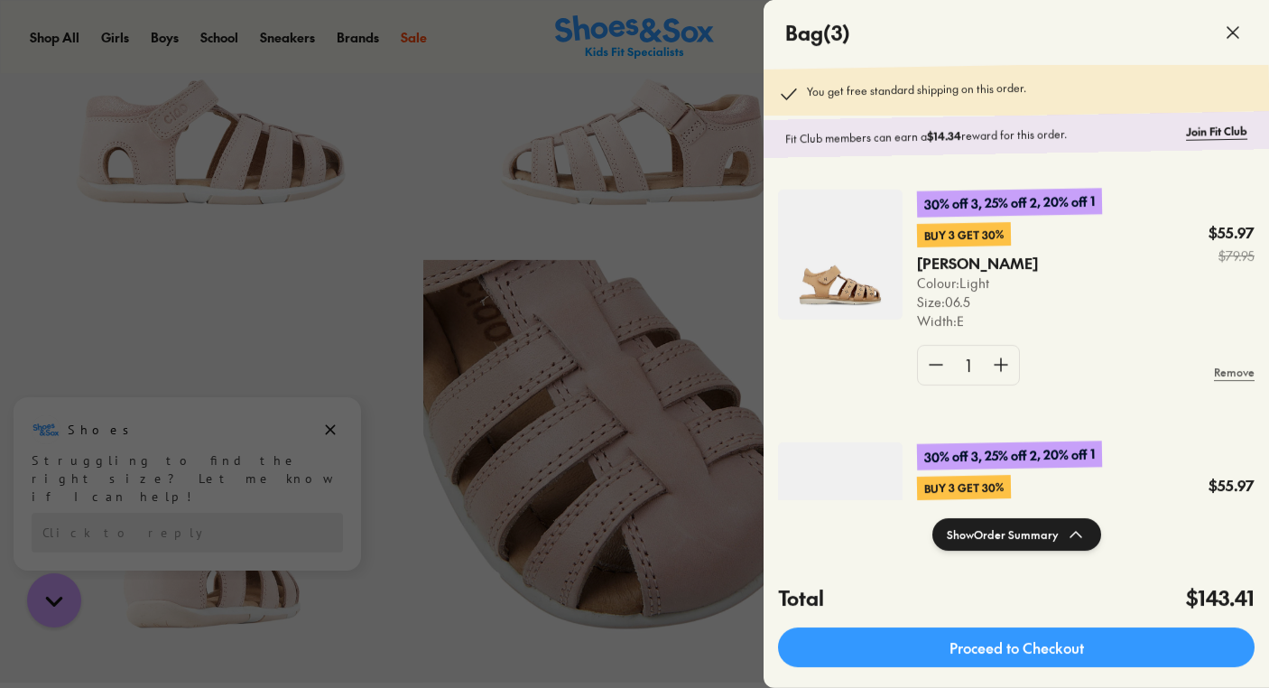
click at [837, 281] on img at bounding box center [840, 255] width 125 height 130
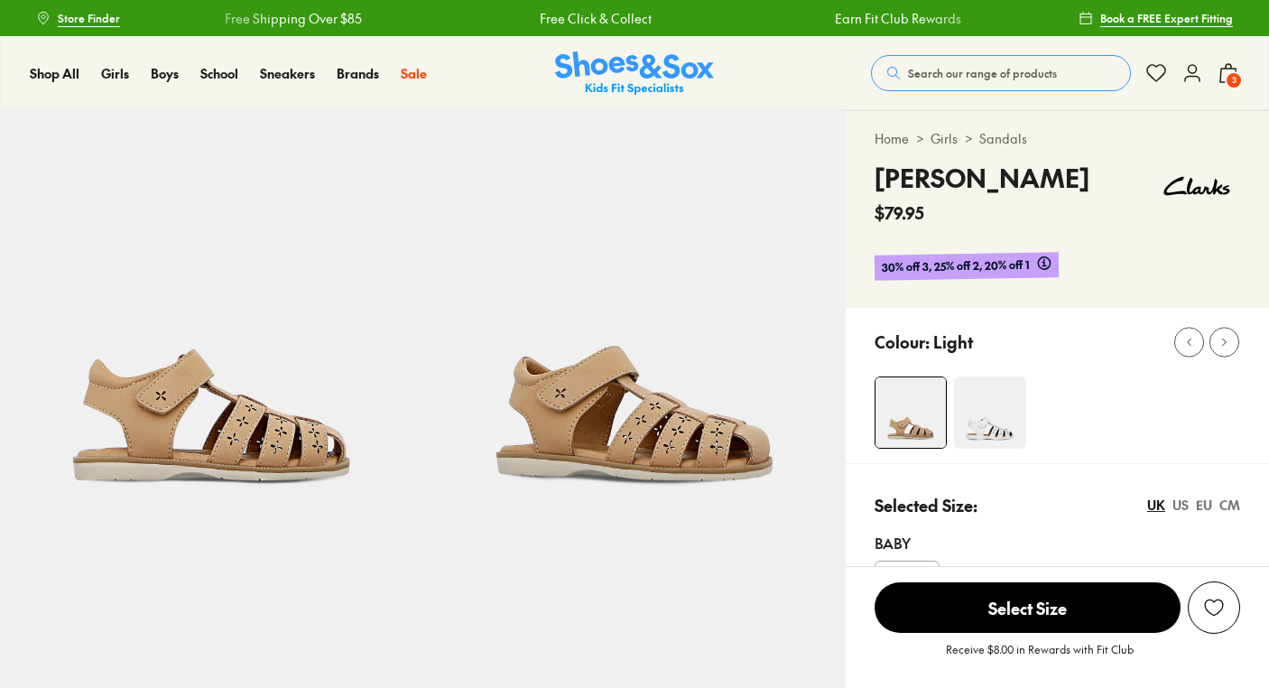
click at [1234, 78] on span "3" at bounding box center [1234, 80] width 18 height 18
select select "*"
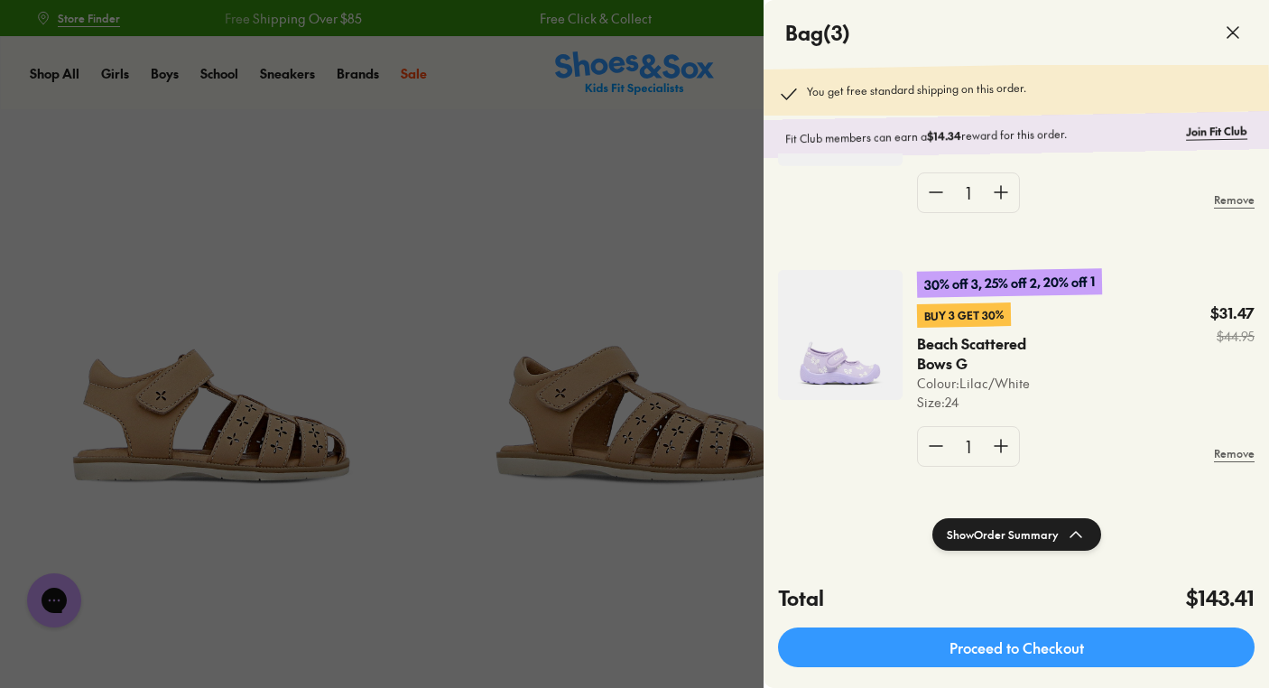
scroll to position [408, 0]
click at [838, 343] on img at bounding box center [840, 333] width 125 height 130
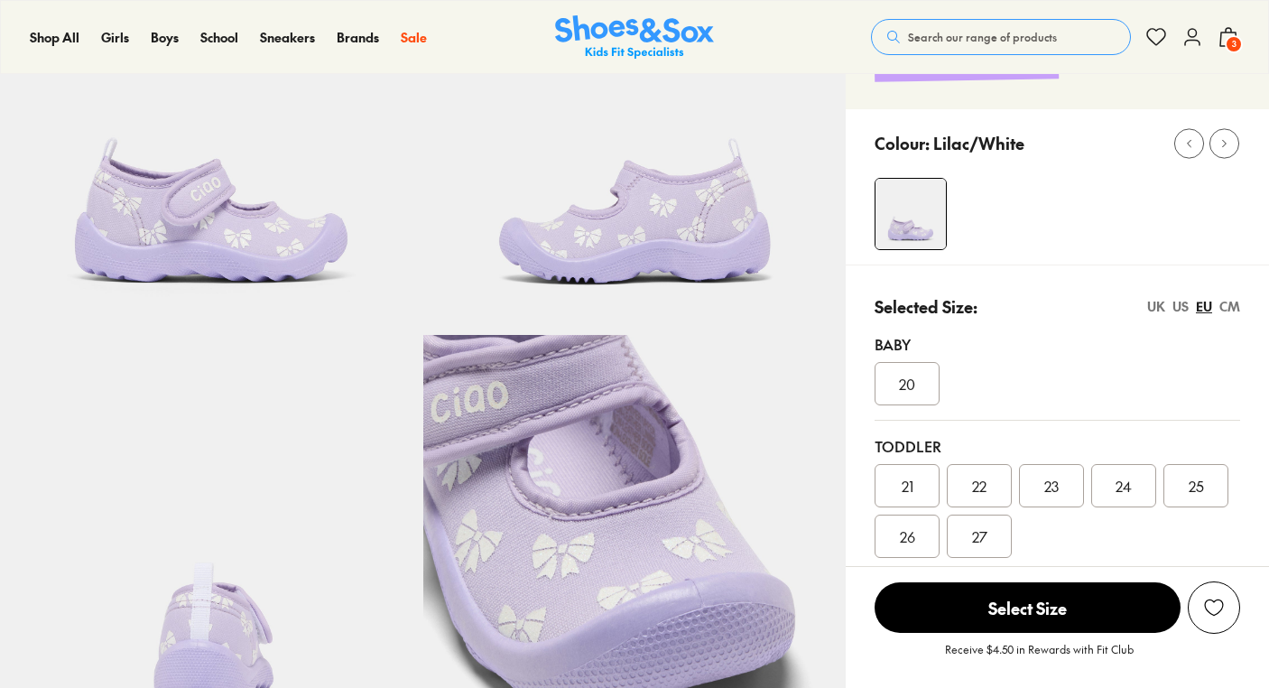
scroll to position [199, 0]
select select "*"
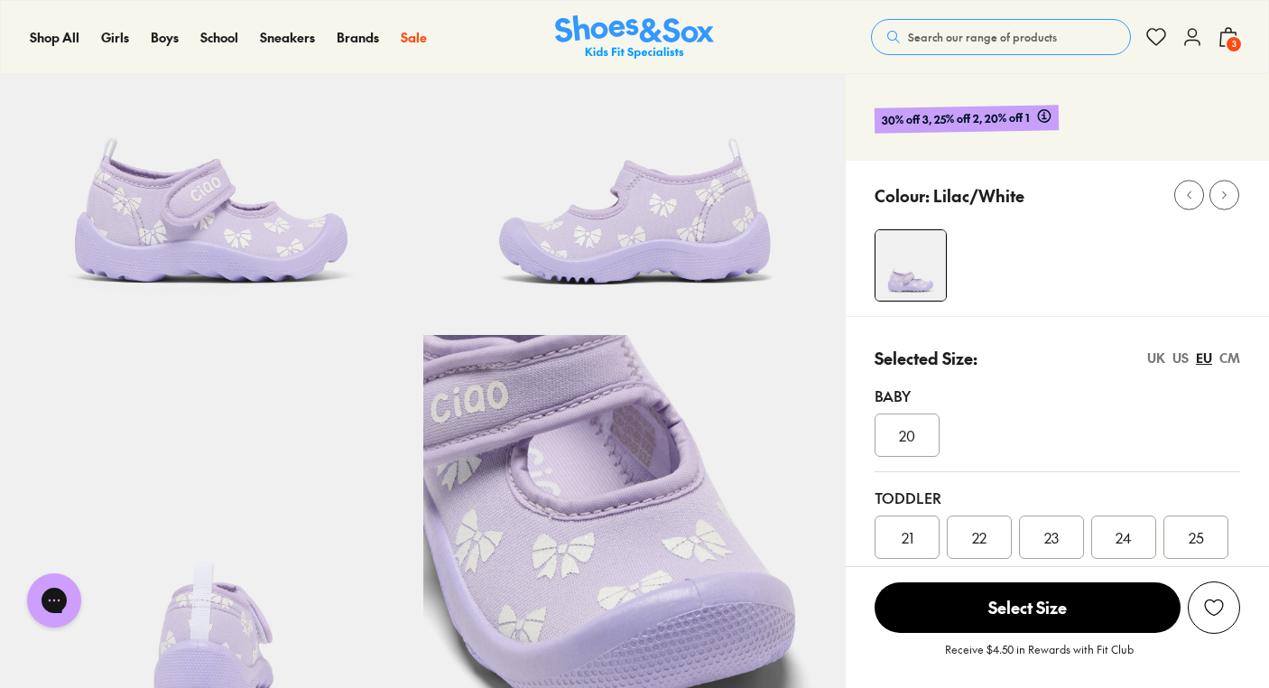
scroll to position [0, 0]
click at [974, 8] on div "Shop All Shop All Shop All Up to 30% off New Arrivals Online Only Best Sellers …" at bounding box center [634, 37] width 1269 height 74
click at [971, 35] on span "Search our range of products" at bounding box center [982, 37] width 149 height 16
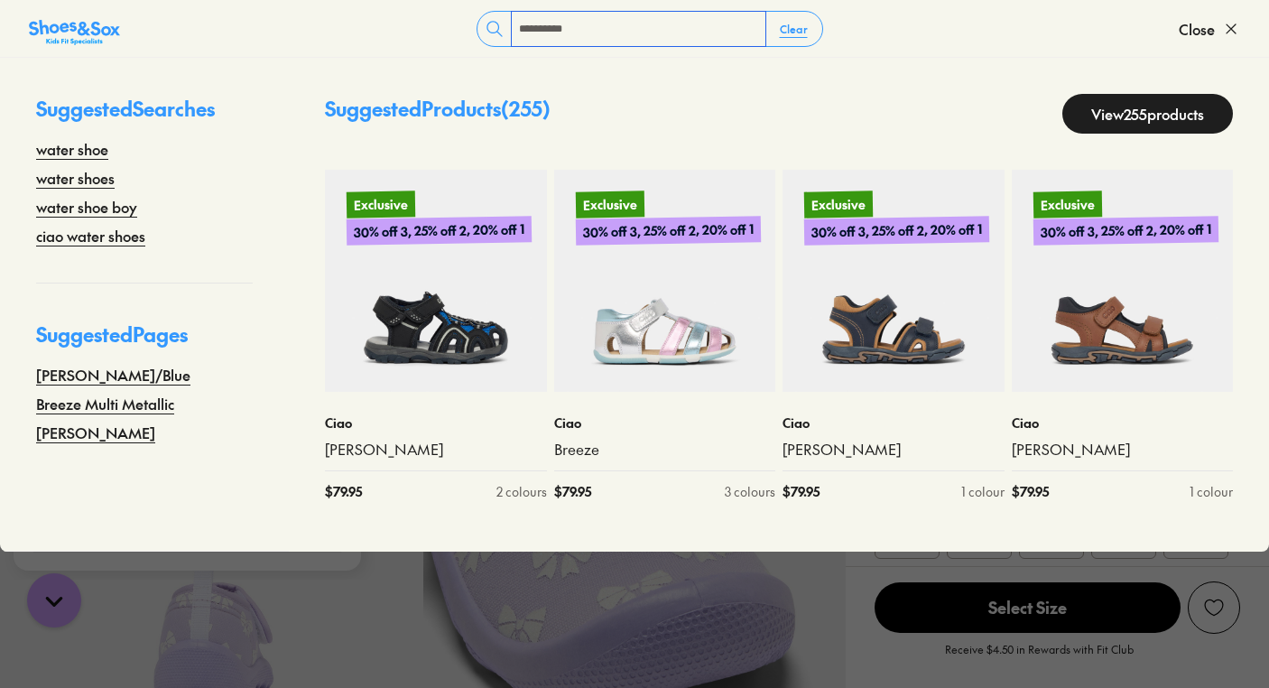
click at [664, 37] on input "**********" at bounding box center [639, 29] width 254 height 34
type input "**********"
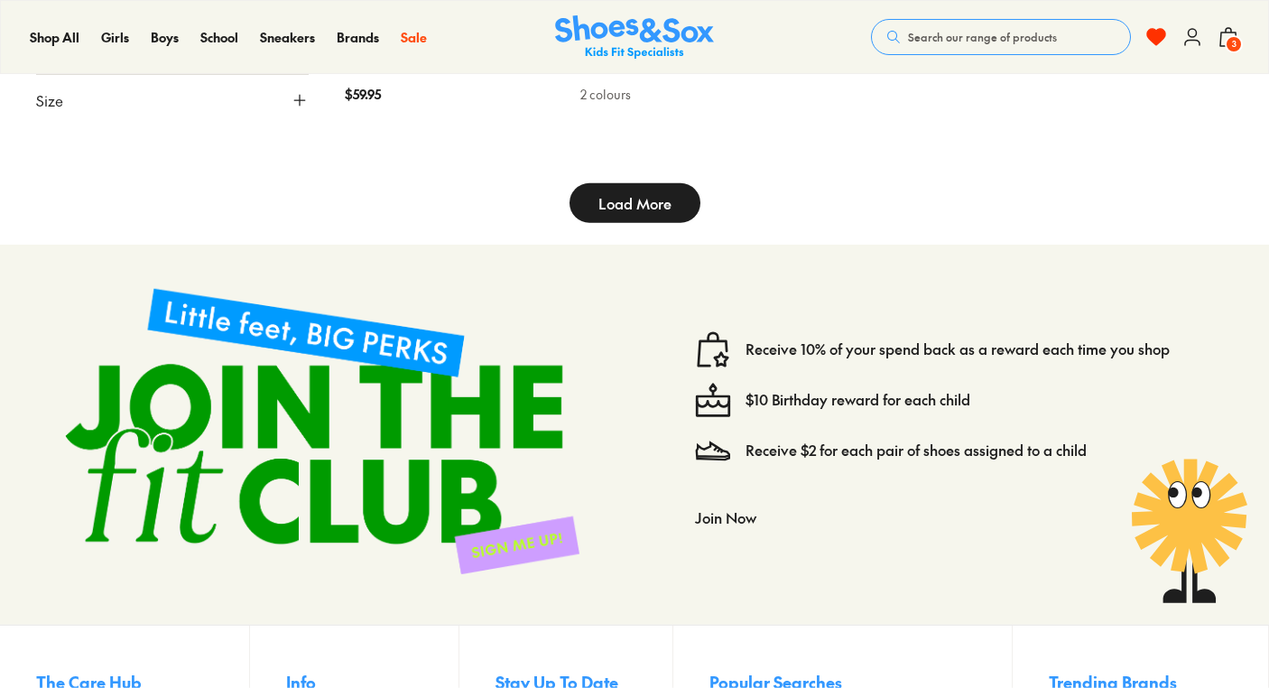
scroll to position [5372, 0]
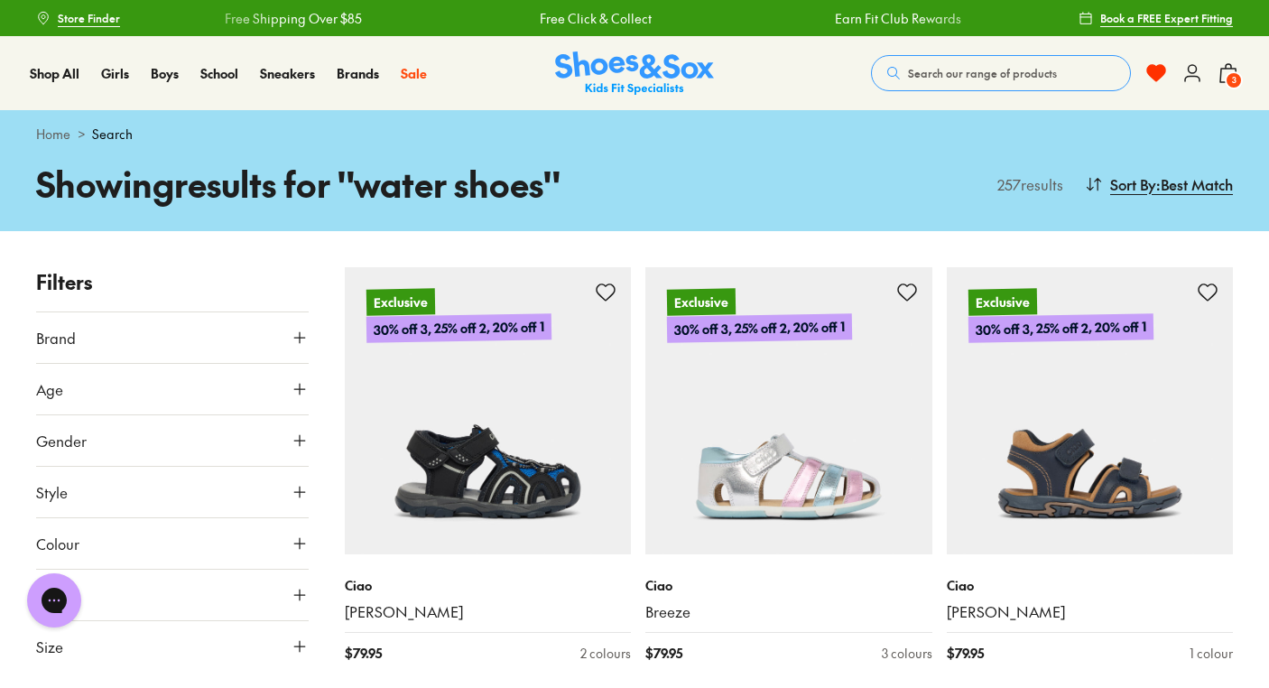
click at [953, 81] on button "Search our range of products" at bounding box center [1001, 73] width 260 height 36
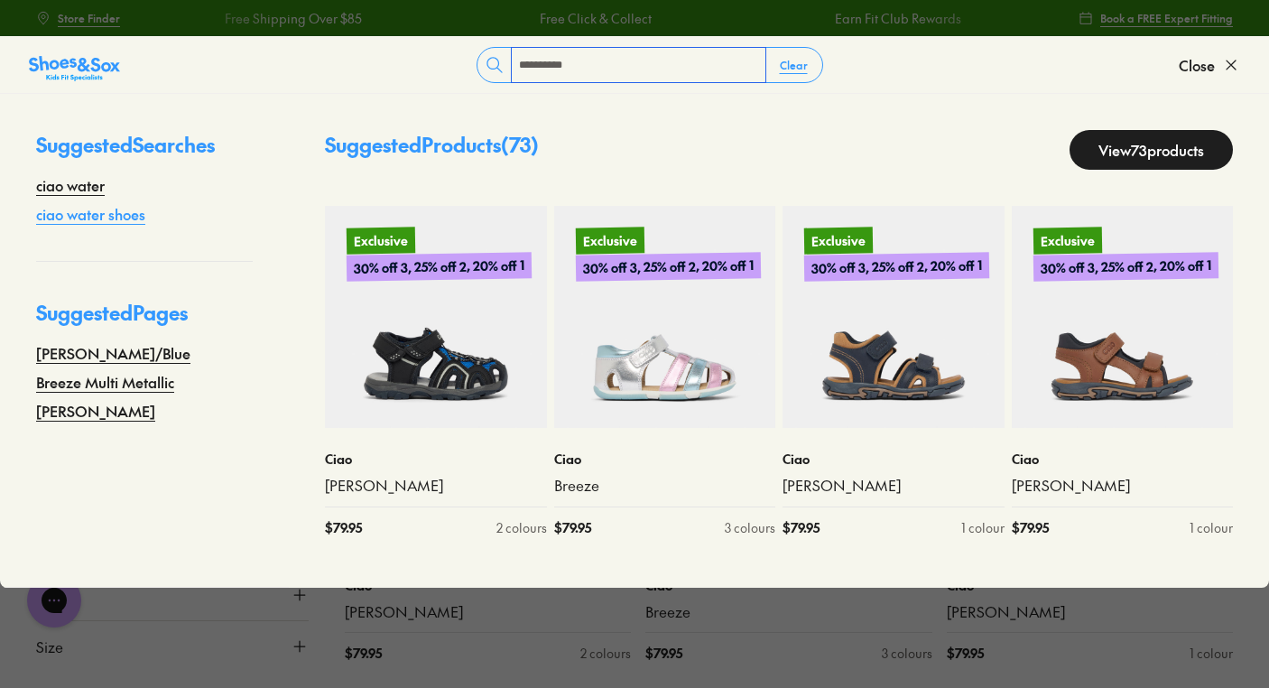
type input "**********"
click at [63, 214] on link "ciao water shoes" at bounding box center [90, 214] width 109 height 22
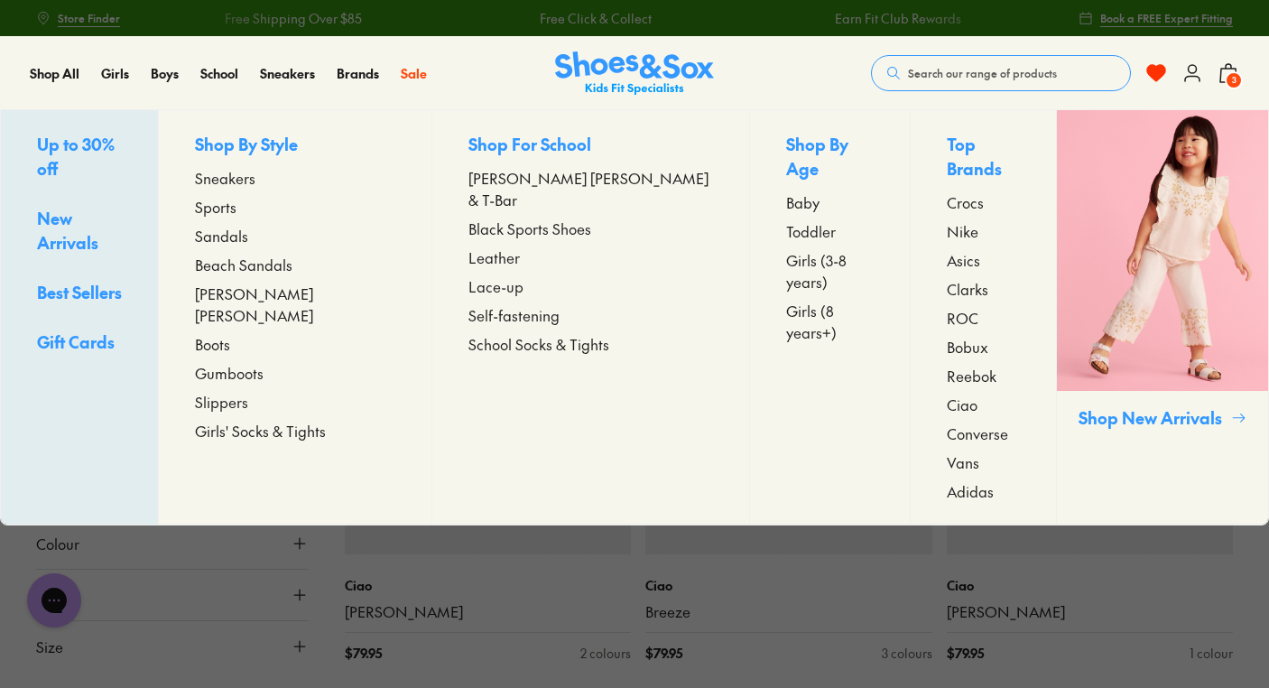
click at [243, 268] on span "Beach Sandals" at bounding box center [243, 265] width 97 height 22
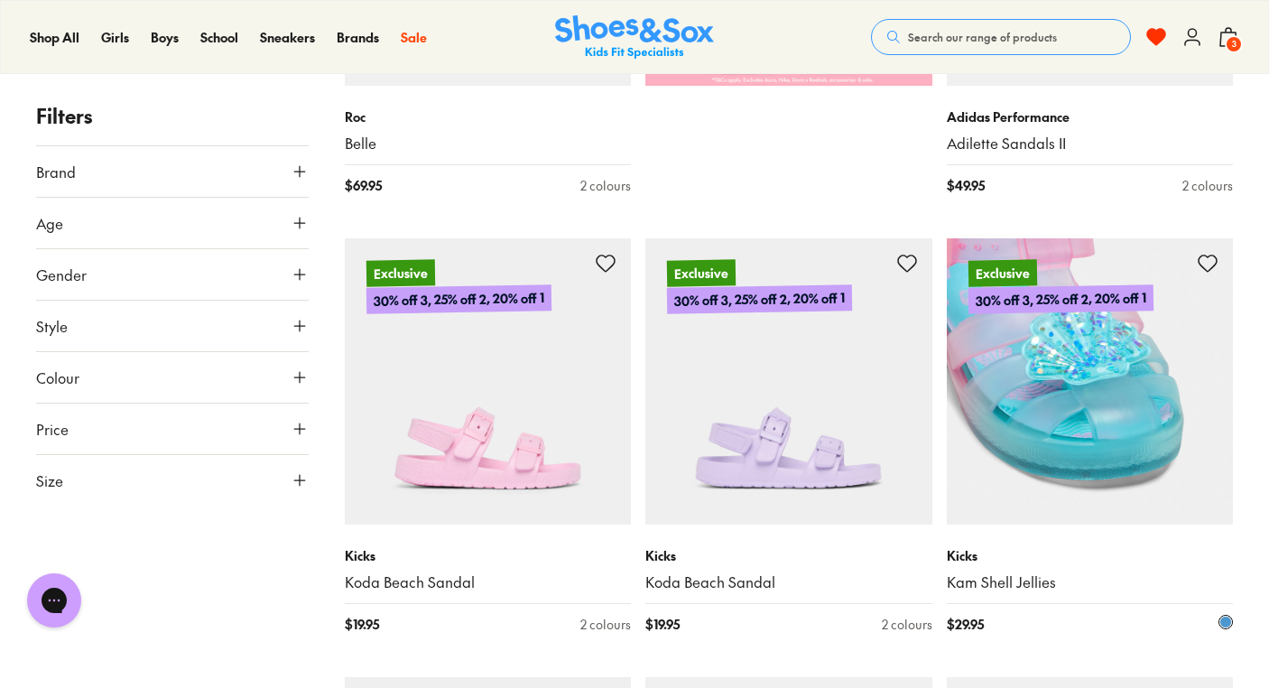
scroll to position [1042, 0]
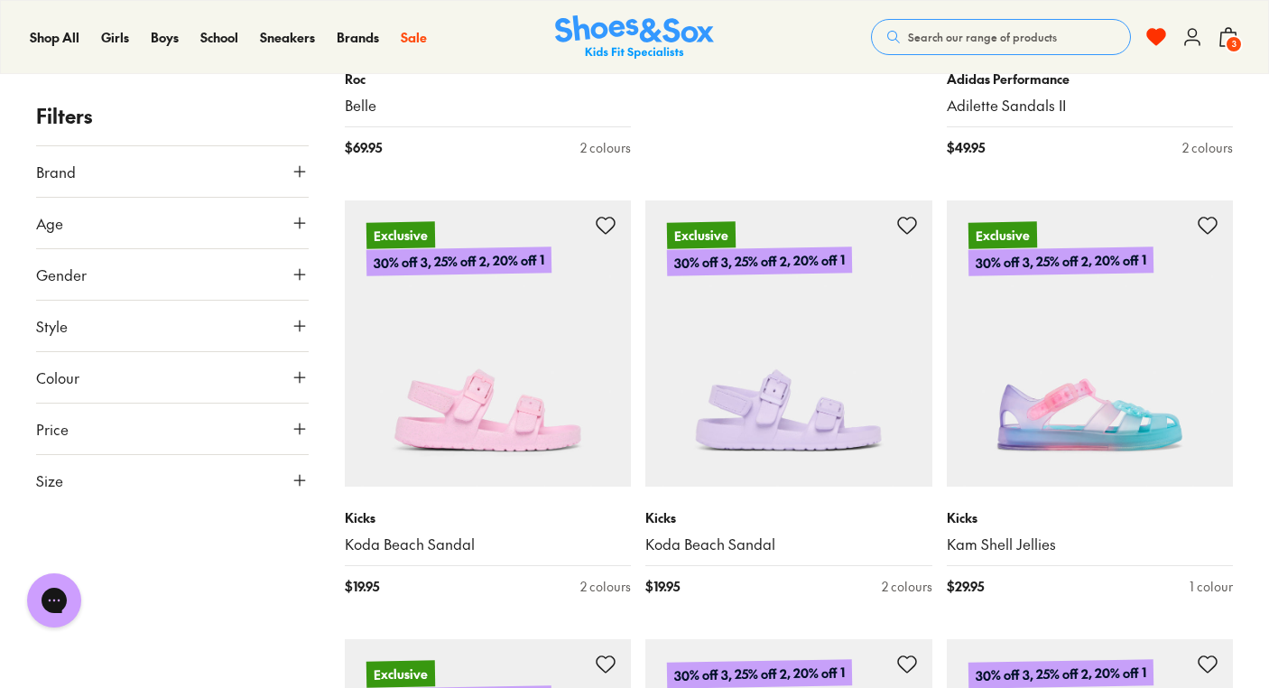
click at [301, 480] on use at bounding box center [299, 480] width 11 height 11
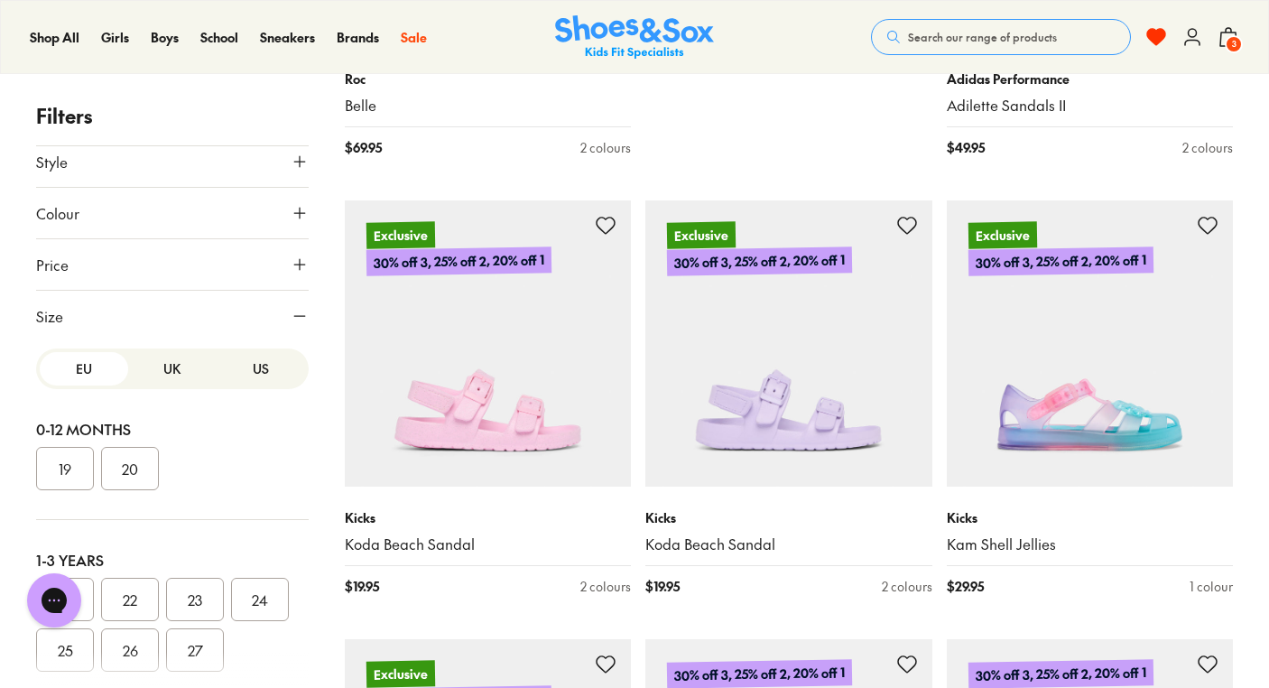
click at [251, 604] on button "24" at bounding box center [260, 599] width 58 height 43
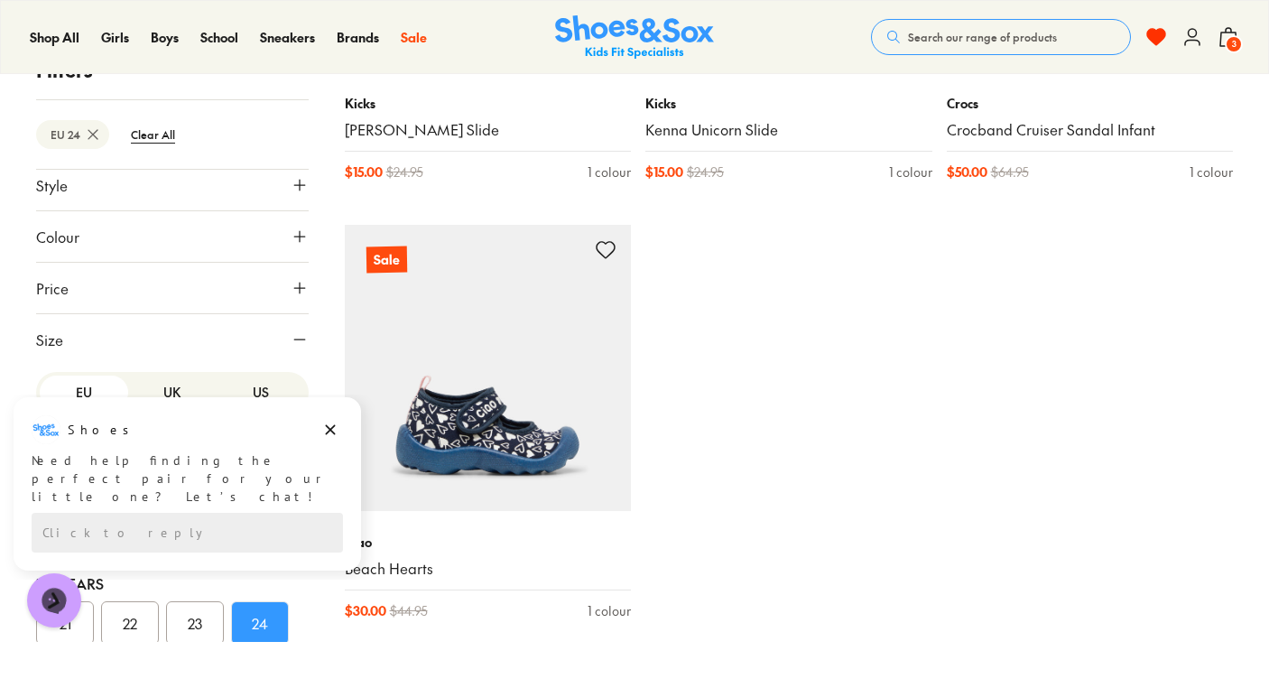
scroll to position [4093, 0]
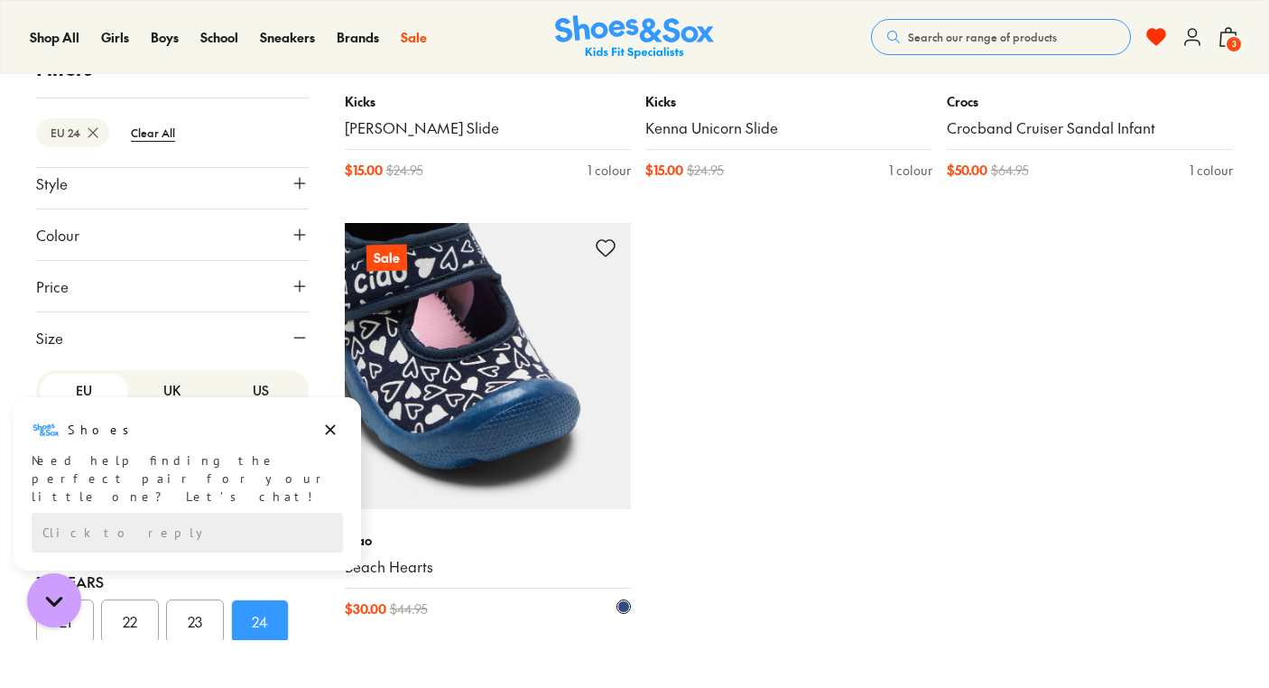
click at [551, 403] on img at bounding box center [488, 366] width 287 height 287
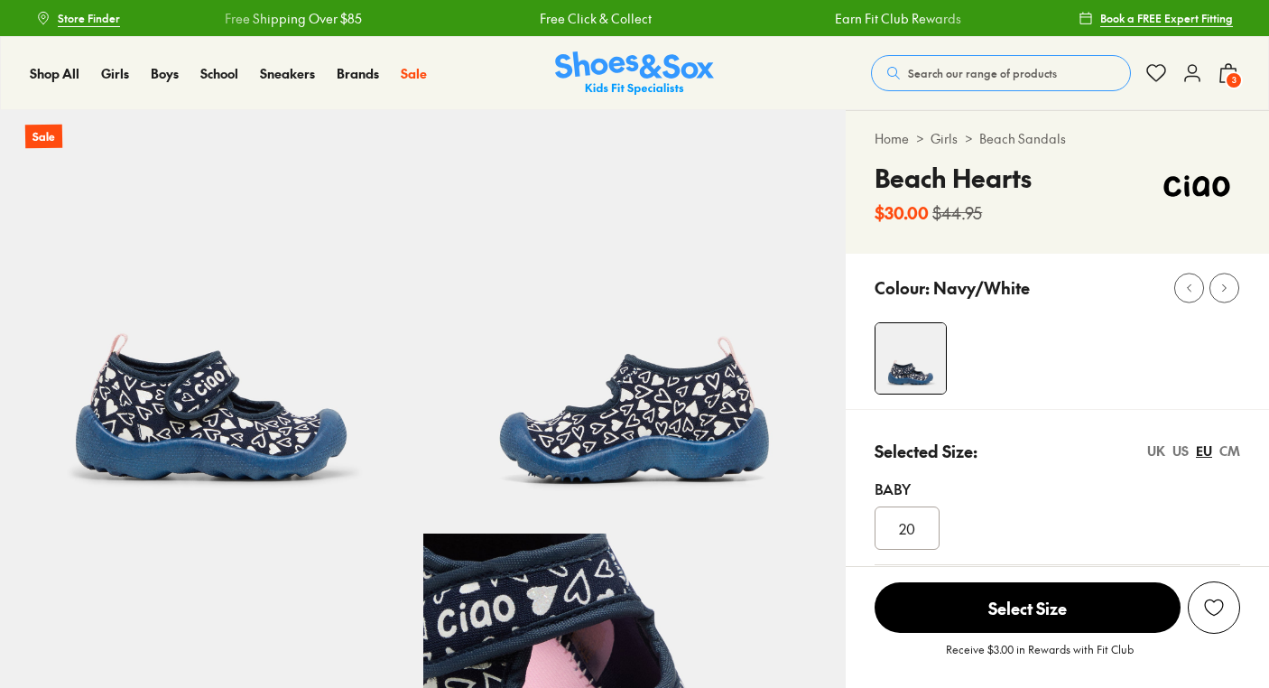
scroll to position [227, 0]
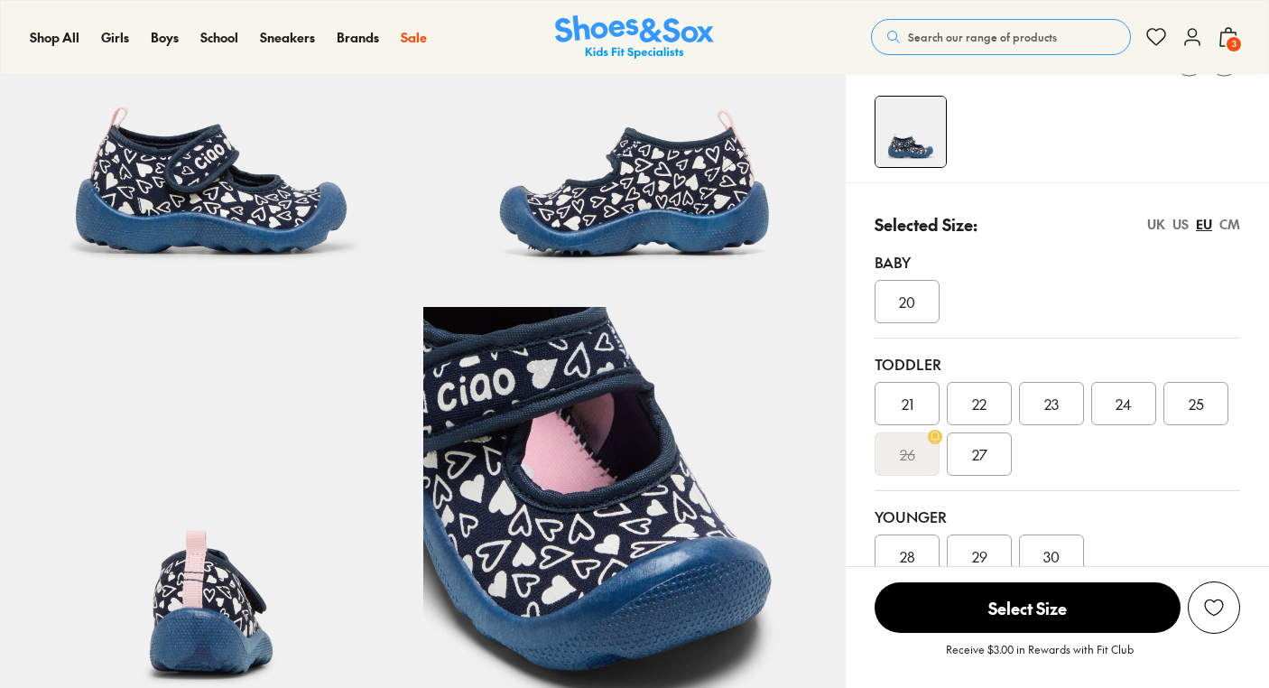
click at [1121, 402] on span "24" at bounding box center [1124, 404] width 16 height 22
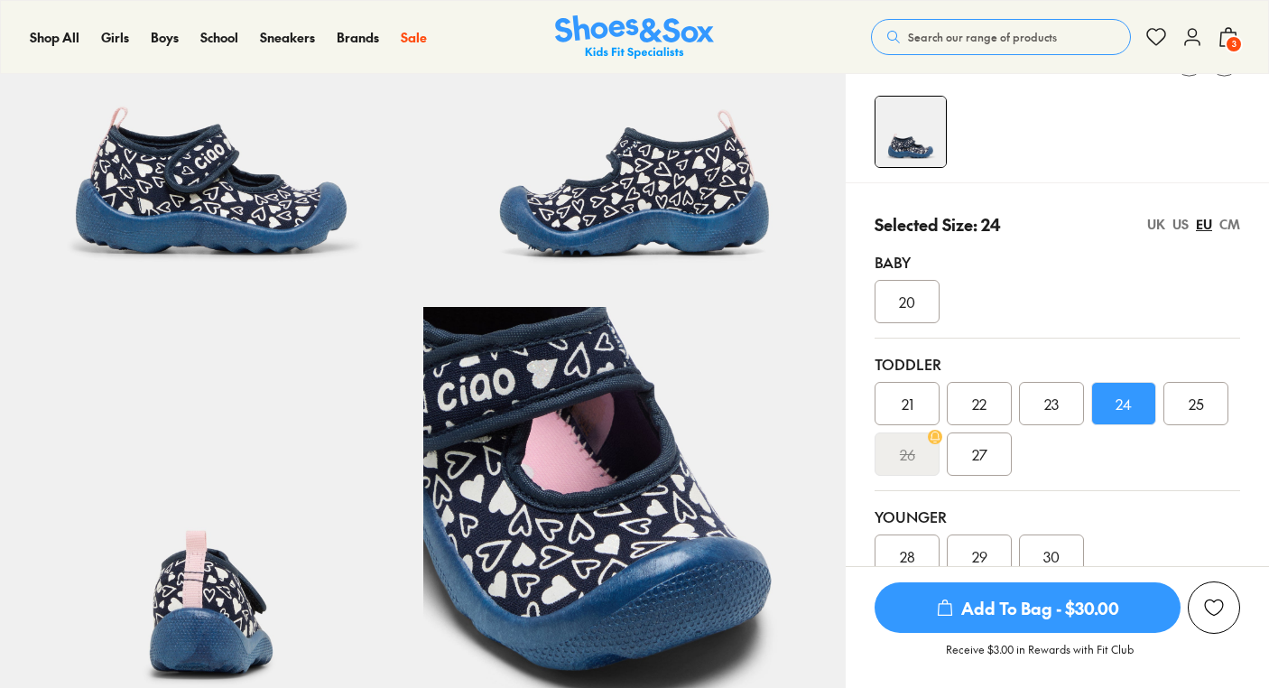
scroll to position [227, 0]
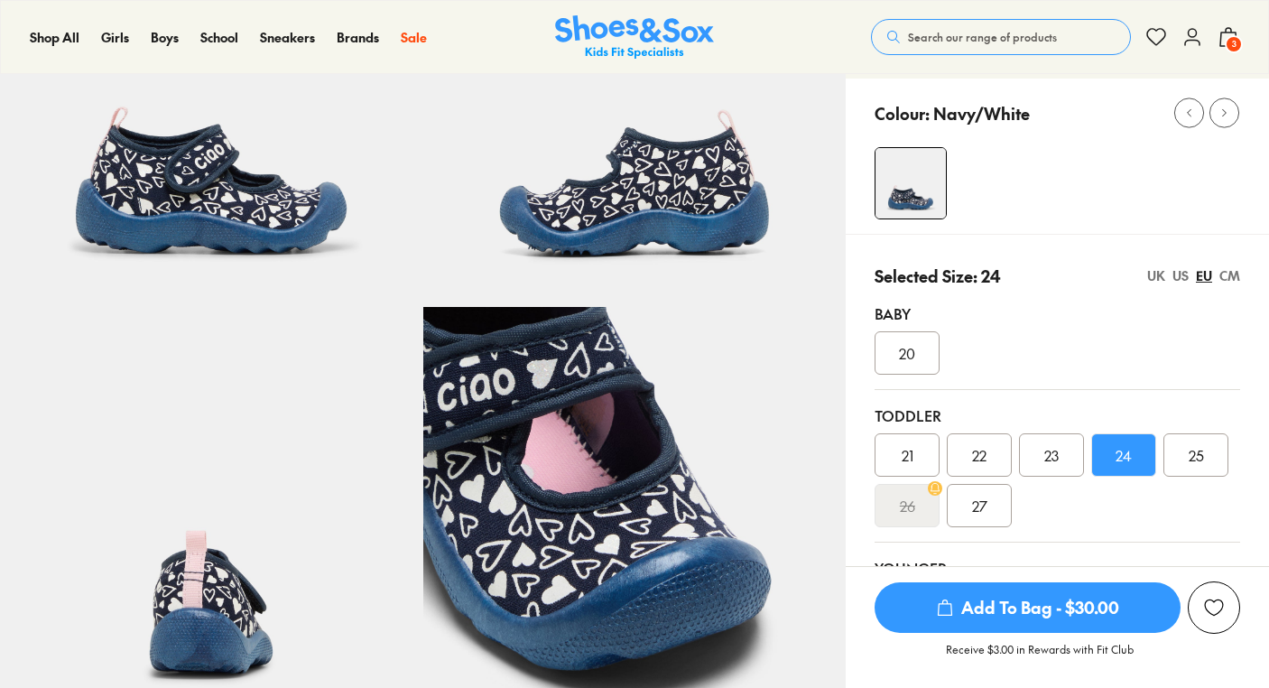
select select "*"
click at [1011, 604] on span "Add To Bag - $30.00" at bounding box center [1028, 607] width 306 height 51
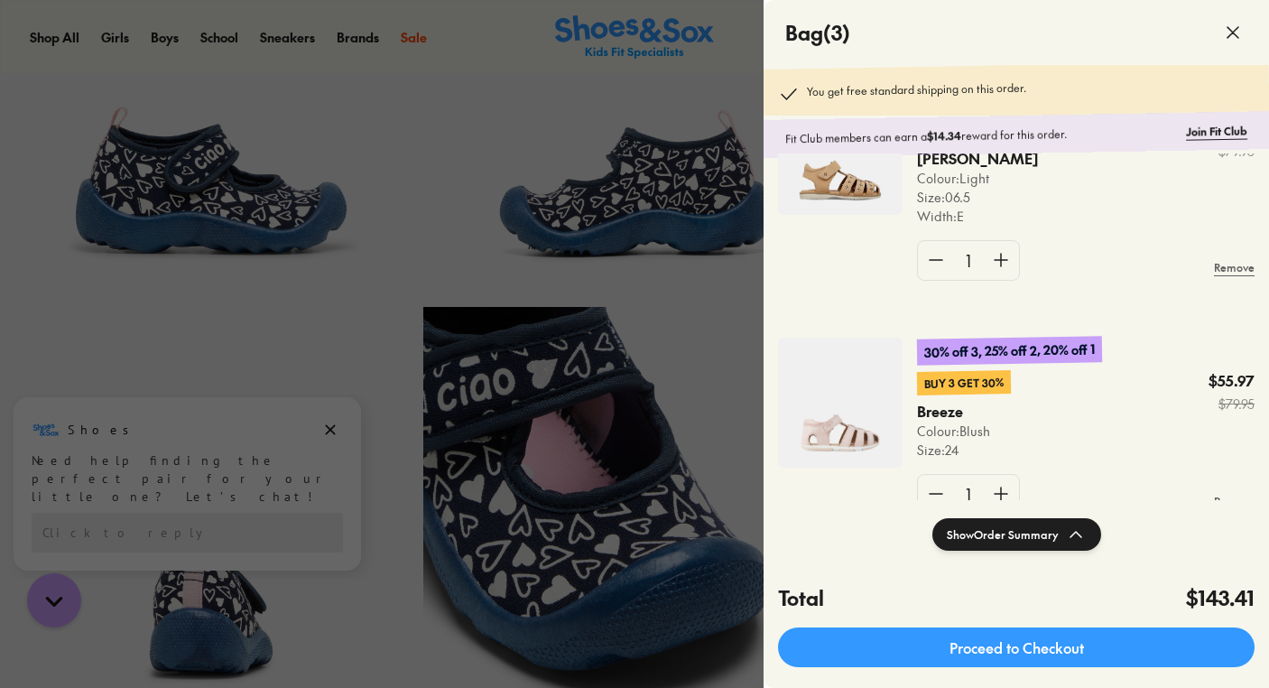
scroll to position [0, 0]
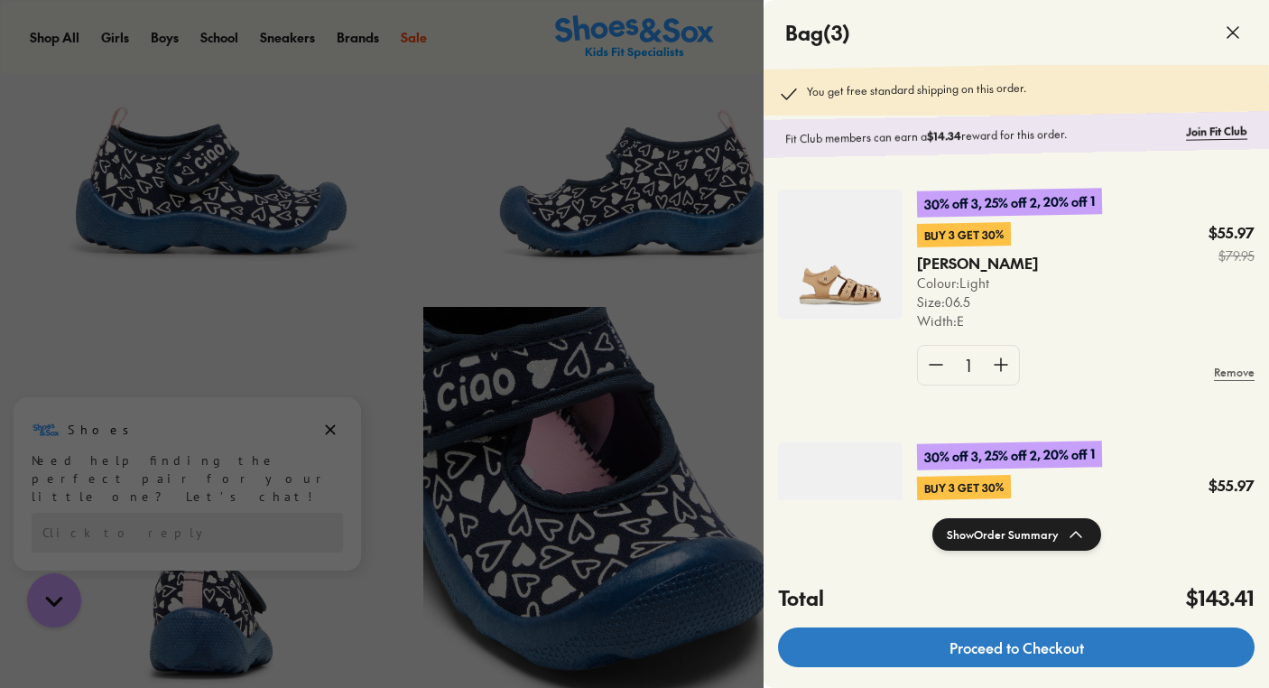
click at [987, 649] on link "Proceed to Checkout" at bounding box center [1016, 647] width 477 height 40
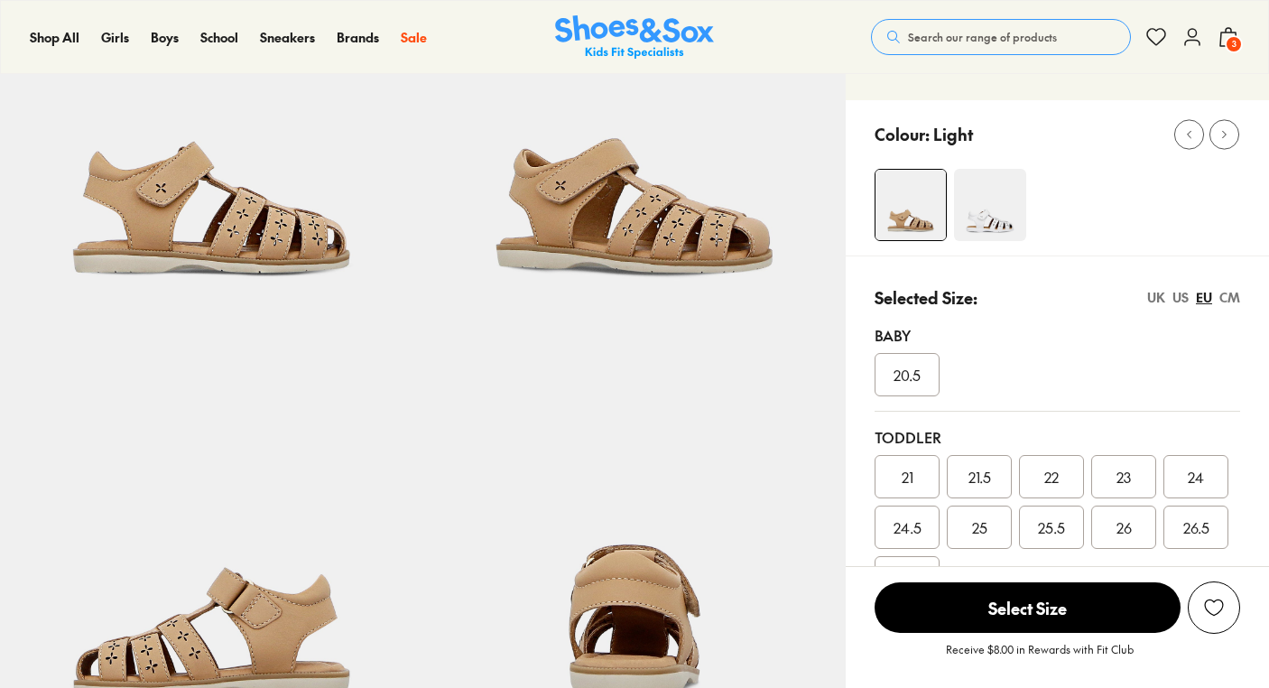
click at [1180, 296] on div "US" at bounding box center [1180, 297] width 16 height 19
select select "*"
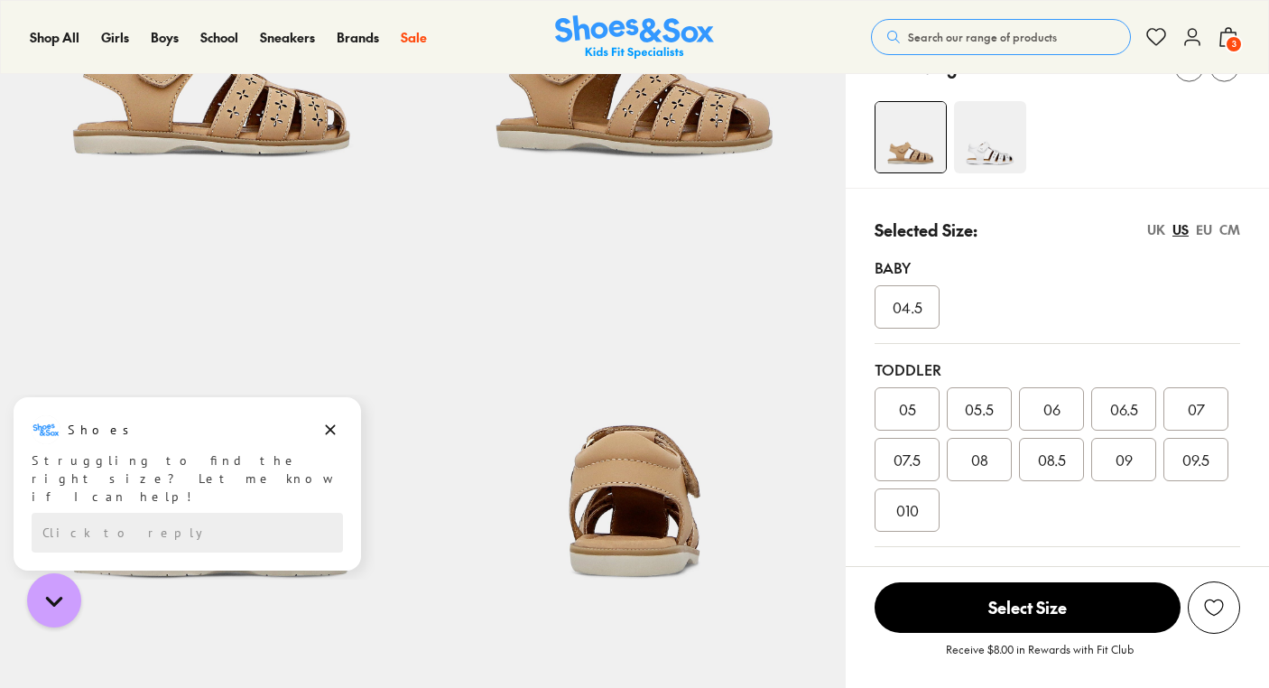
scroll to position [329, 0]
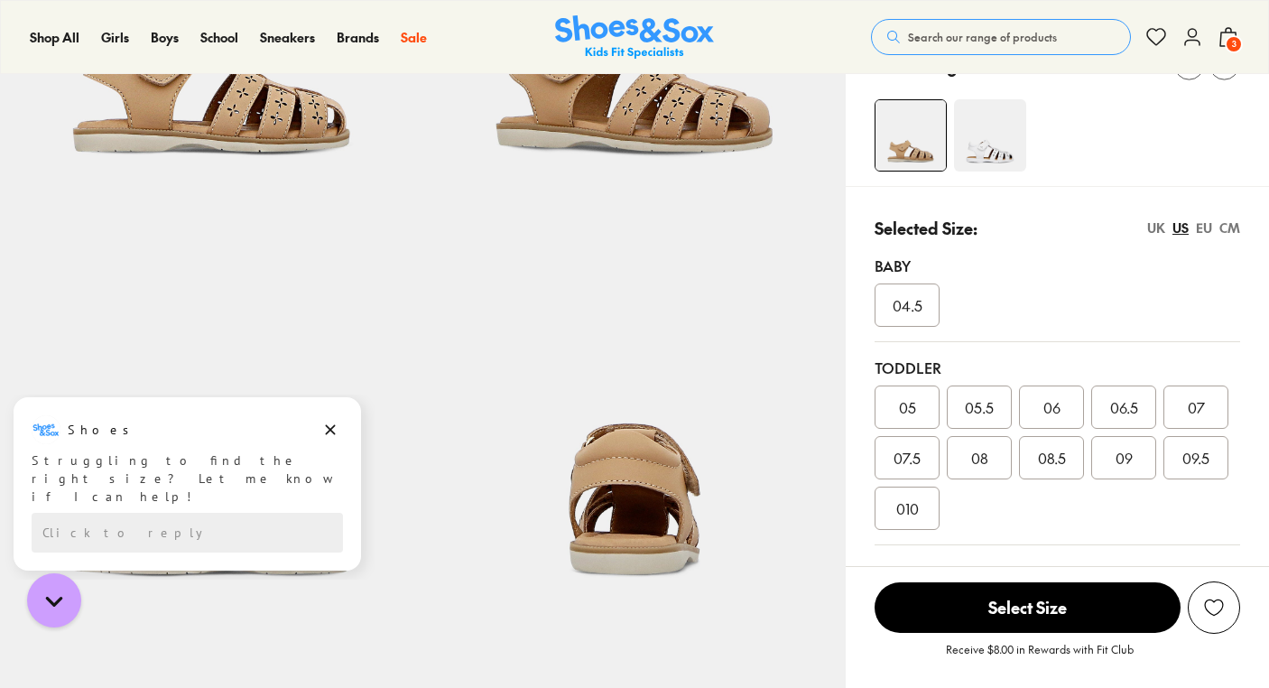
click at [1162, 222] on div "UK" at bounding box center [1156, 227] width 18 height 19
click at [1181, 227] on div "US" at bounding box center [1180, 227] width 16 height 19
click at [1163, 230] on div "UK" at bounding box center [1156, 227] width 18 height 19
click at [1174, 233] on div "US" at bounding box center [1180, 227] width 16 height 19
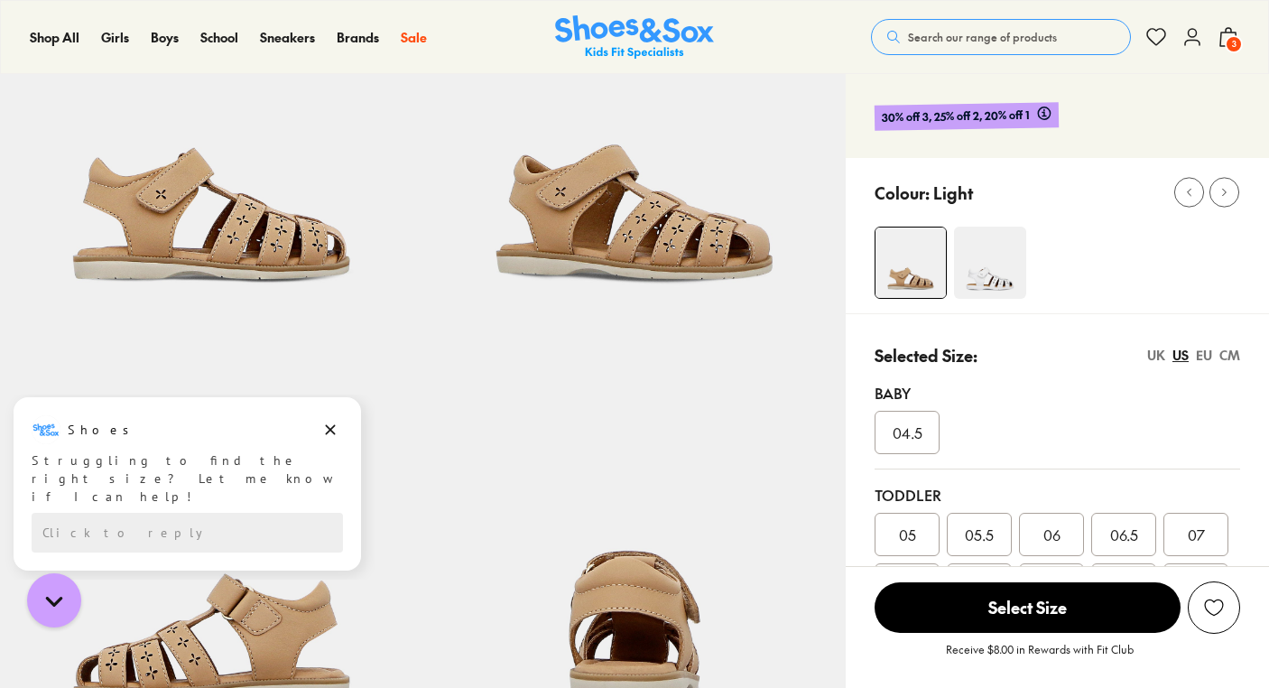
scroll to position [0, 0]
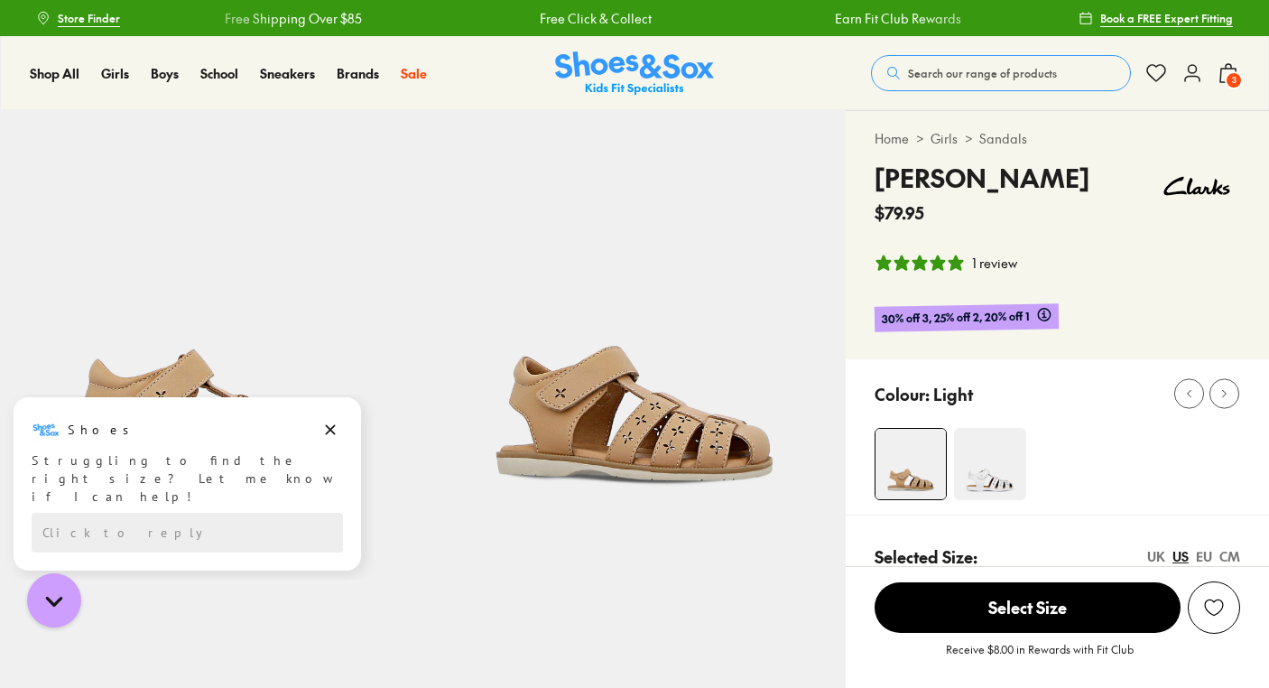
click at [1239, 80] on span "3" at bounding box center [1234, 80] width 18 height 18
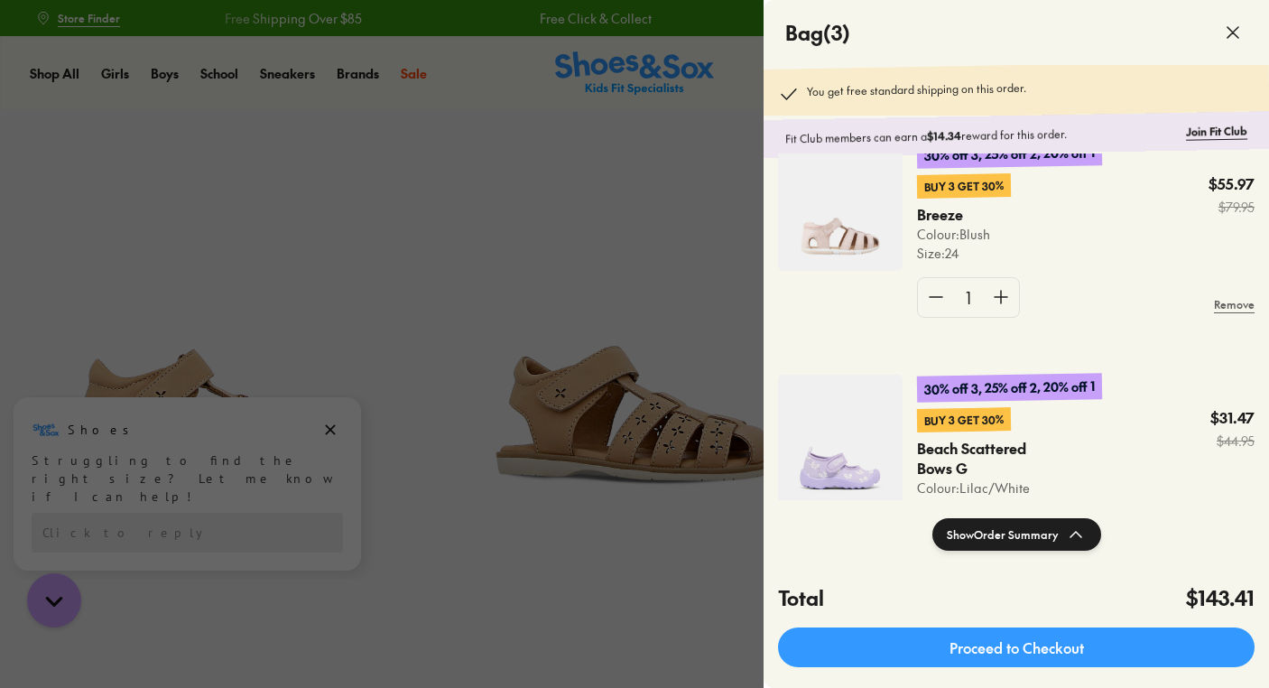
scroll to position [301, 0]
click at [843, 230] on img at bounding box center [840, 207] width 125 height 130
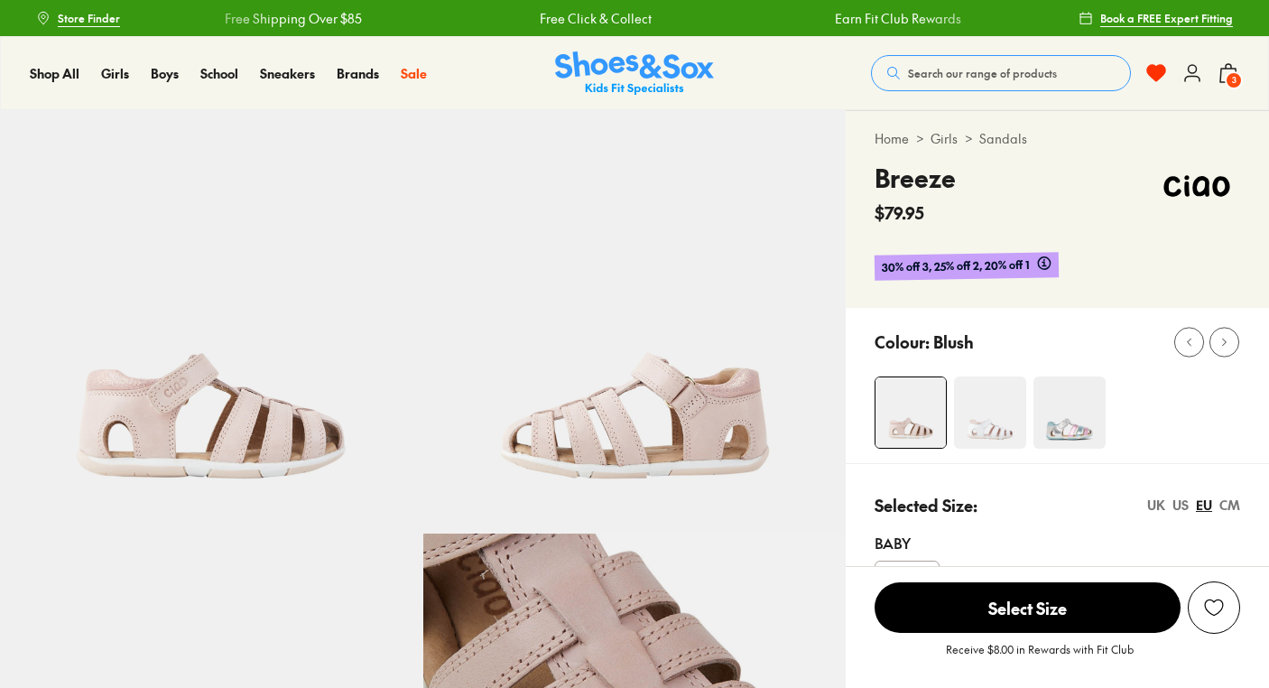
select select "*"
